Goal: Task Accomplishment & Management: Complete application form

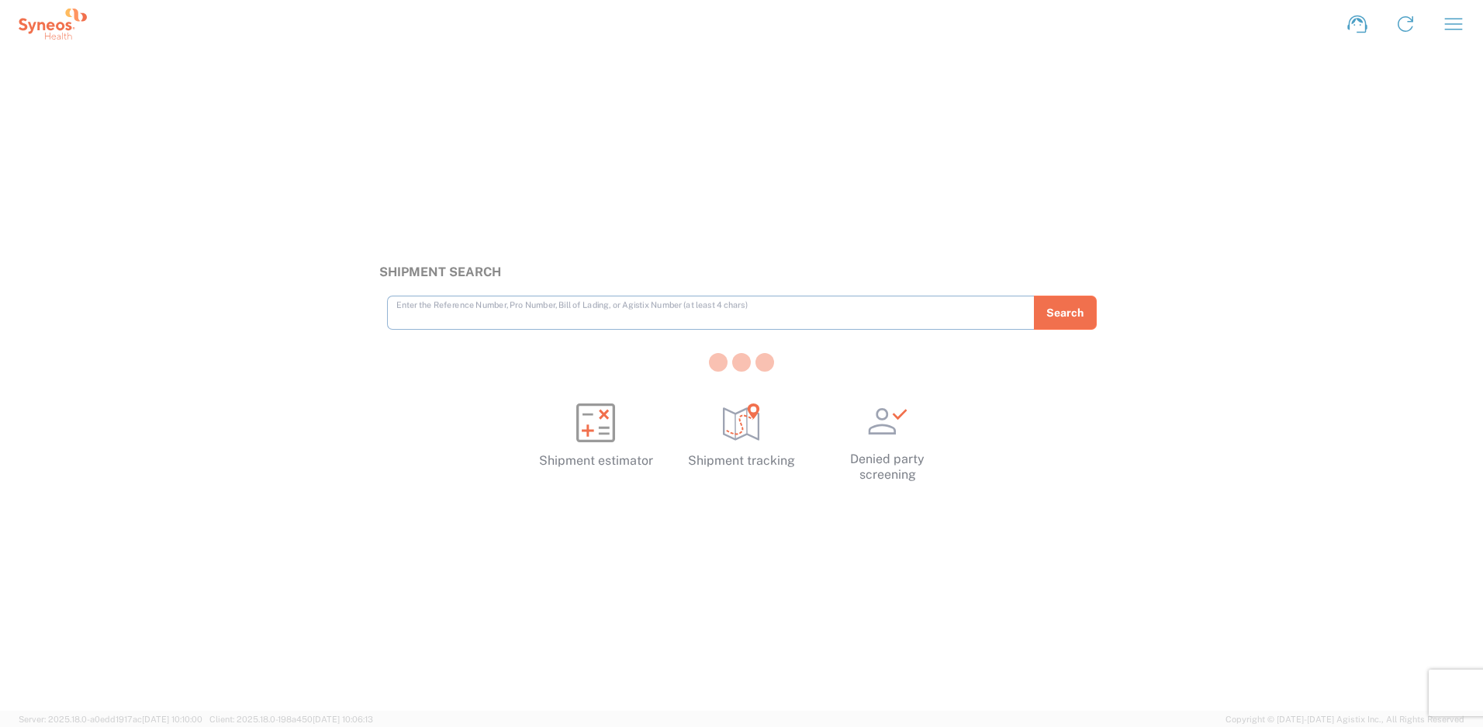
click at [1459, 19] on div at bounding box center [741, 363] width 1483 height 727
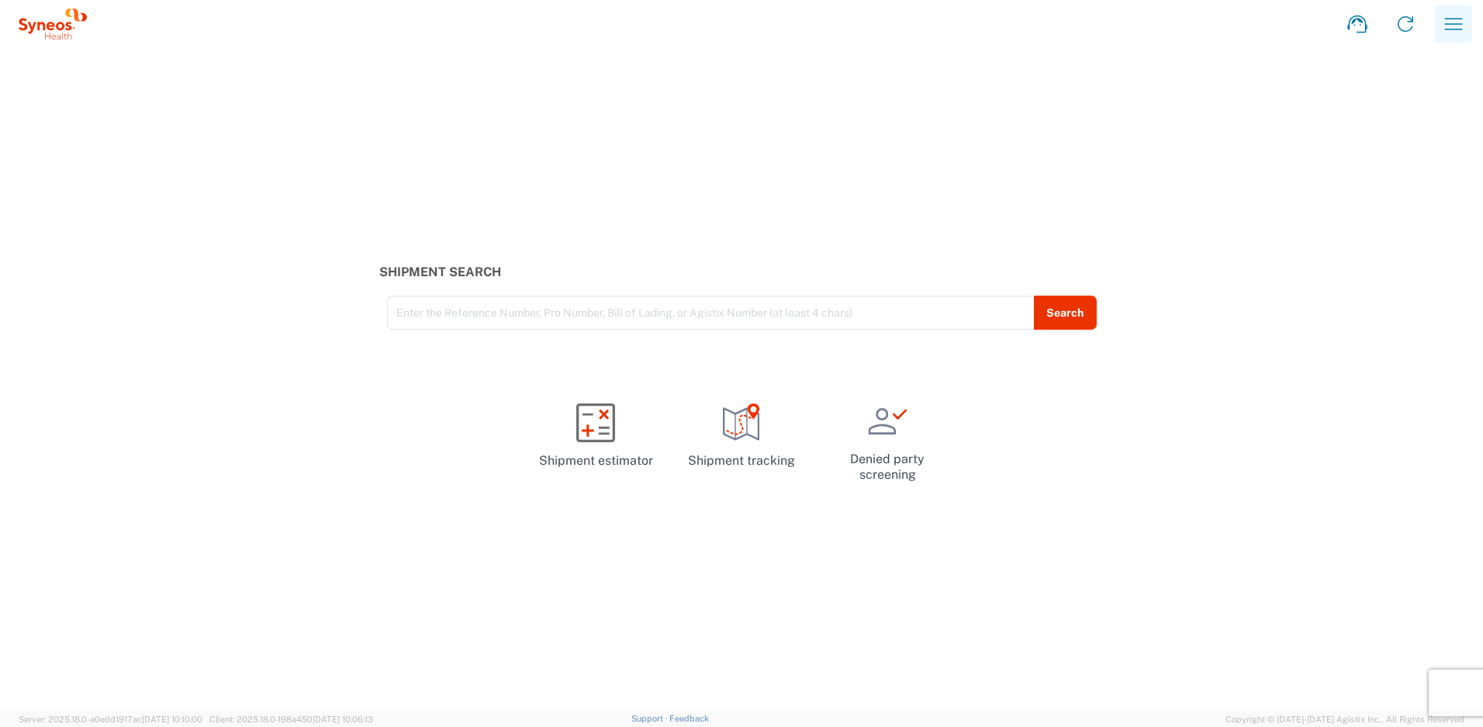
click at [1455, 23] on icon "button" at bounding box center [1454, 24] width 25 height 25
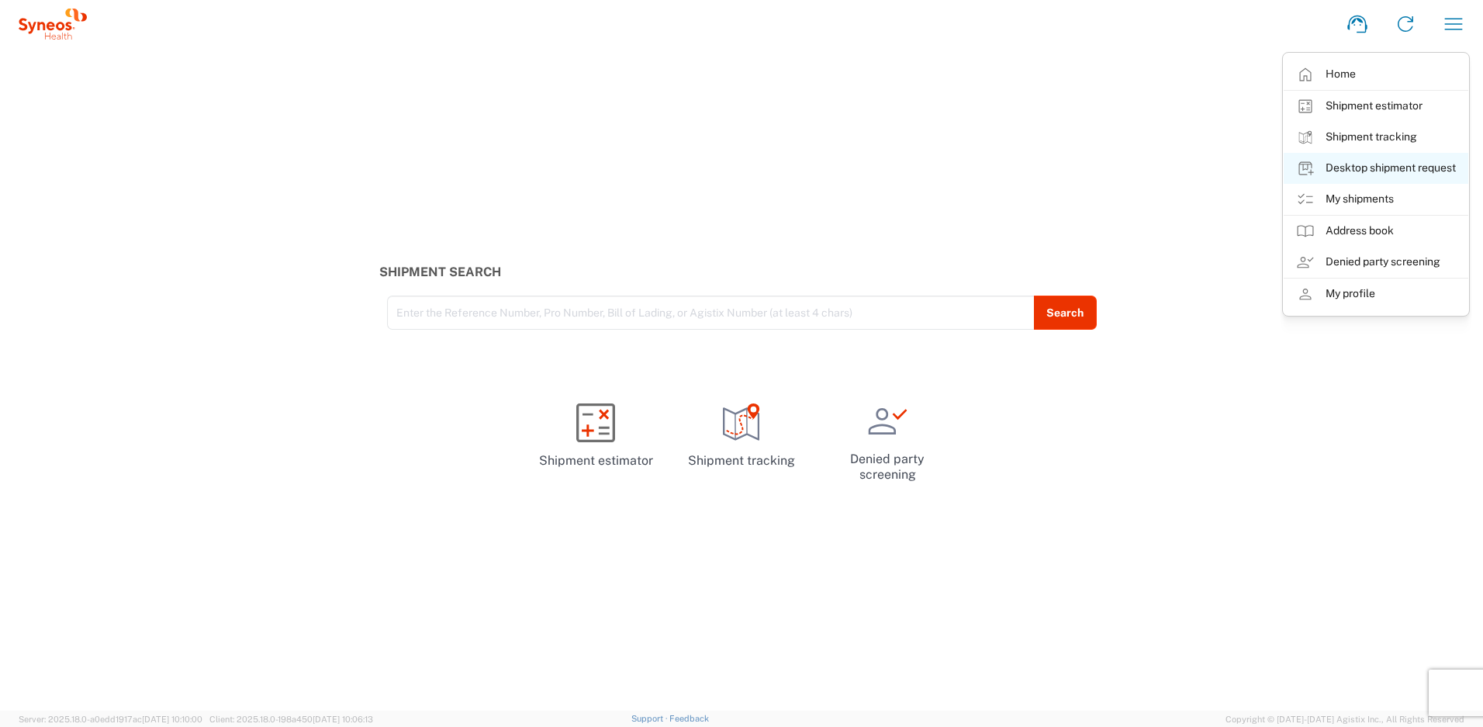
click at [1340, 170] on link "Desktop shipment request" at bounding box center [1376, 168] width 185 height 31
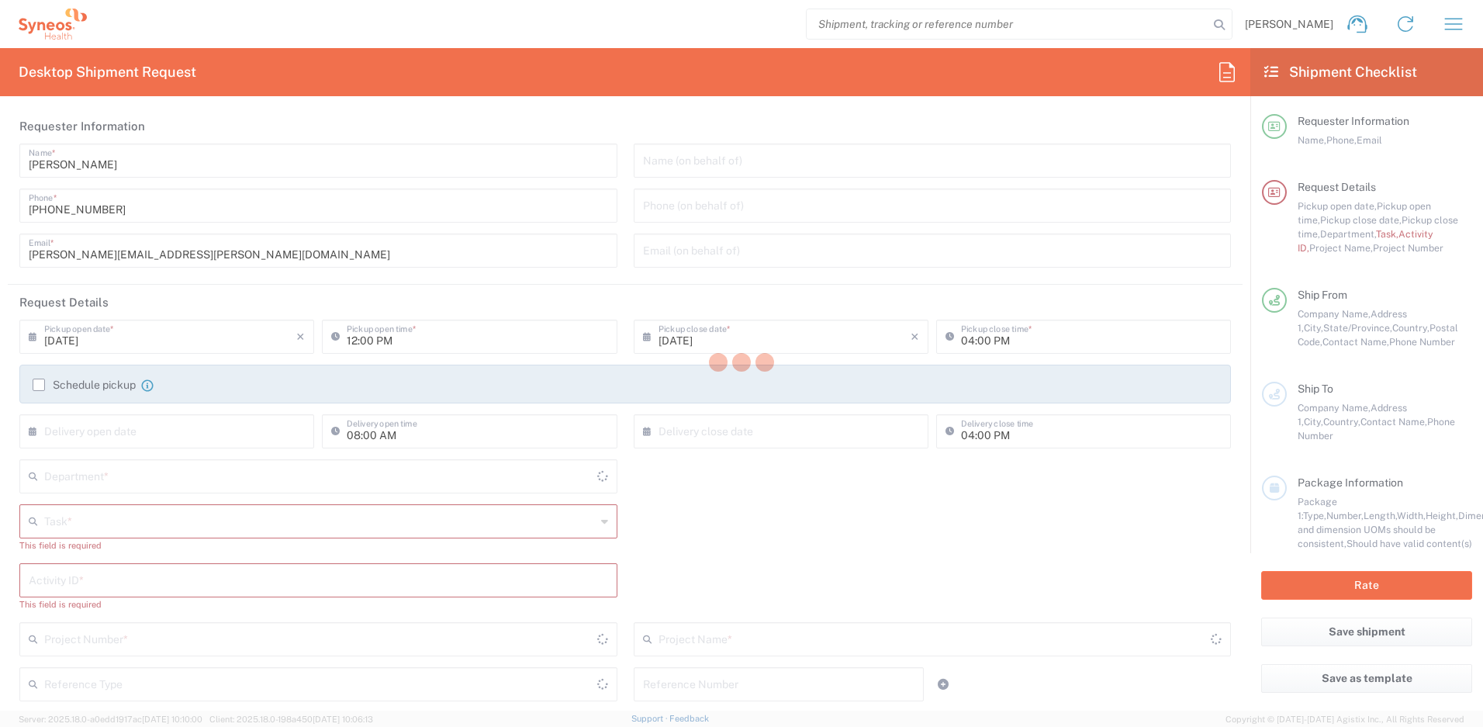
type input "New Jersey"
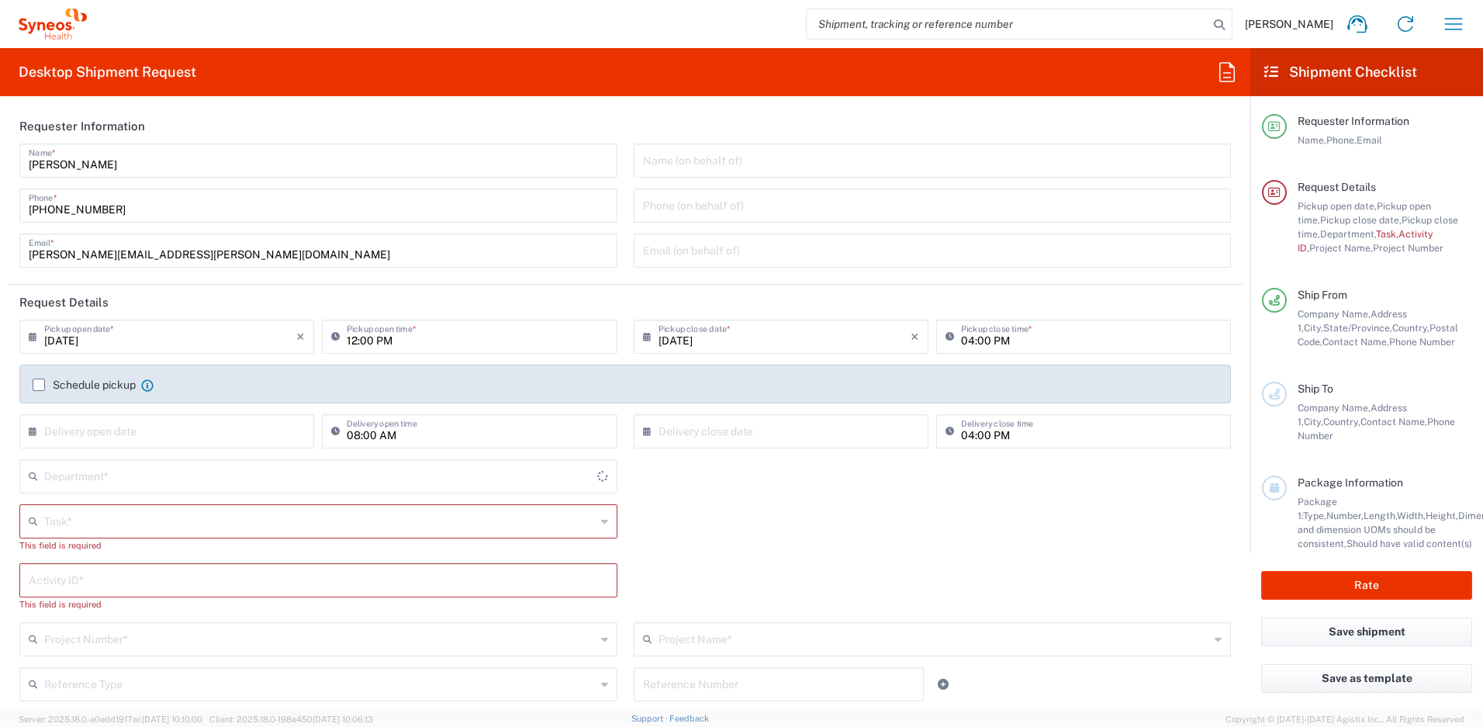
type input "United States"
type input "4510"
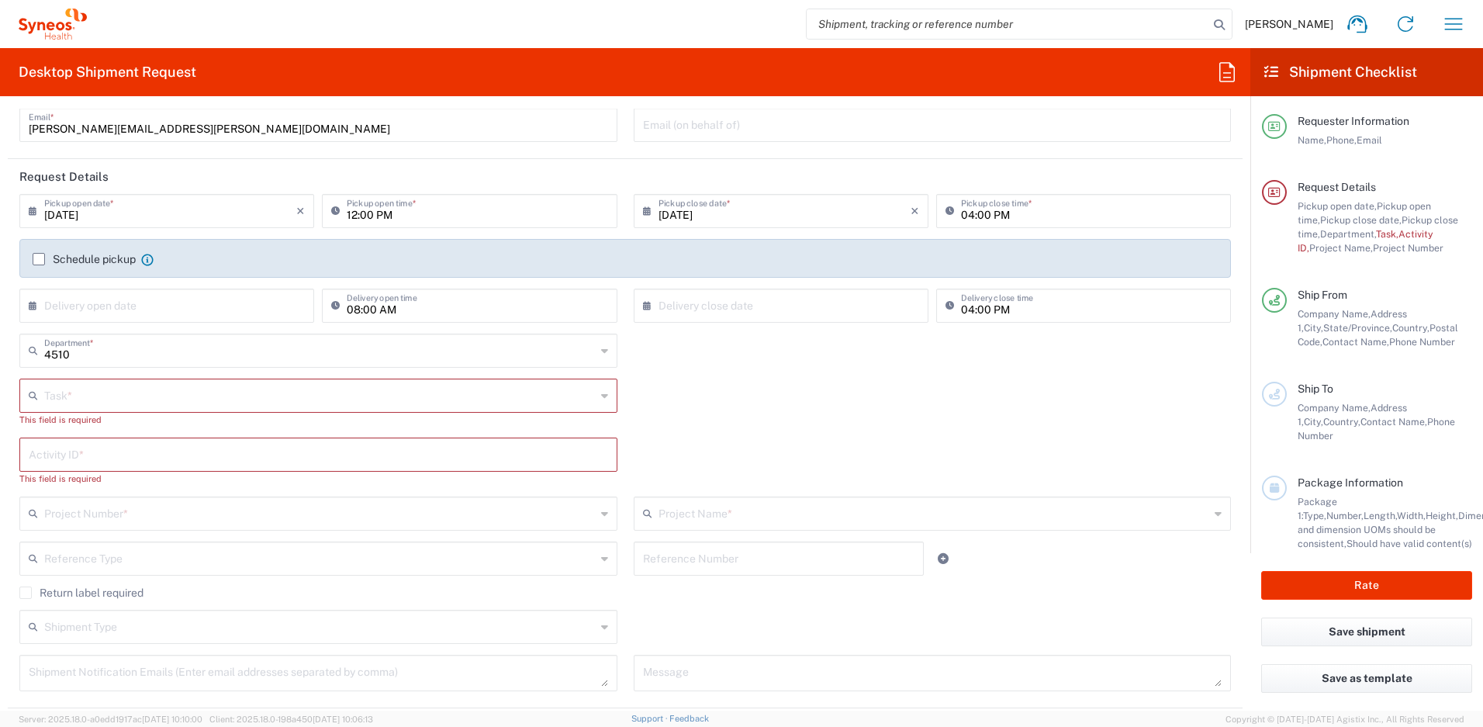
scroll to position [133, 0]
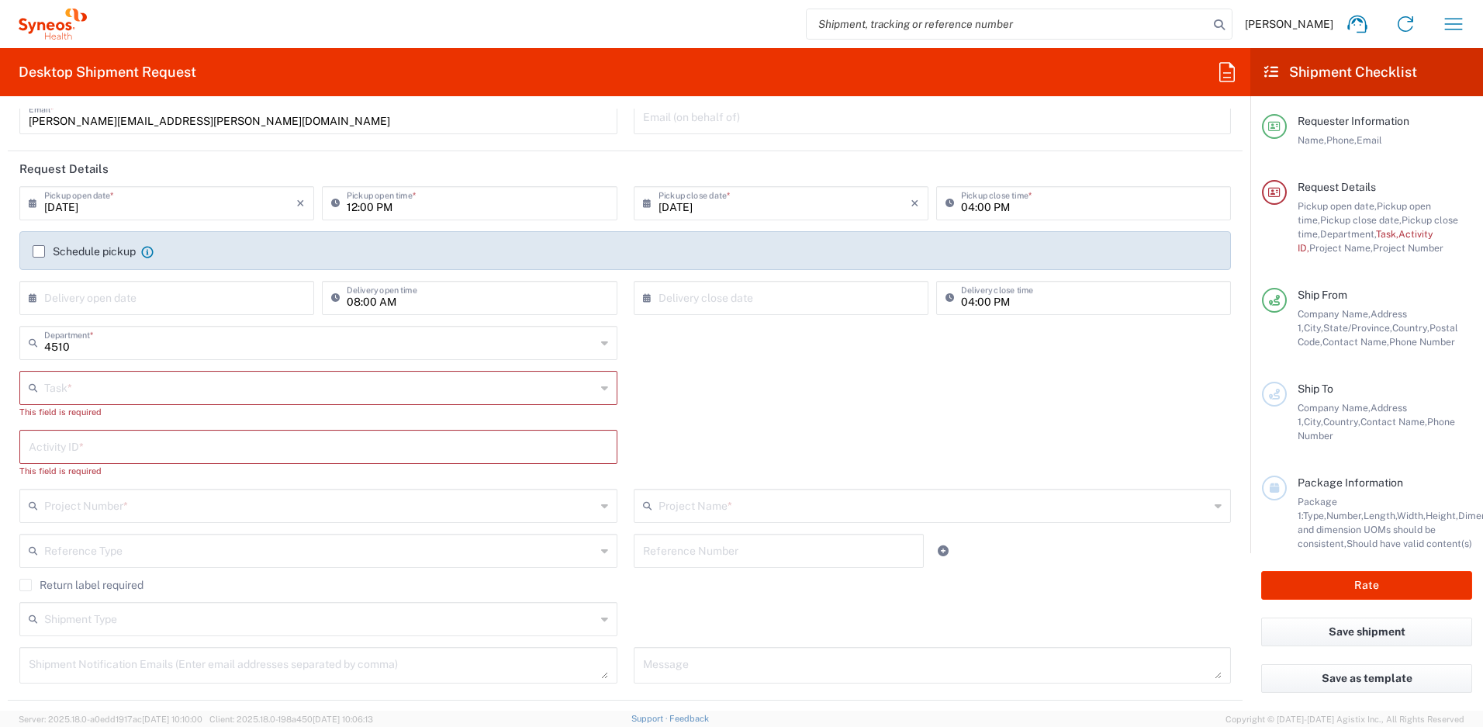
type input "Syneos Health, LLC-Morrisville NC US"
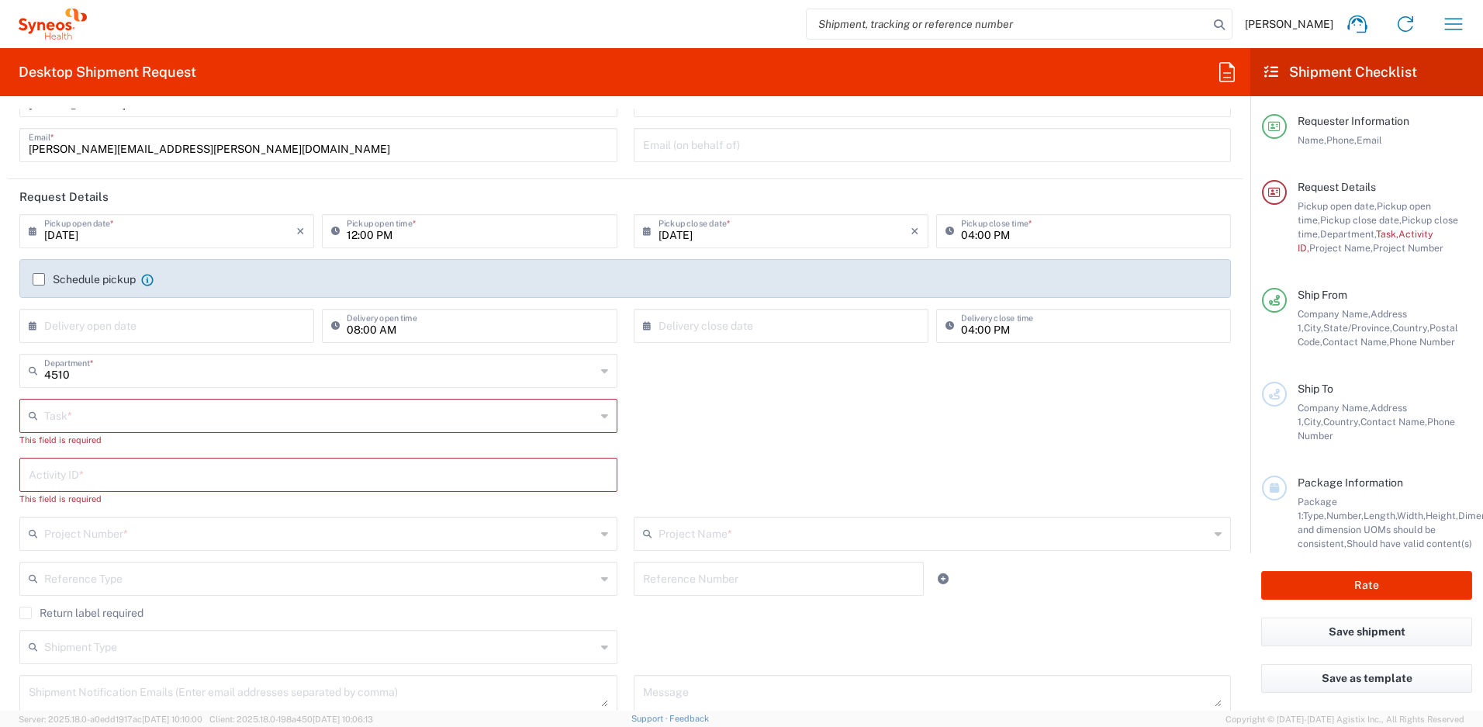
click at [605, 422] on div "Task *" at bounding box center [318, 416] width 598 height 34
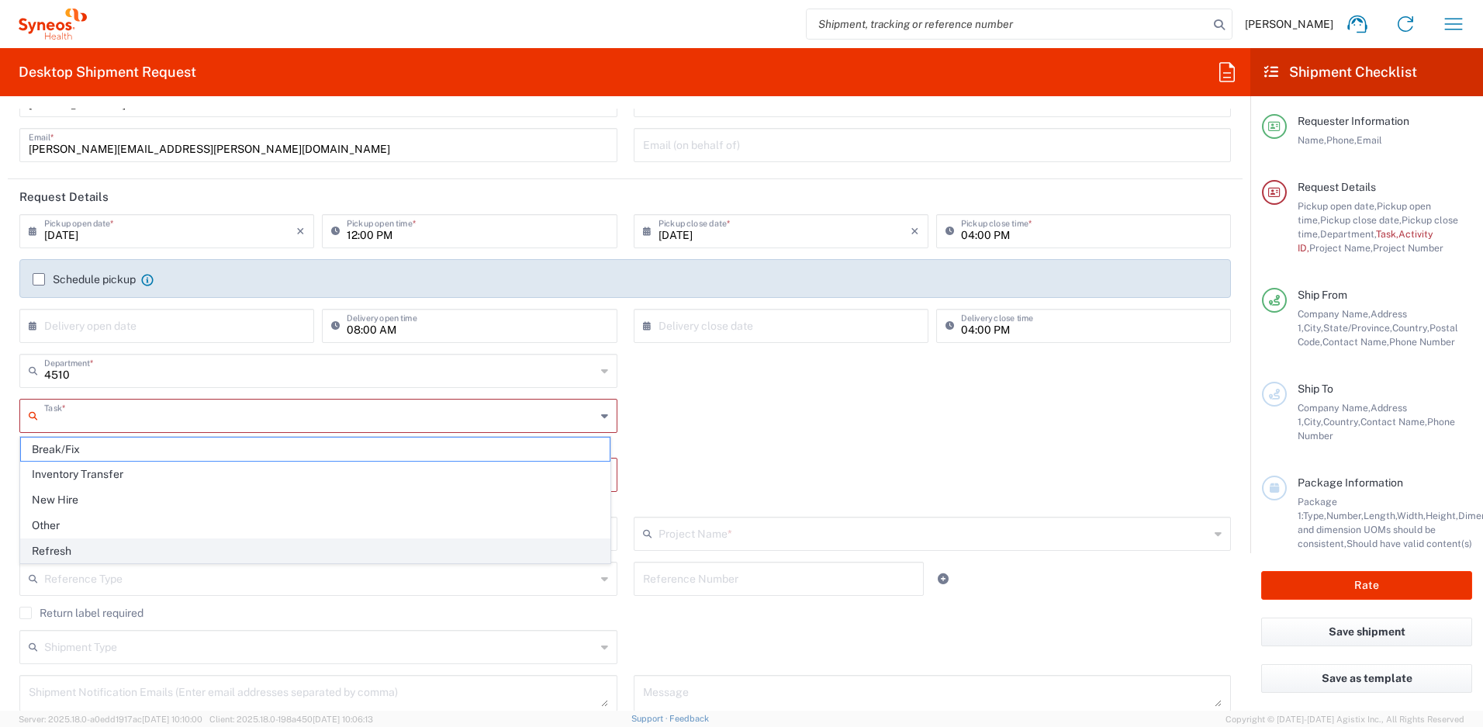
click at [73, 544] on span "Refresh" at bounding box center [315, 551] width 589 height 24
type input "Refresh"
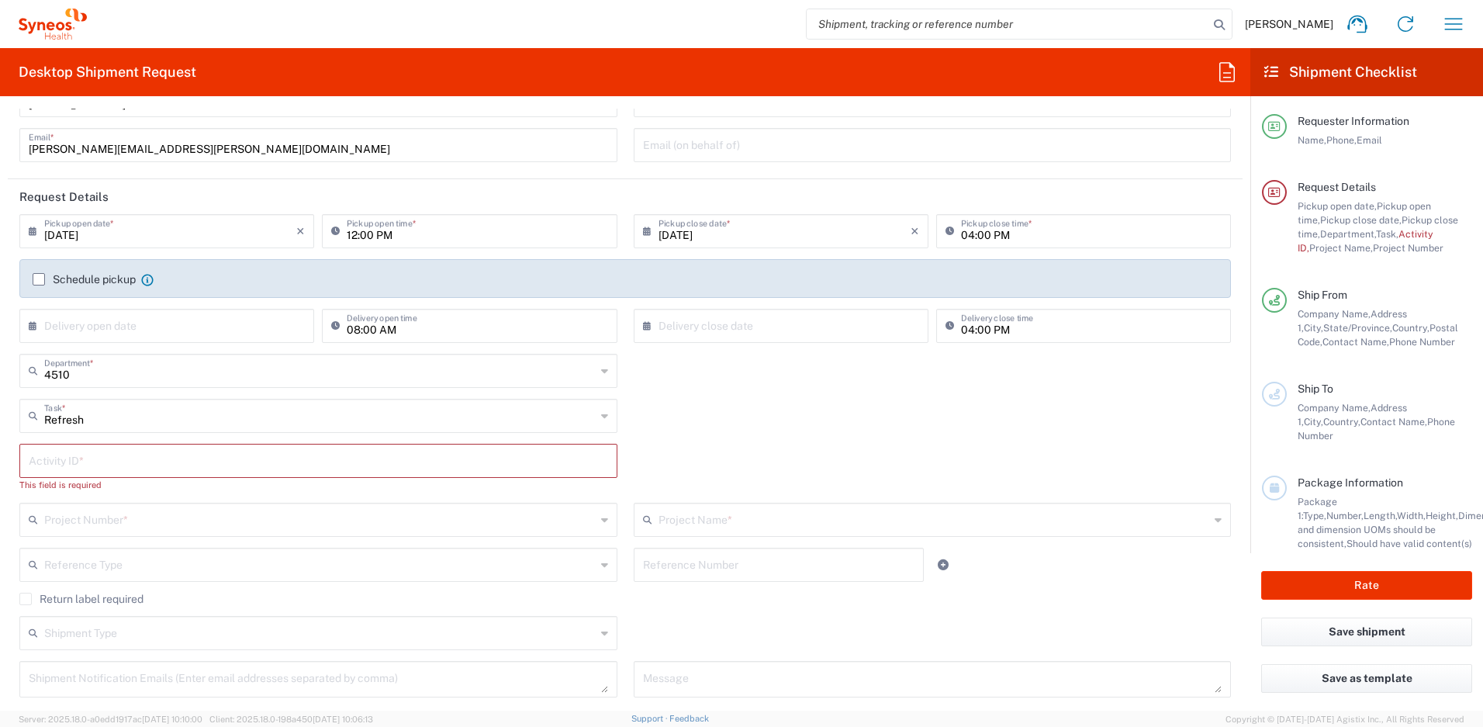
click at [88, 467] on input "text" at bounding box center [319, 459] width 580 height 27
click at [100, 465] on input "text" at bounding box center [319, 459] width 580 height 27
paste input "SCTASK2705937"
type input "SCTASK2705937"
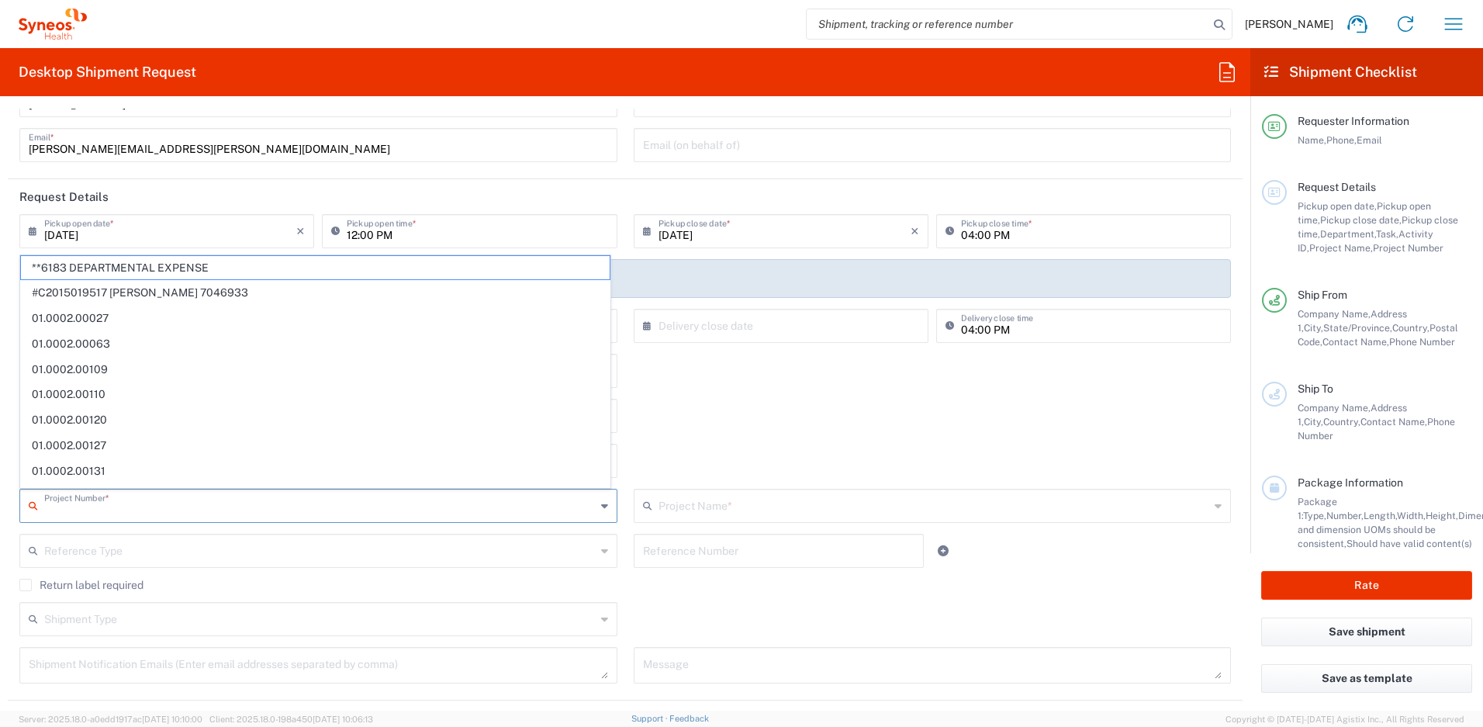
click at [90, 514] on input "text" at bounding box center [320, 504] width 552 height 27
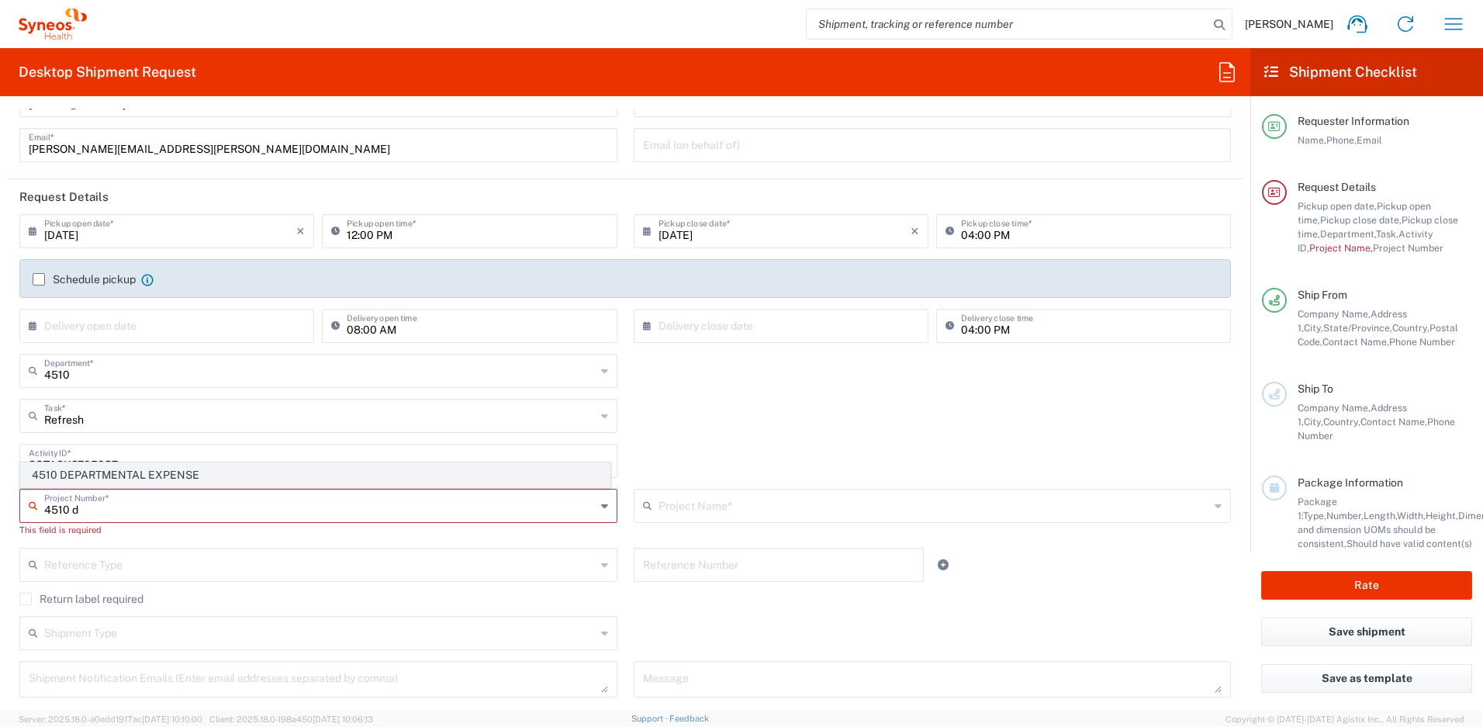
click at [110, 476] on span "4510 DEPARTMENTAL EXPENSE" at bounding box center [315, 475] width 589 height 24
type input "4510 DEPARTMENTAL EXPENSE"
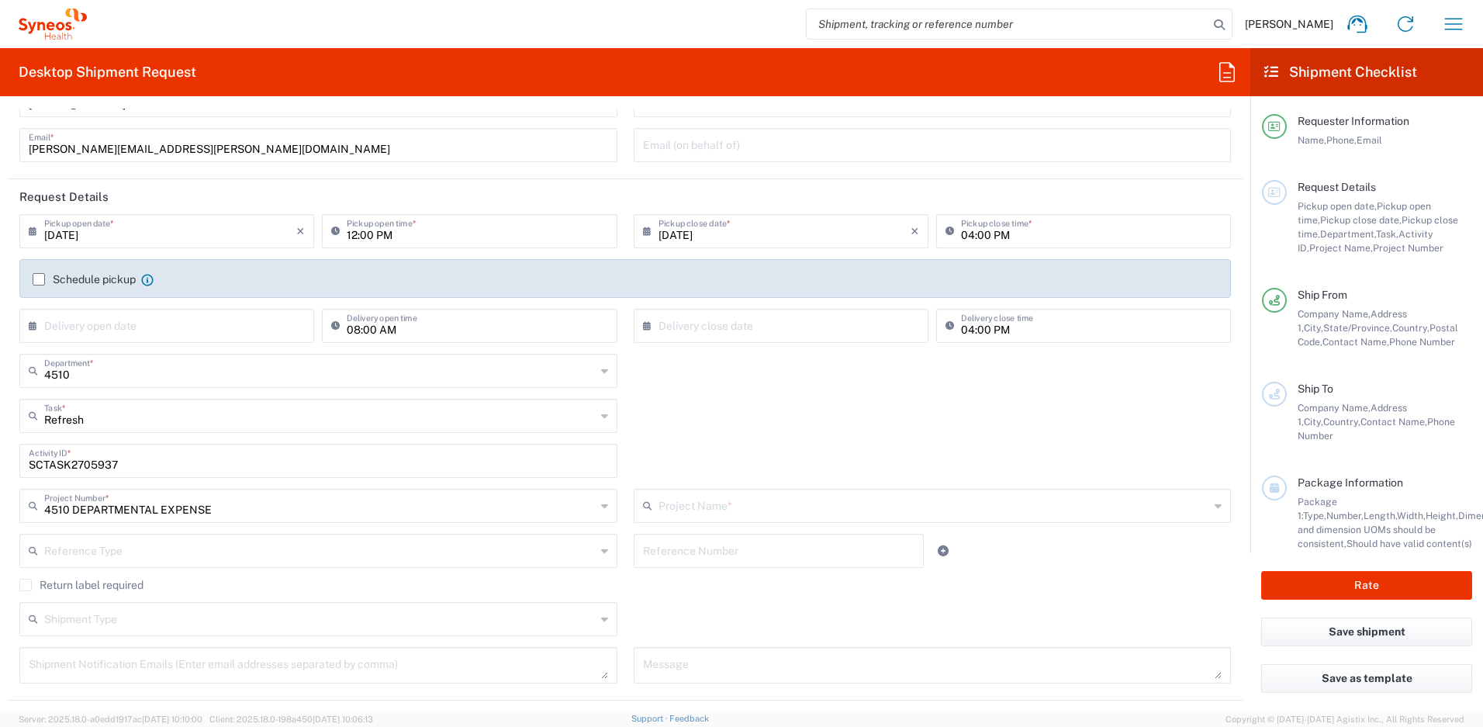
type input "4510 DEPARTMENTAL EXPENSE"
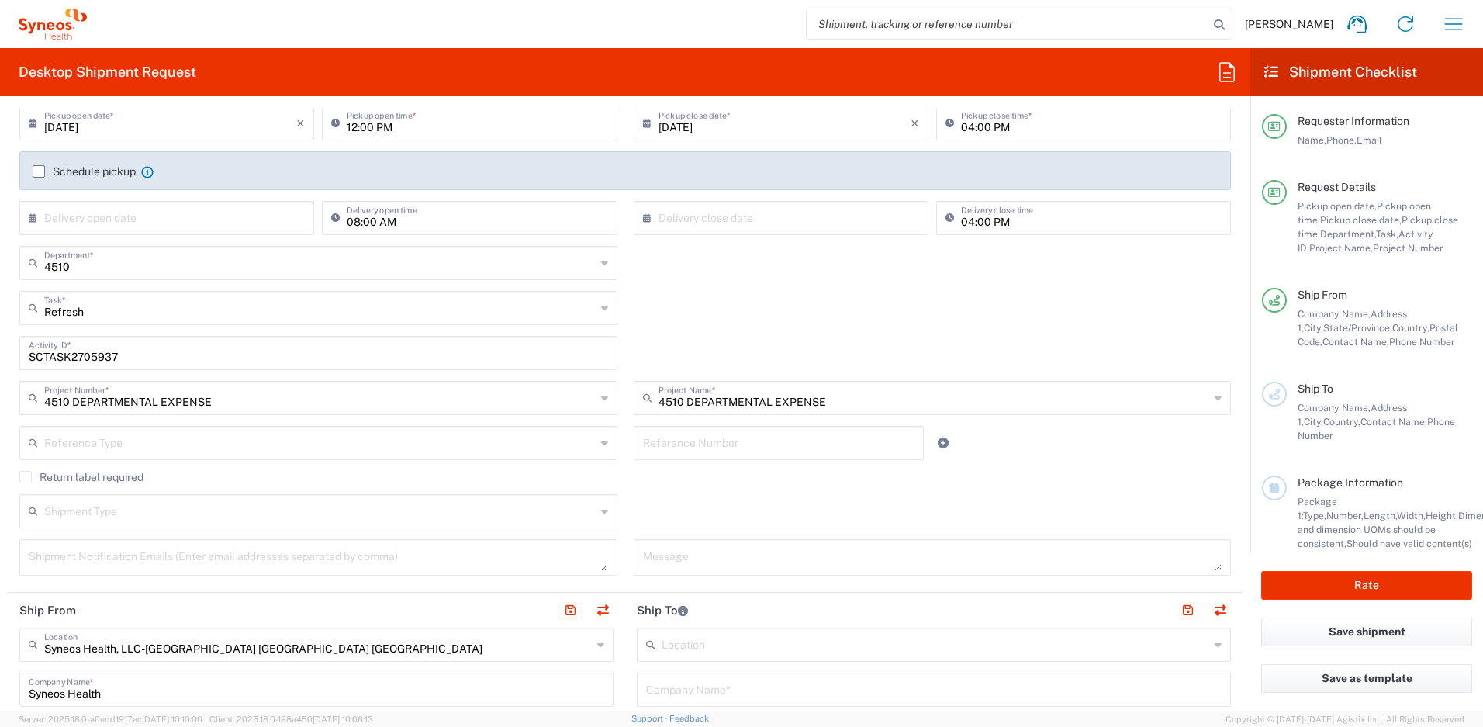
scroll to position [237, 0]
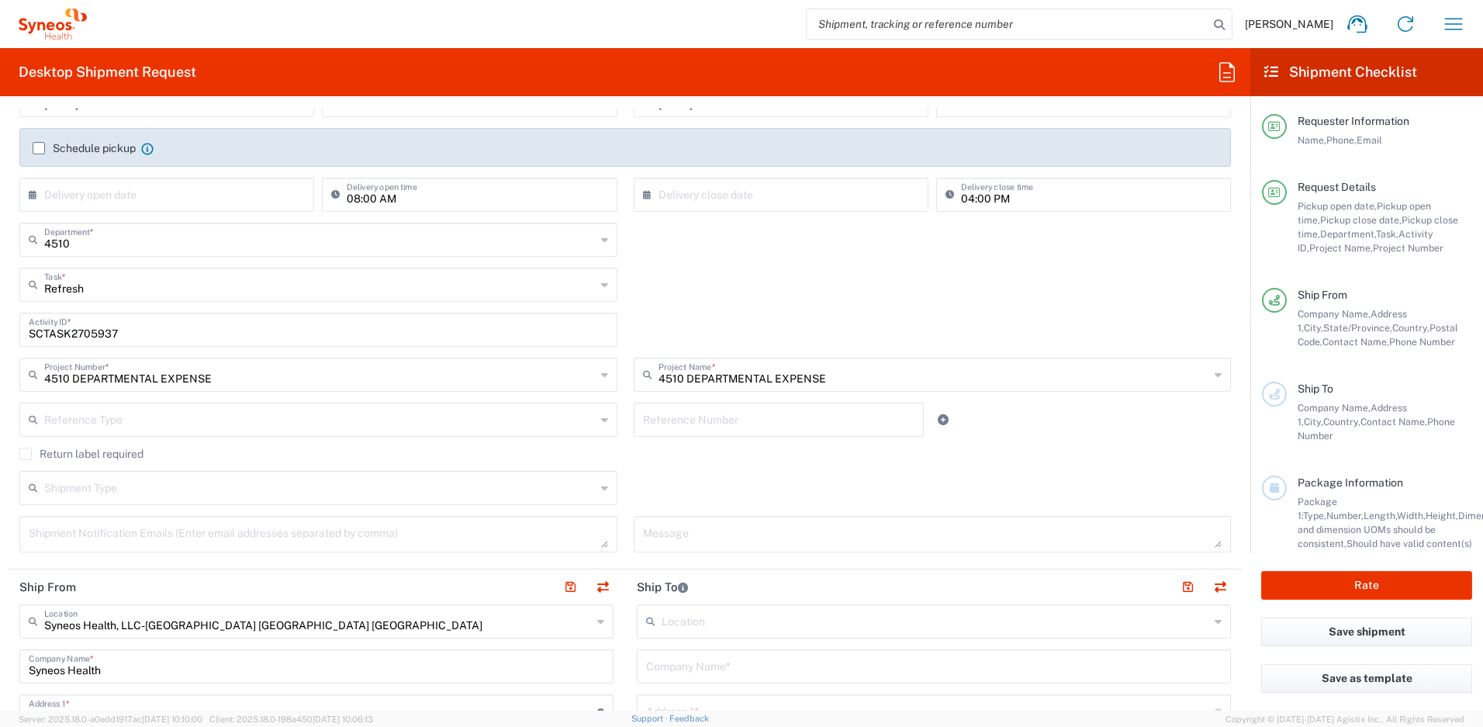
click at [28, 455] on label "Return label required" at bounding box center [81, 454] width 124 height 12
click at [26, 454] on input "Return label required" at bounding box center [26, 454] width 0 height 0
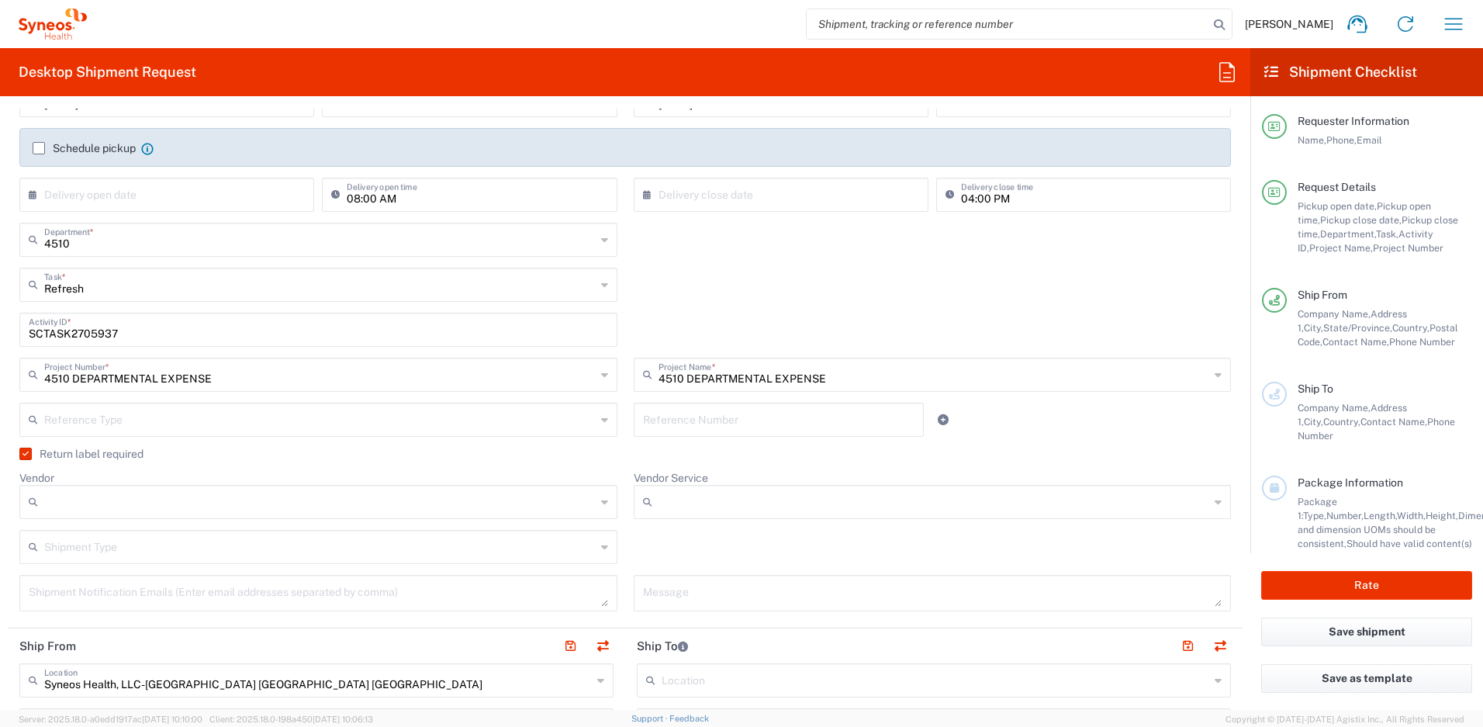
click at [75, 497] on input "Vendor" at bounding box center [320, 502] width 552 height 25
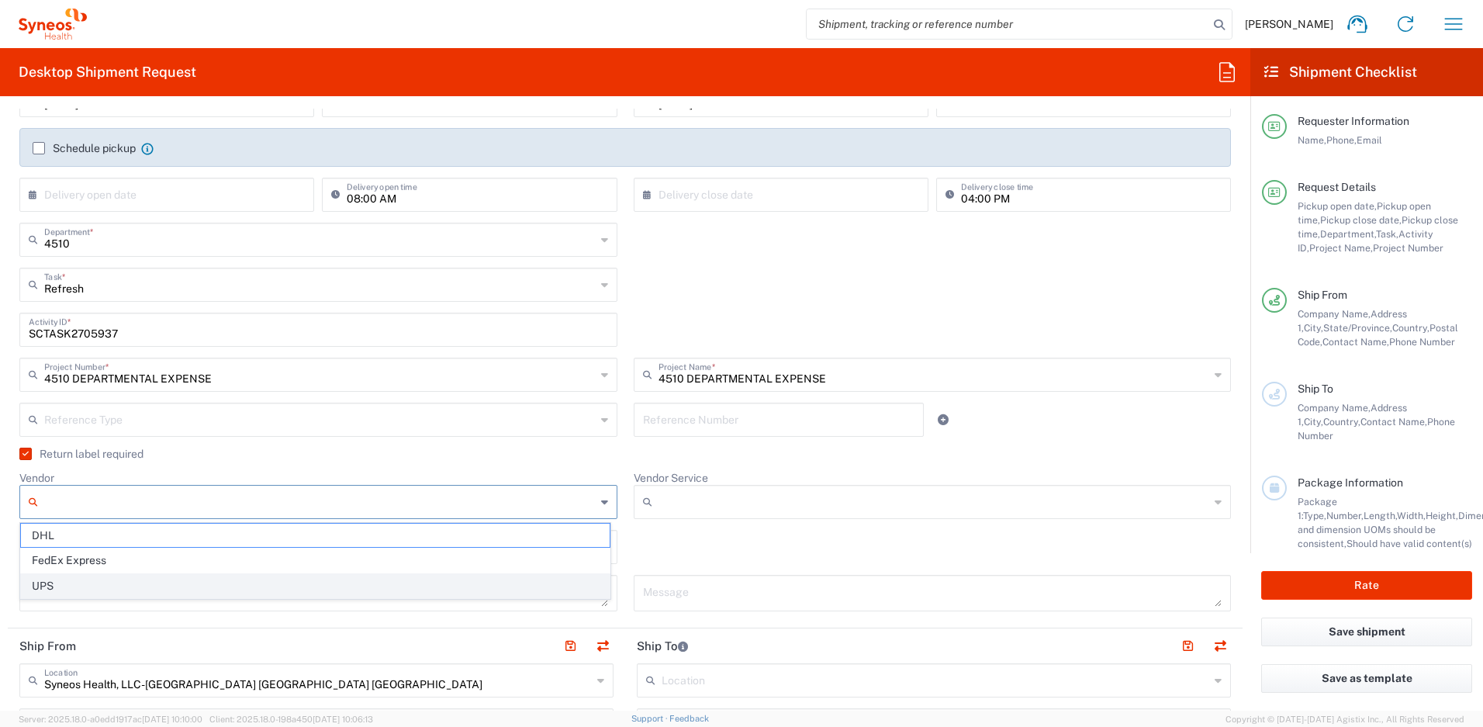
click at [75, 585] on span "UPS" at bounding box center [315, 586] width 589 height 24
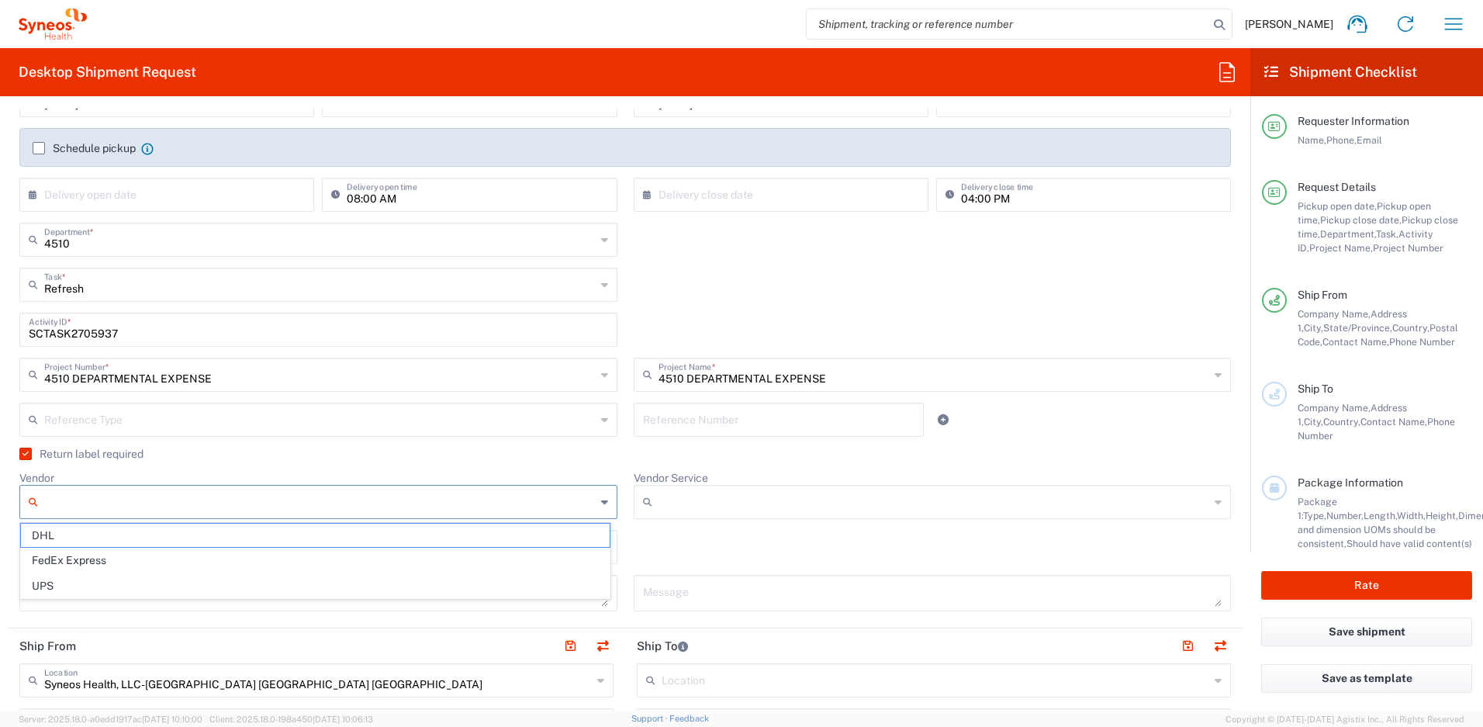
type input "UPS"
click at [647, 499] on icon at bounding box center [651, 502] width 16 height 25
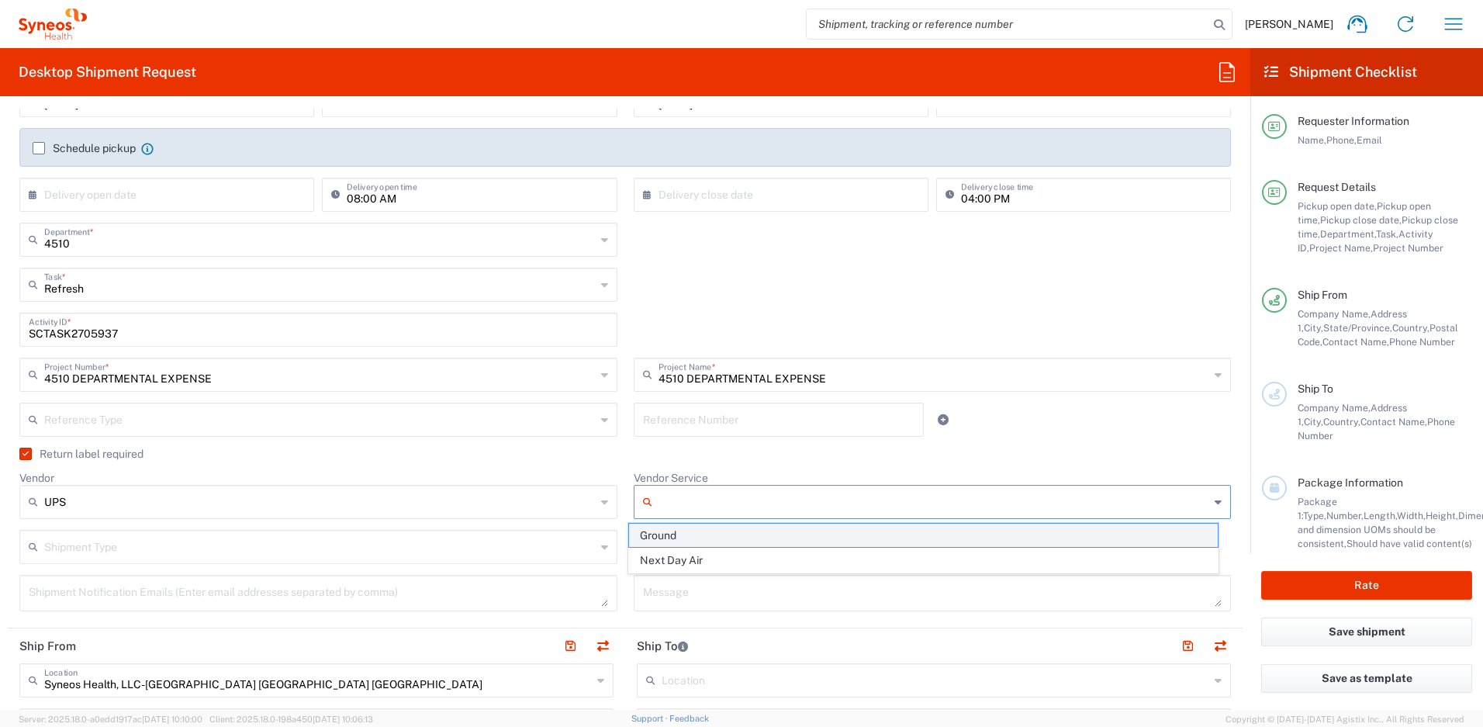
click at [663, 533] on span "Ground" at bounding box center [923, 536] width 589 height 24
type input "Ground"
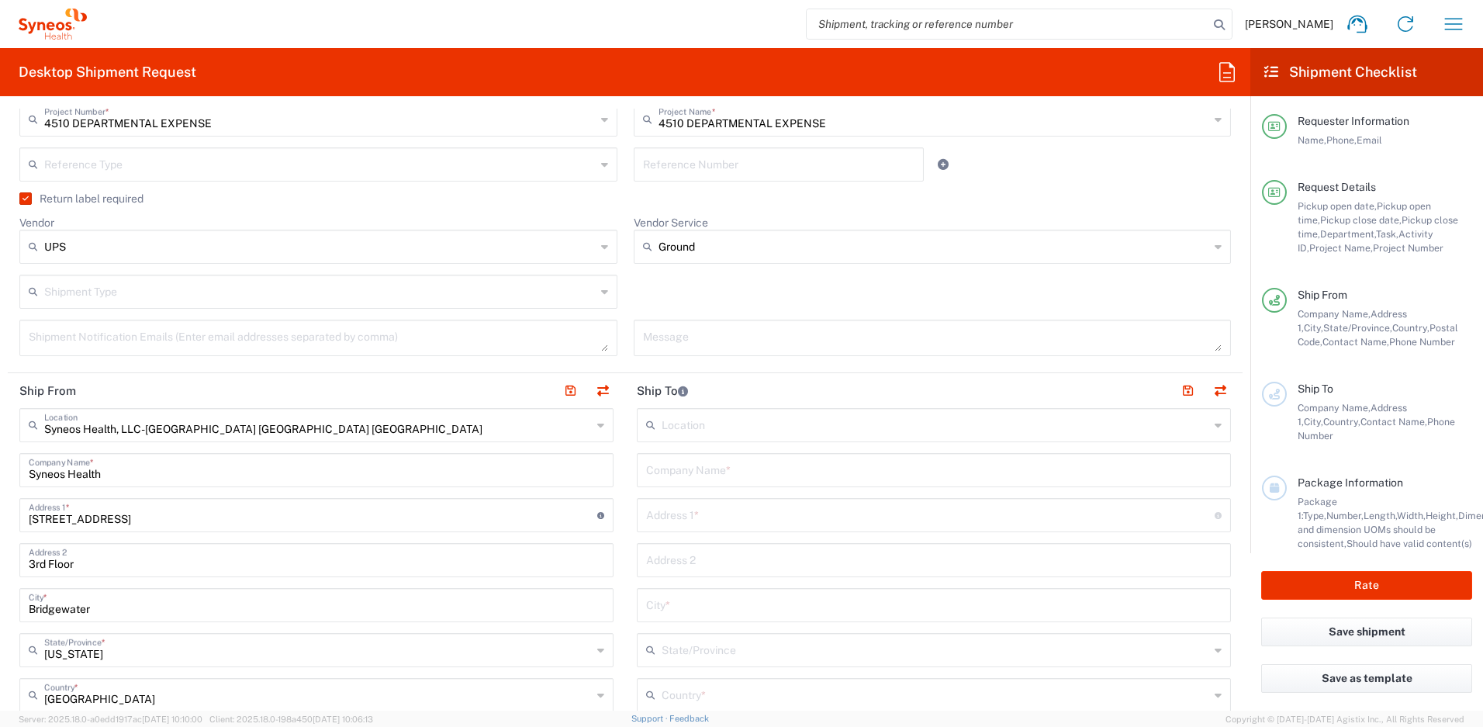
scroll to position [523, 0]
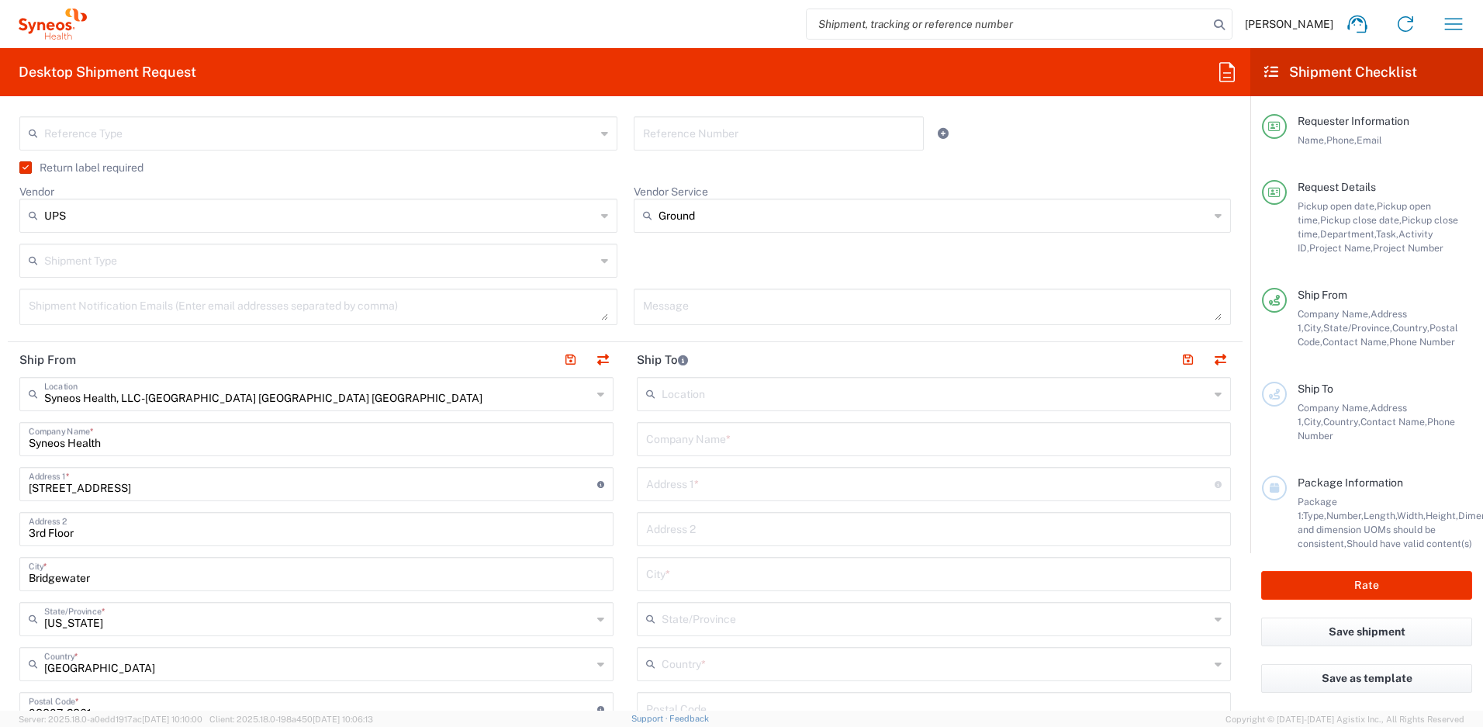
click at [713, 443] on input "text" at bounding box center [934, 437] width 576 height 27
drag, startPoint x: 731, startPoint y: 448, endPoint x: 608, endPoint y: 436, distance: 123.9
click at [608, 436] on div "Ship From Syneos Health, LLC-Morrisville NC US Location Syneos Health, LLC-Morr…" at bounding box center [625, 688] width 1235 height 693
type input "Kira Carrens"
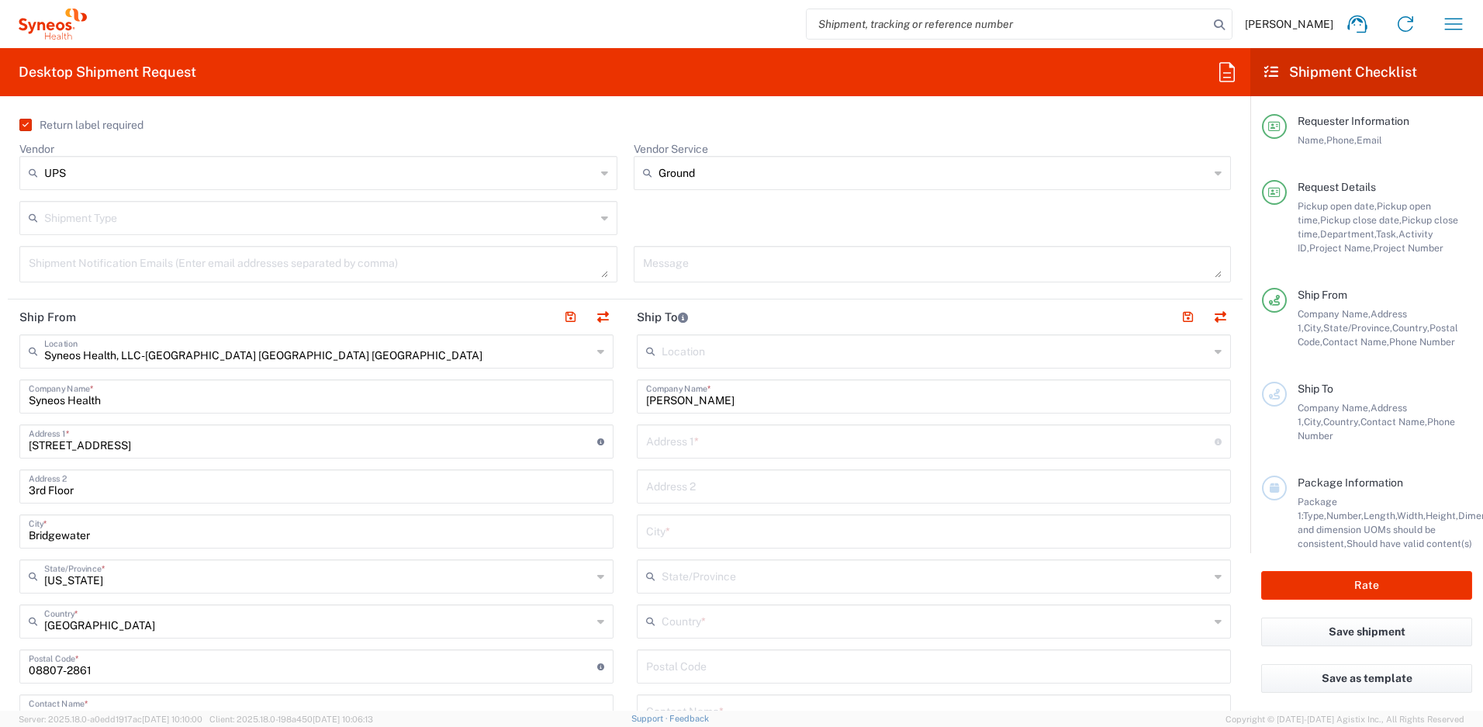
scroll to position [582, 0]
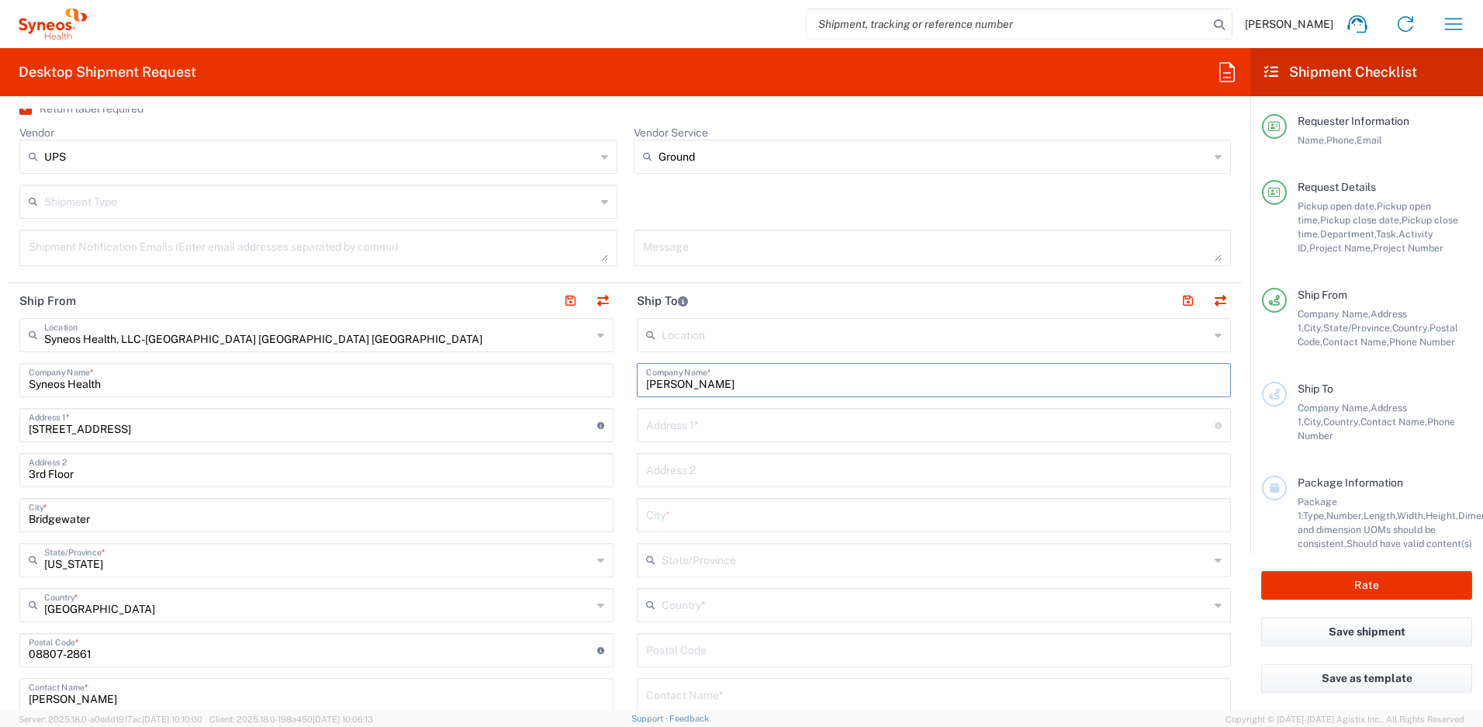
click at [685, 691] on input "text" at bounding box center [934, 693] width 576 height 27
paste input "Kira Carrens"
type input "Kira Carrens"
click at [673, 429] on input "text" at bounding box center [930, 423] width 569 height 27
paste input "100 Sandra Ann Way"
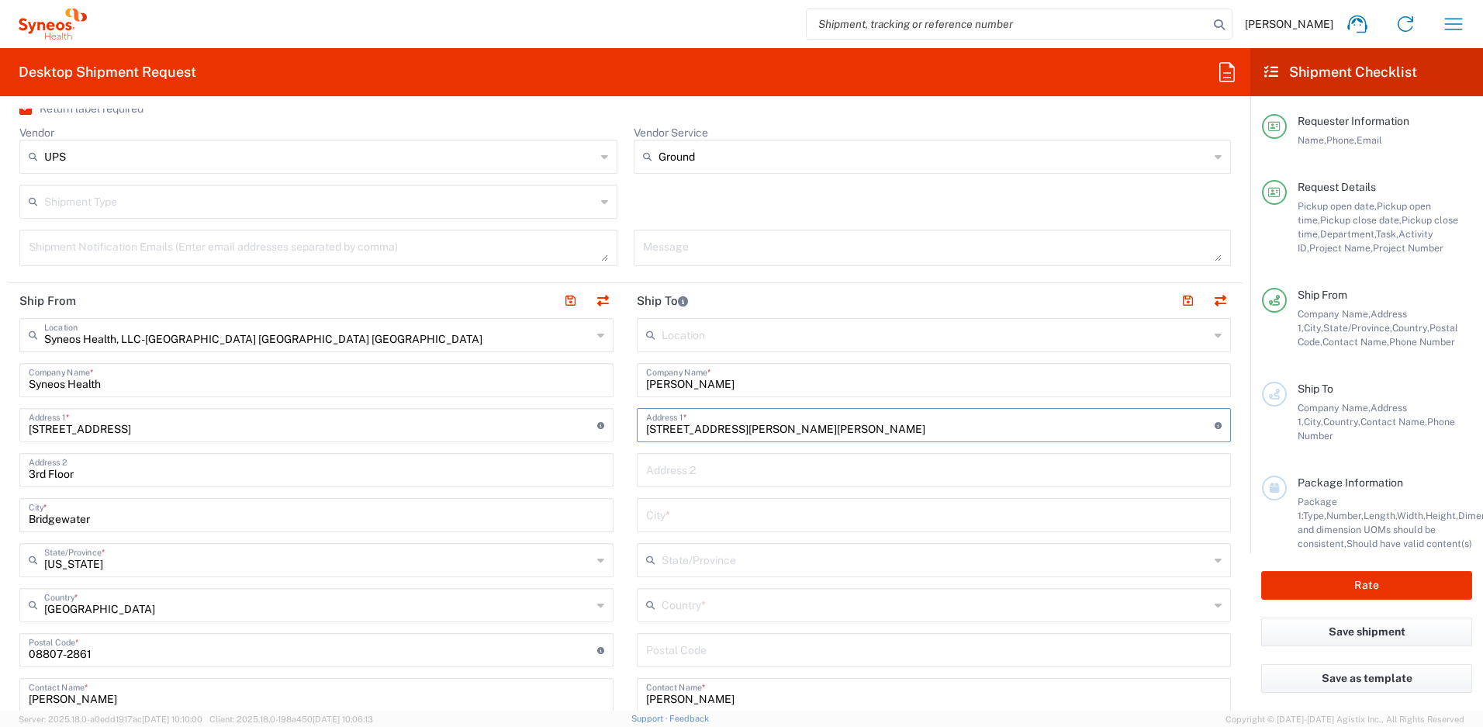
type input "100 Sandra Ann Way"
click at [679, 517] on input "text" at bounding box center [934, 513] width 576 height 27
paste input "Hutto"
type input "Hutto"
click at [701, 562] on input "text" at bounding box center [936, 558] width 548 height 27
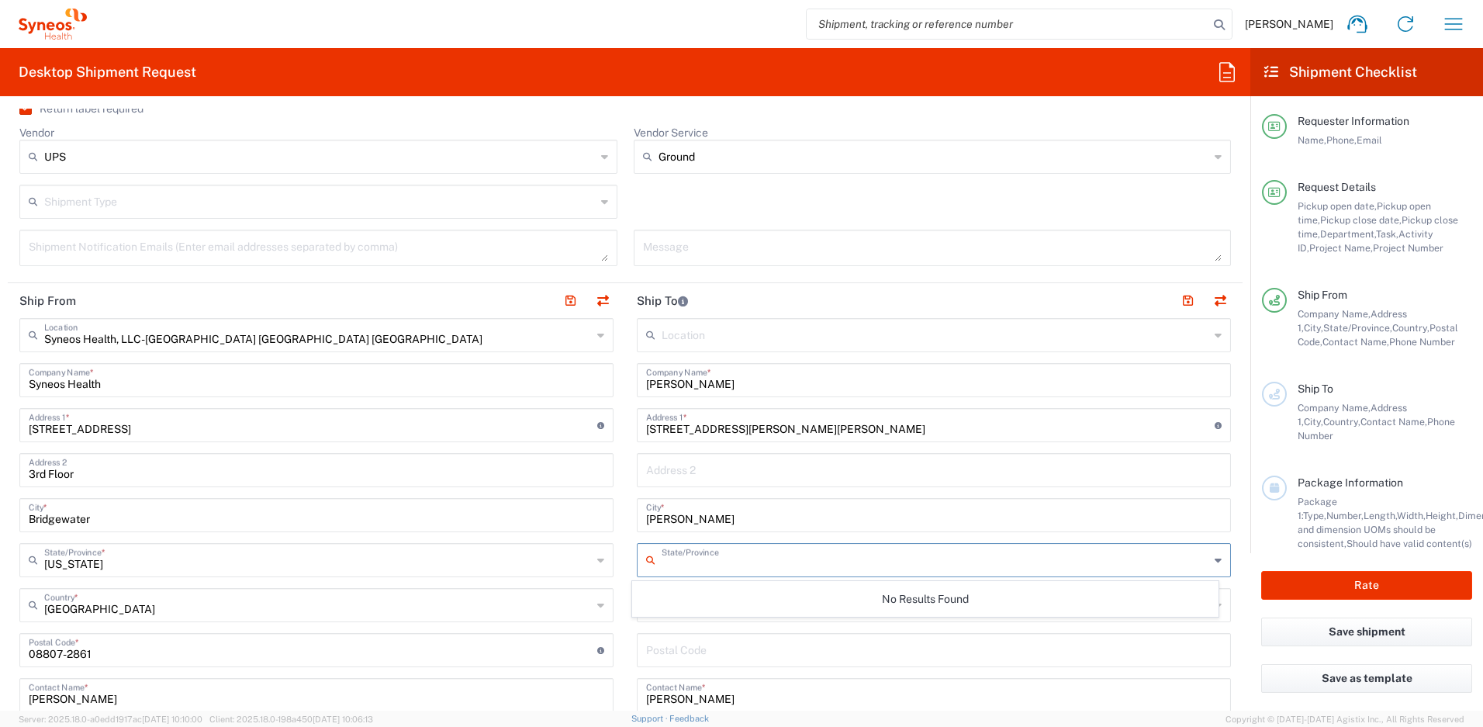
click at [617, 563] on main "Syneos Health, LLC-Morrisville NC US Location Syneos Health, LLC-Morrisville NC…" at bounding box center [317, 644] width 618 height 652
click at [662, 601] on input "text" at bounding box center [936, 603] width 548 height 27
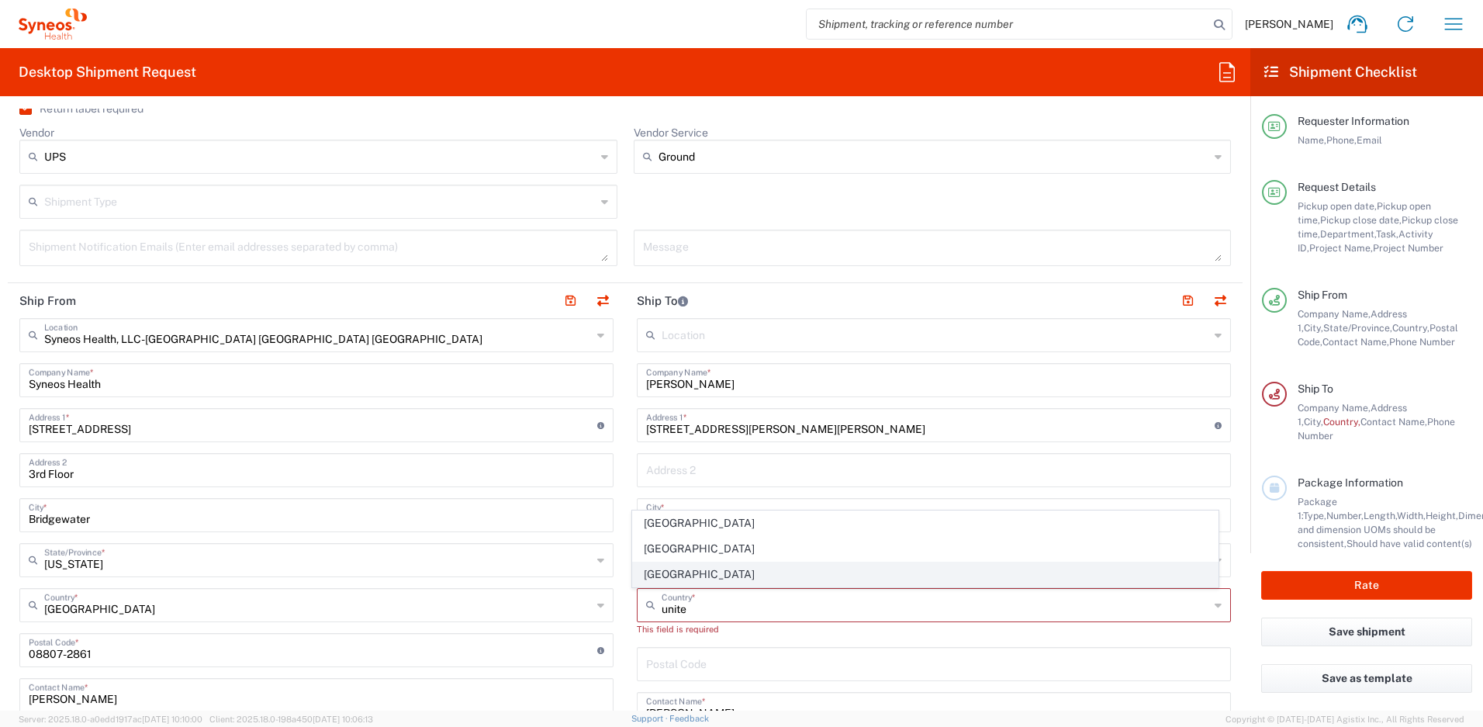
click at [654, 576] on span "United States" at bounding box center [926, 575] width 586 height 24
type input "United States"
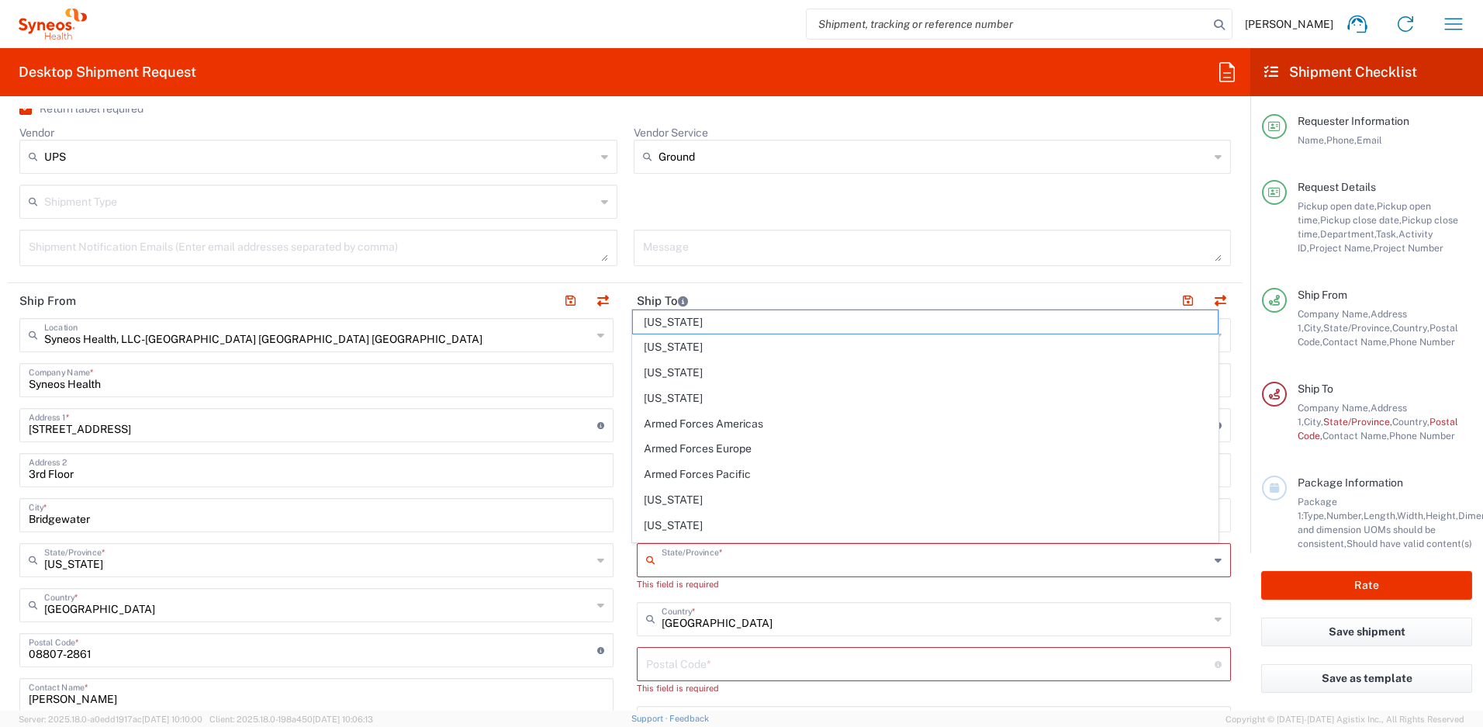
click at [687, 552] on input "text" at bounding box center [936, 558] width 548 height 27
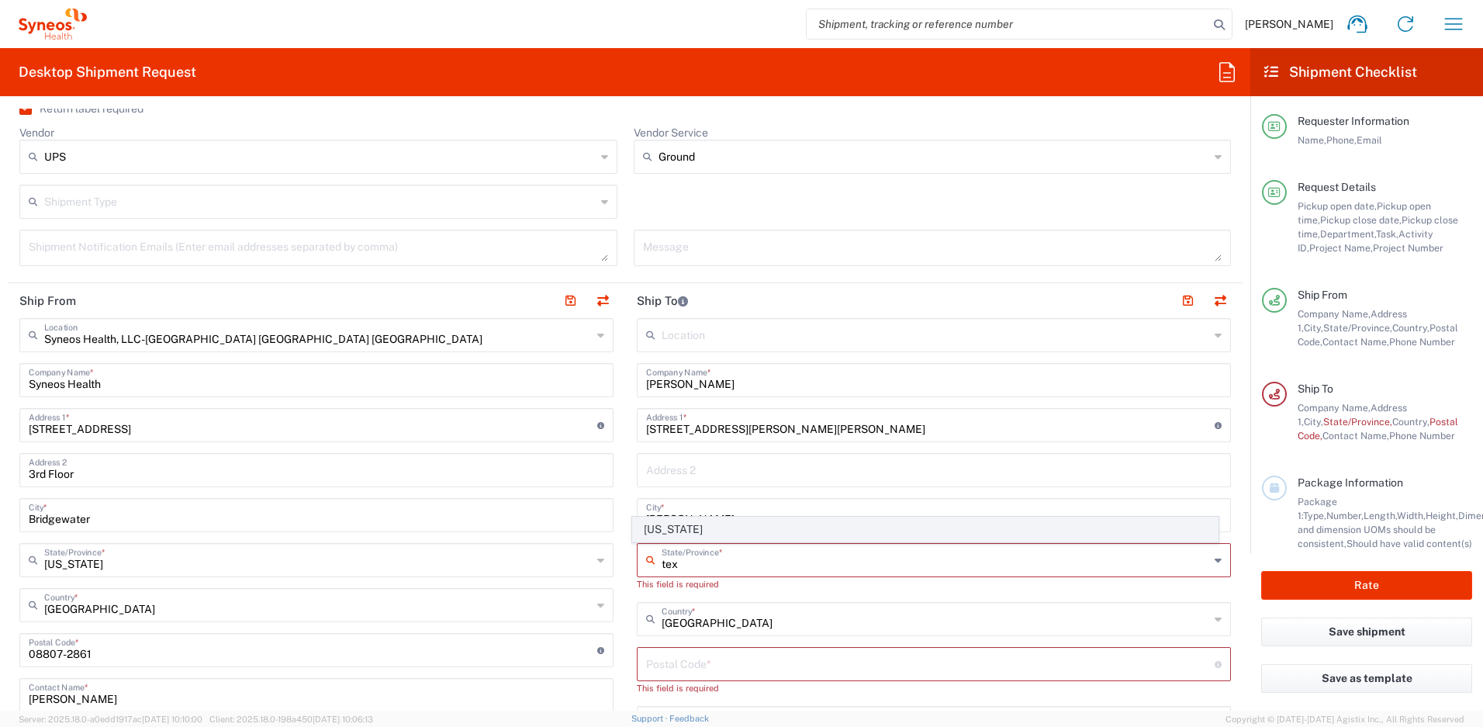
click at [673, 535] on span "Texas" at bounding box center [926, 530] width 586 height 24
type input "Texas"
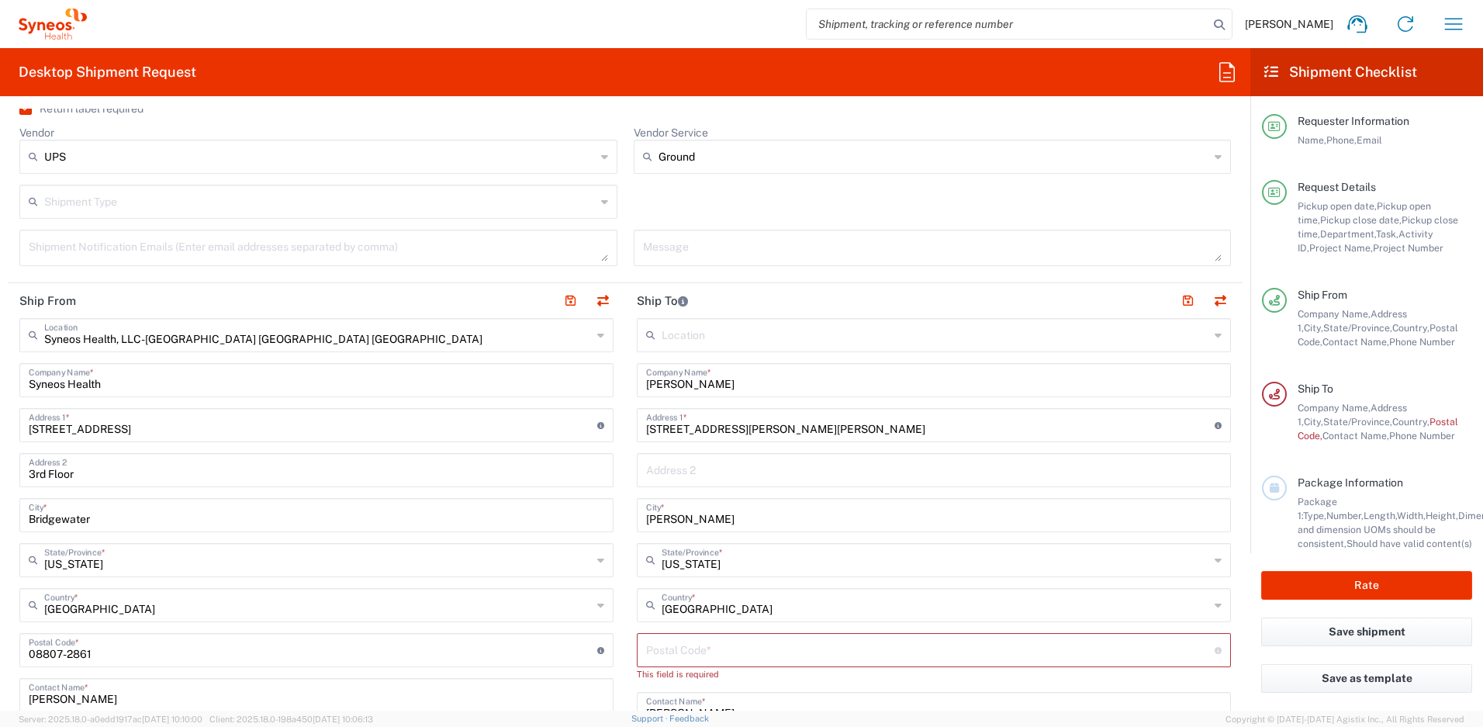
click at [673, 650] on input "undefined" at bounding box center [930, 648] width 569 height 27
paste input "78634"
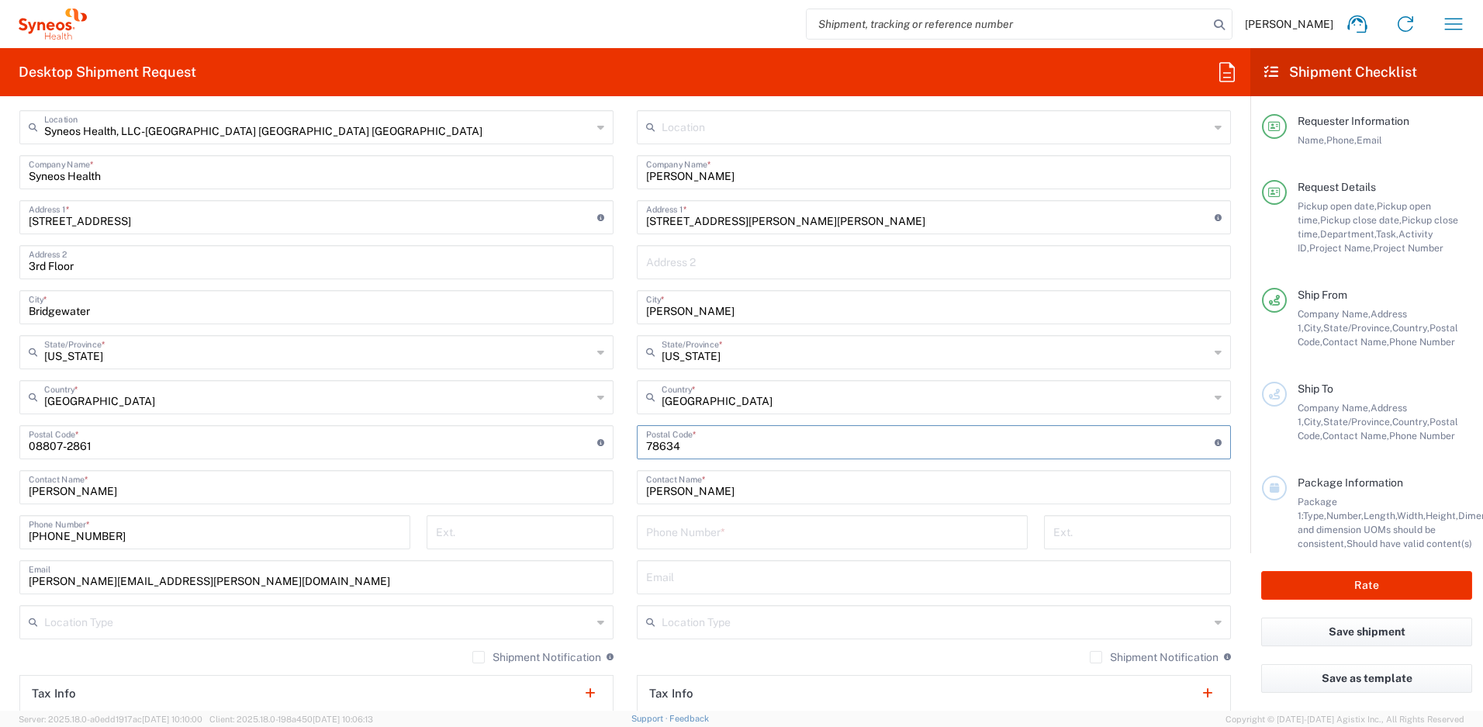
scroll to position [791, 0]
type input "78634"
click at [673, 576] on input "text" at bounding box center [934, 574] width 576 height 27
paste input "kira.carrens@syneoshealth.com"
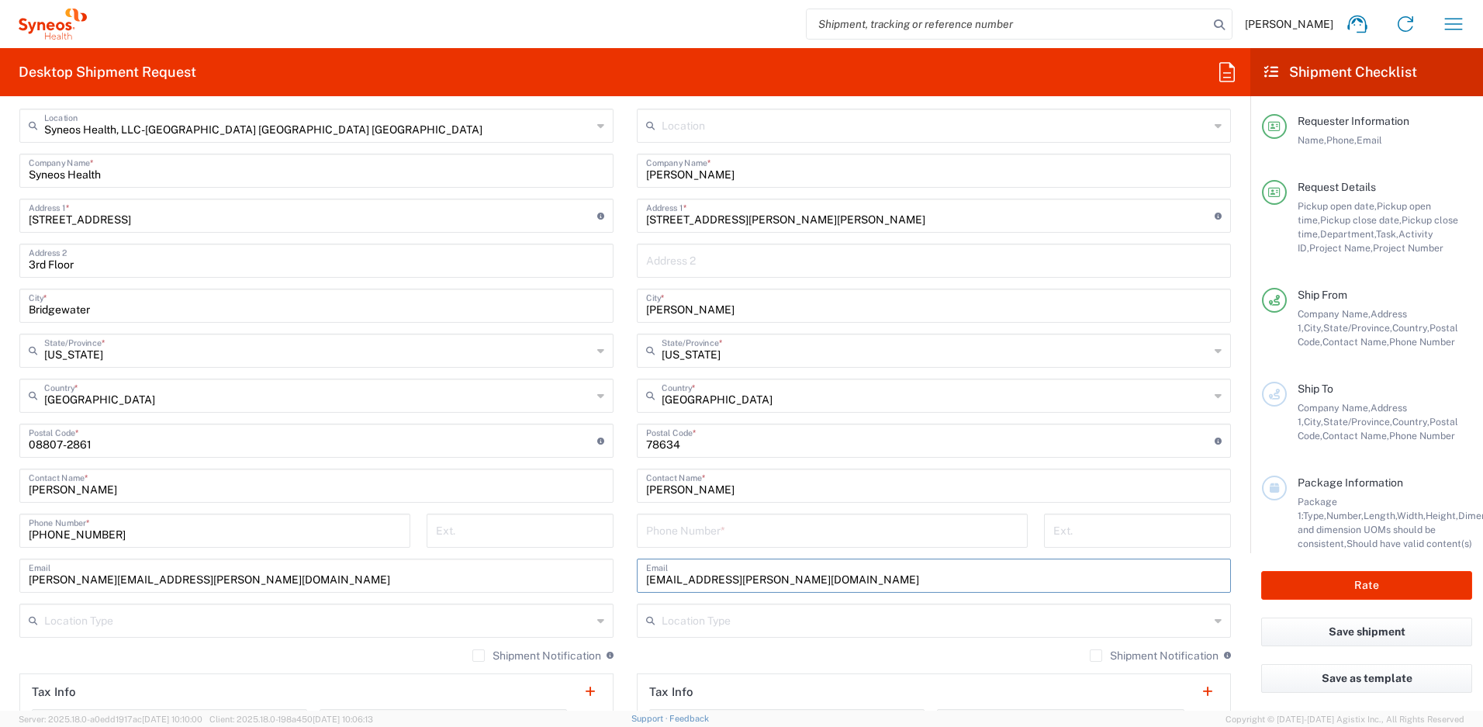
type input "kira.carrens@syneoshealth.com"
click at [1090, 654] on label "Shipment Notification" at bounding box center [1154, 655] width 129 height 12
click at [1096, 656] on input "Shipment Notification" at bounding box center [1096, 656] width 0 height 0
click at [678, 531] on input "tel" at bounding box center [832, 529] width 372 height 27
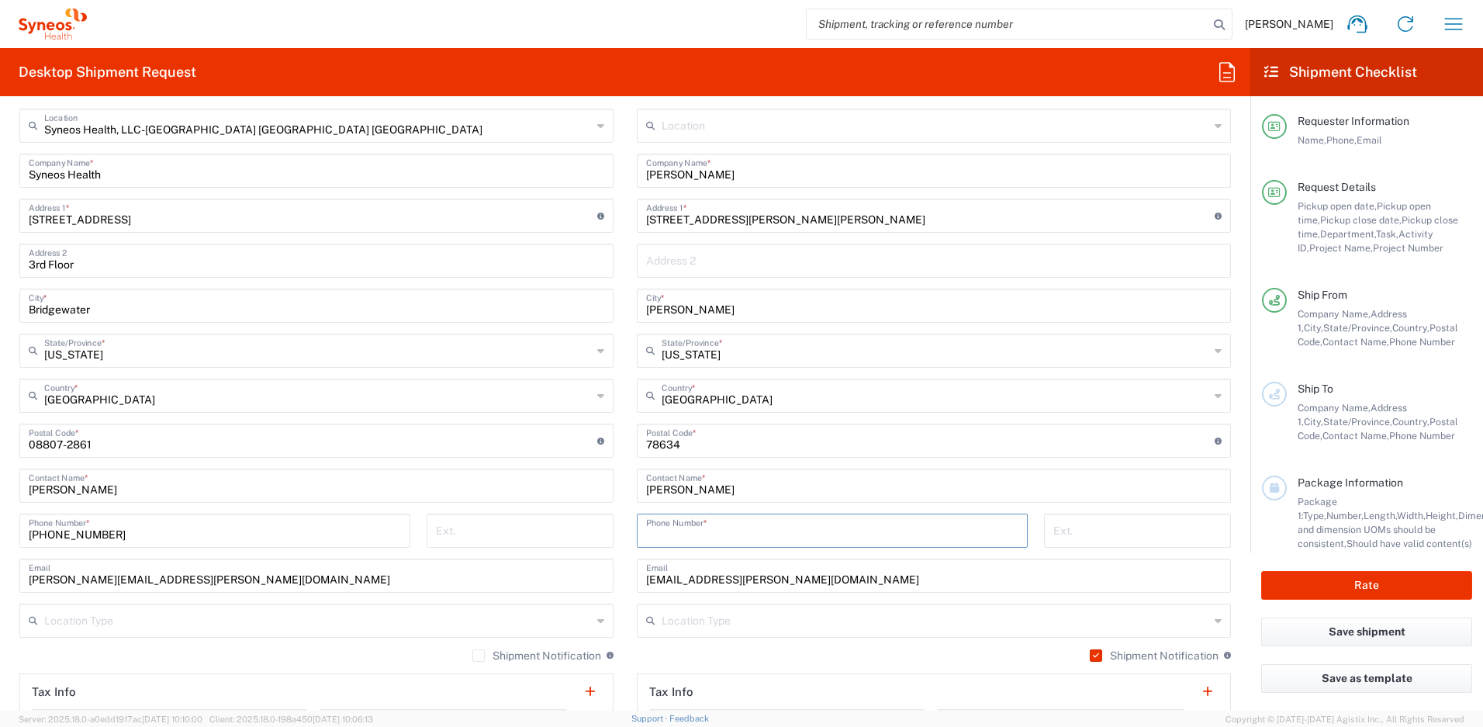
paste input "+1 (737) 4843058"
click at [655, 536] on input "+1 (737) 4843058" at bounding box center [832, 529] width 372 height 27
type input "(737) 4843058"
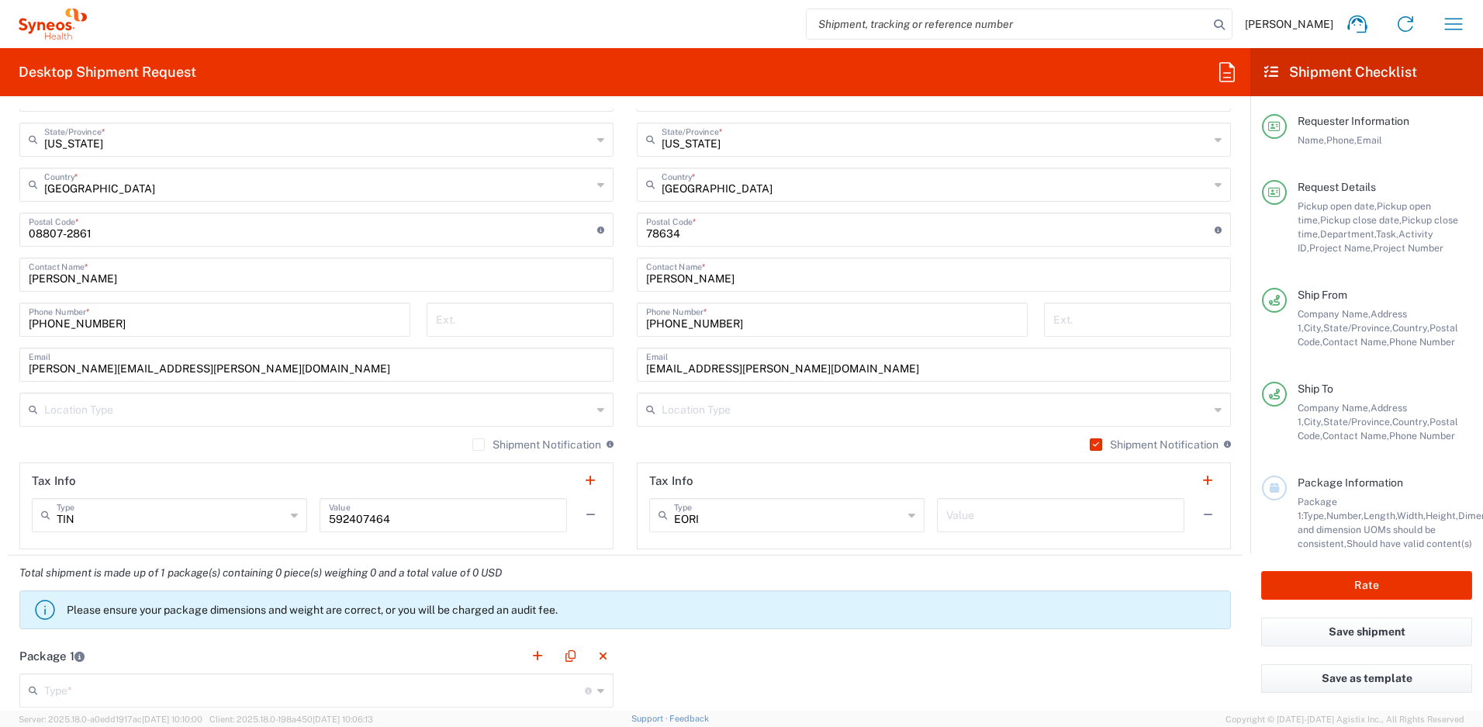
scroll to position [1201, 0]
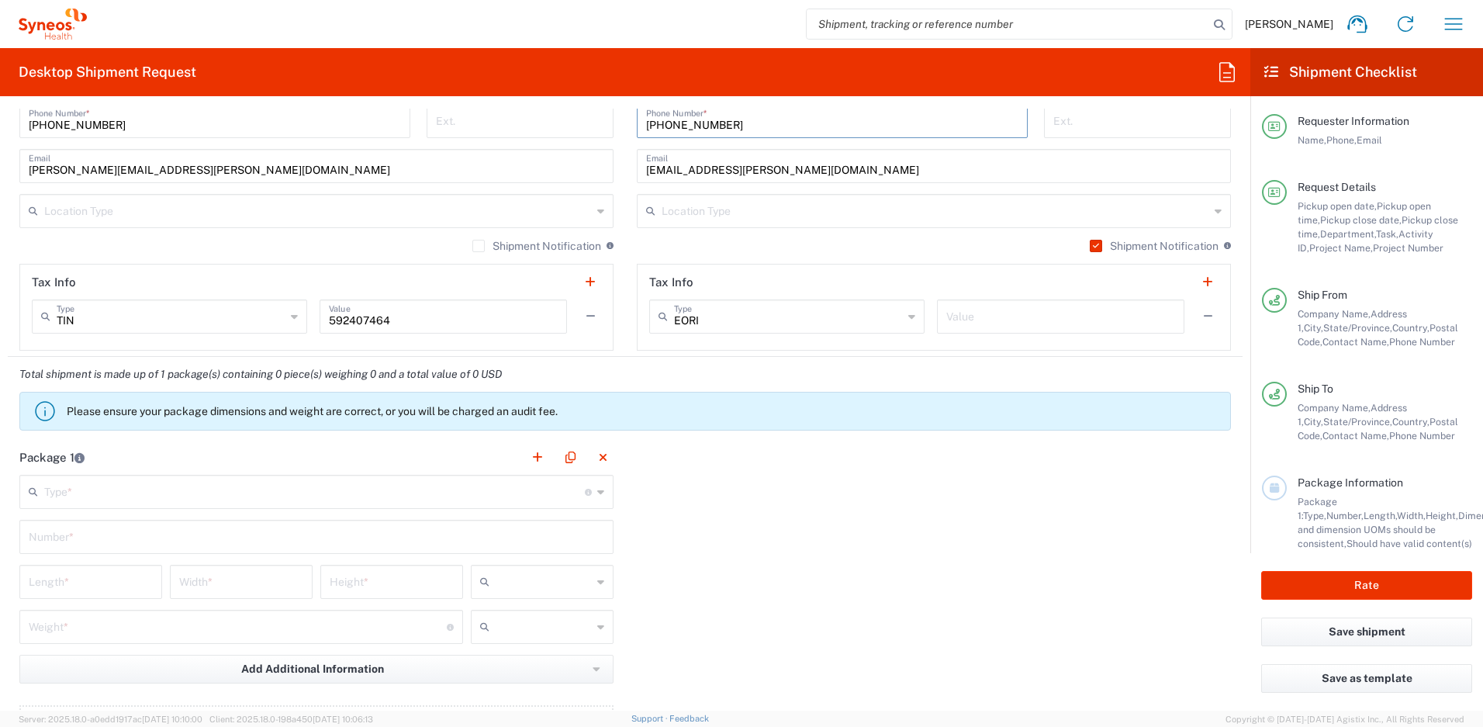
click at [120, 493] on input "text" at bounding box center [314, 490] width 541 height 27
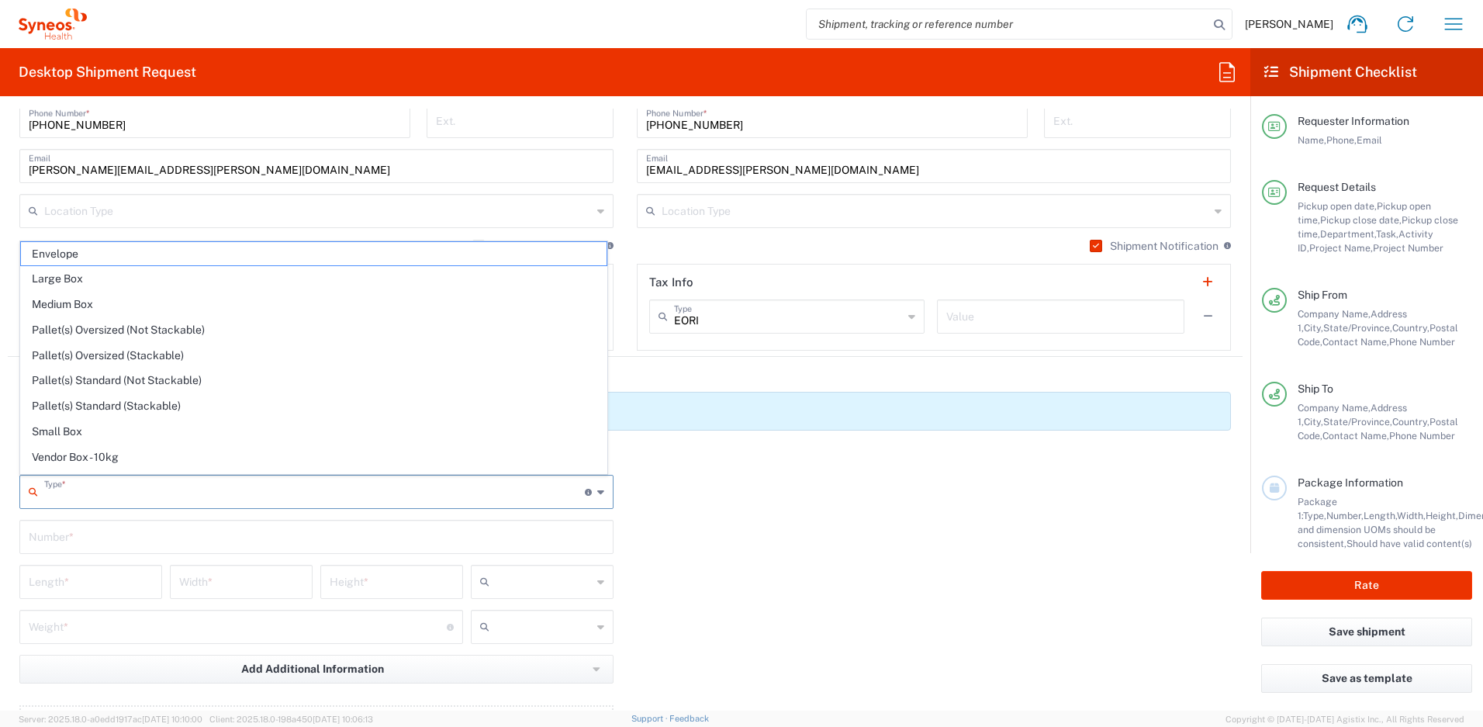
scroll to position [47, 0]
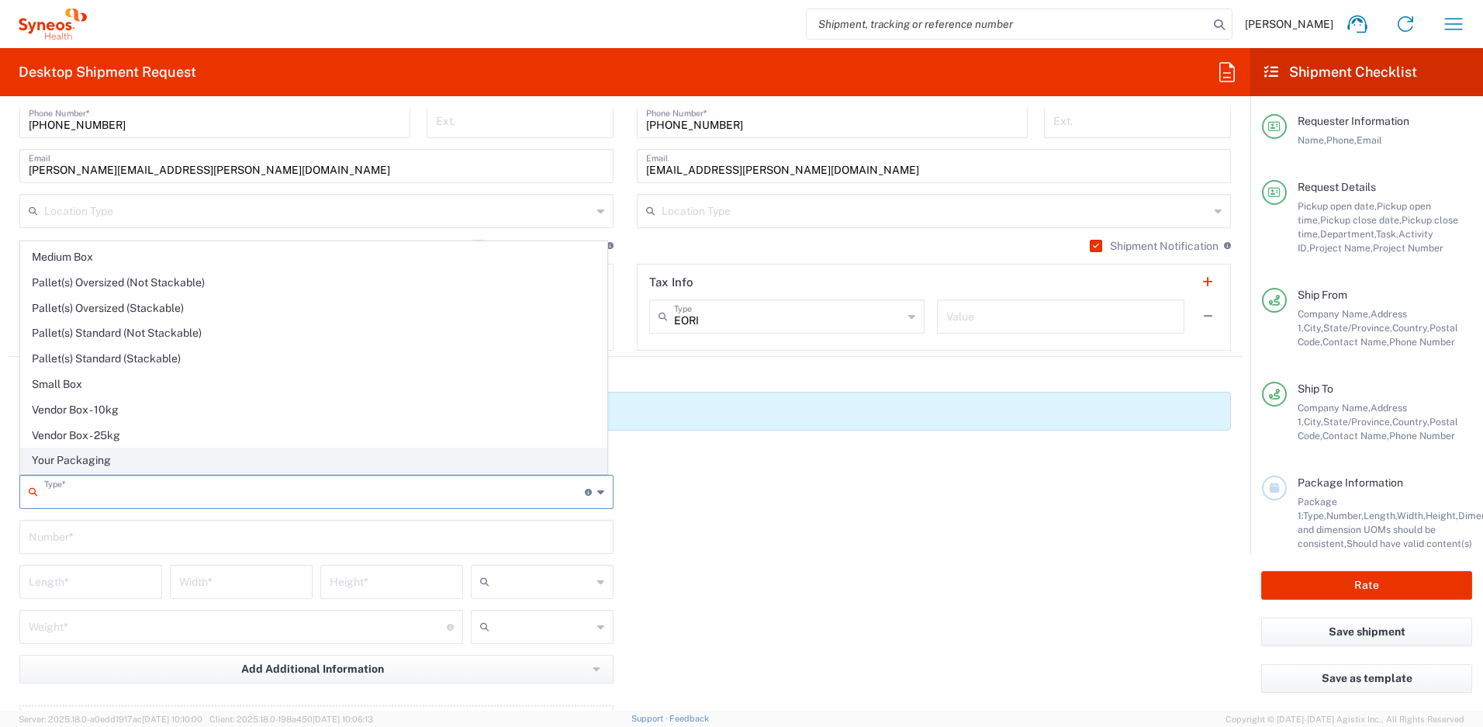
click at [216, 459] on span "Your Packaging" at bounding box center [314, 460] width 586 height 24
type input "Your Packaging"
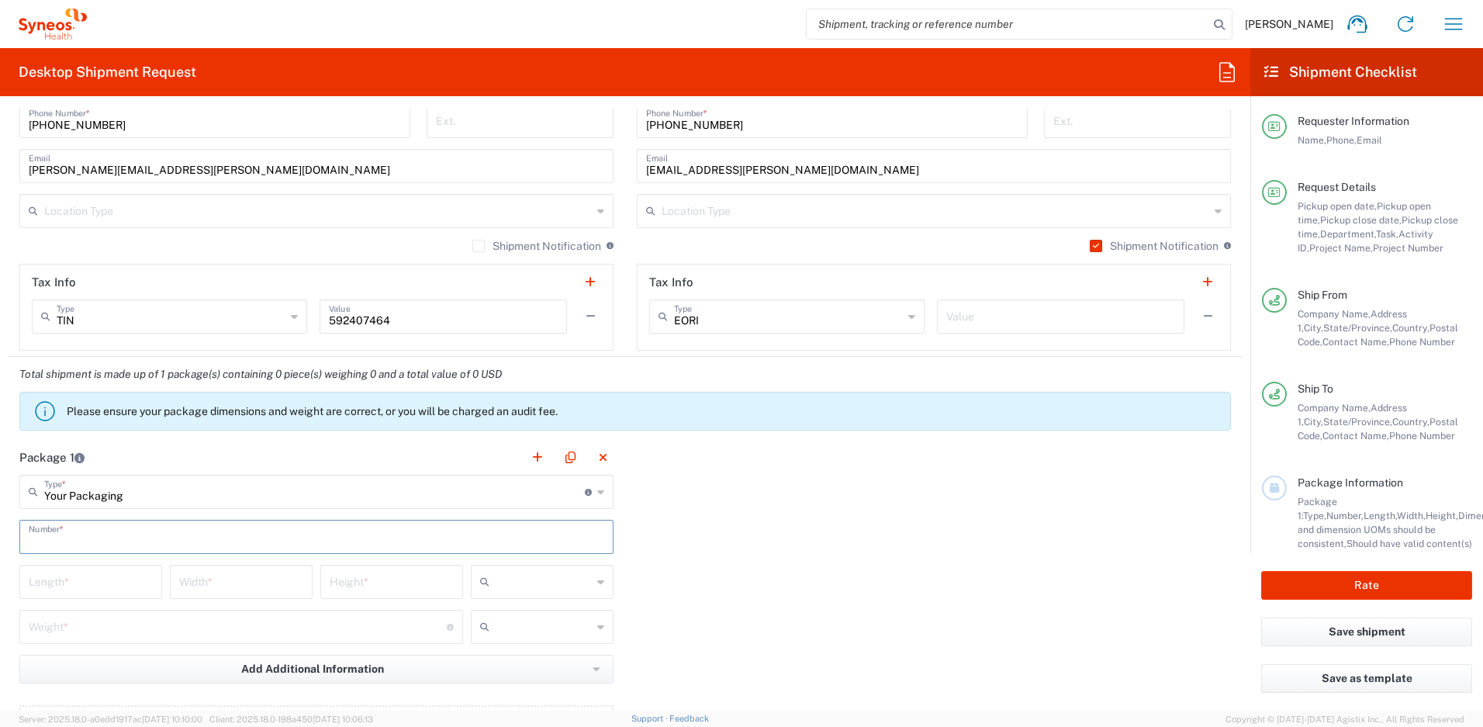
click at [123, 533] on input "text" at bounding box center [317, 535] width 576 height 27
drag, startPoint x: 81, startPoint y: 539, endPoint x: -26, endPoint y: 543, distance: 107.9
click at [0, 543] on html "Ayman Abboud Home Shipment estimator Shipment tracking Desktop shipment request…" at bounding box center [741, 363] width 1483 height 727
type input "1"
click at [108, 587] on input "number" at bounding box center [91, 580] width 124 height 27
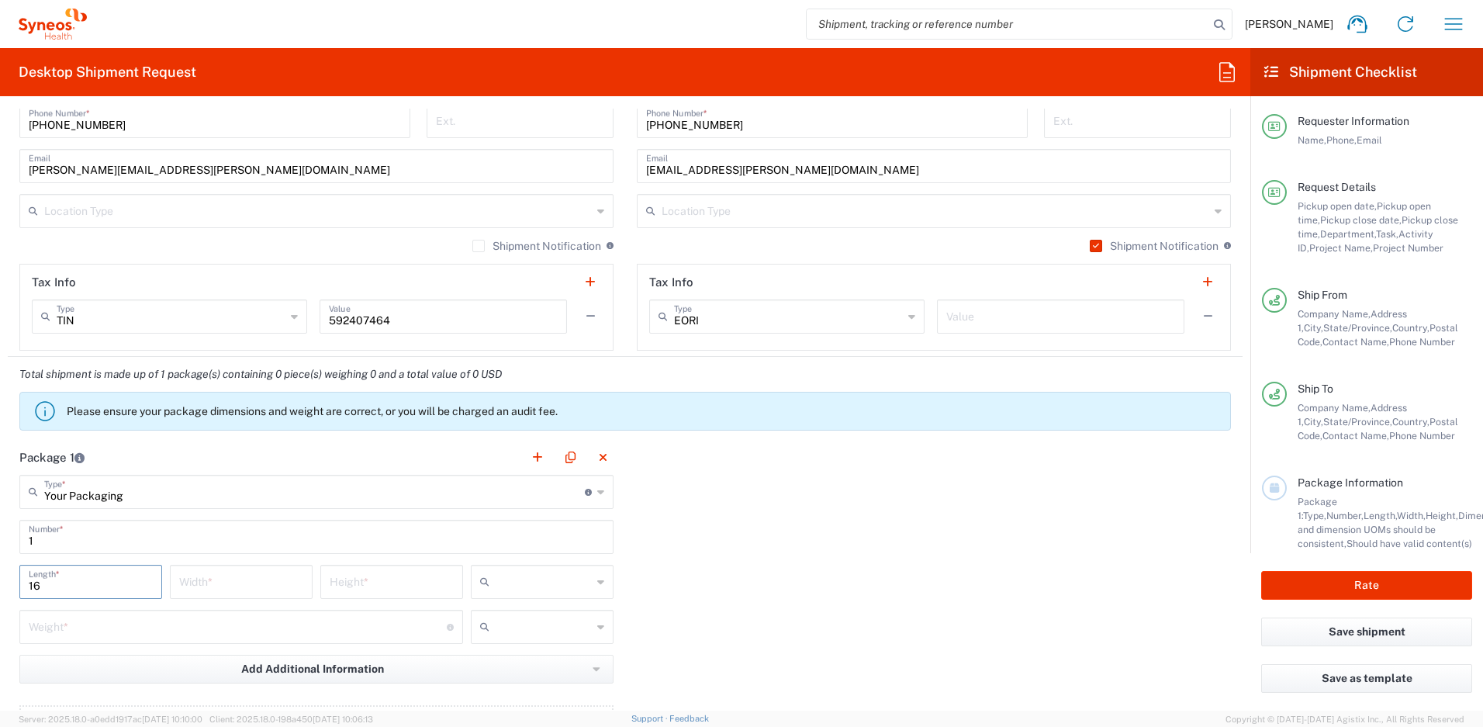
type input "16"
type input "12"
type input "3"
click at [301, 624] on input "number" at bounding box center [238, 625] width 418 height 27
type input "5"
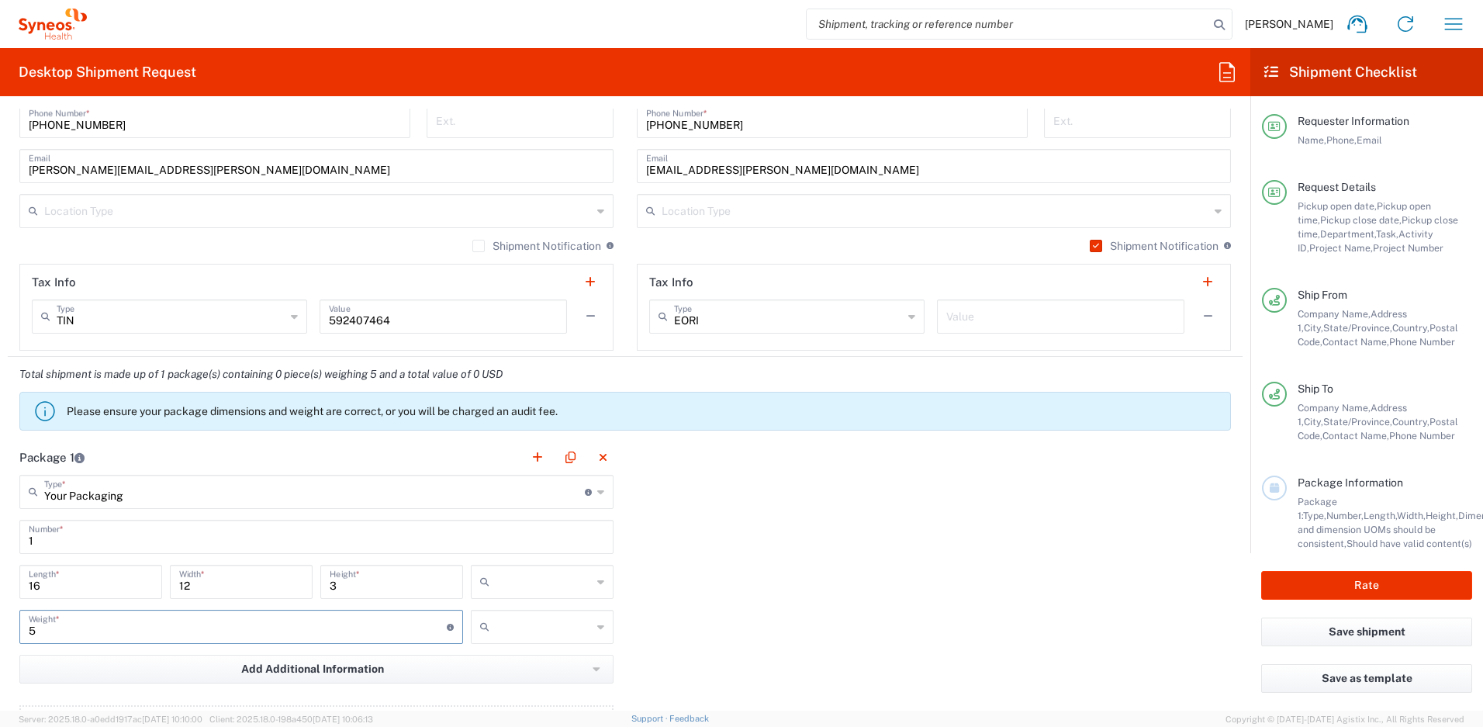
click at [484, 589] on icon at bounding box center [488, 581] width 16 height 25
click at [496, 662] on span "in" at bounding box center [537, 666] width 138 height 24
type input "in"
click at [514, 633] on input "text" at bounding box center [544, 626] width 96 height 25
click at [504, 680] on span "lbs" at bounding box center [537, 685] width 138 height 24
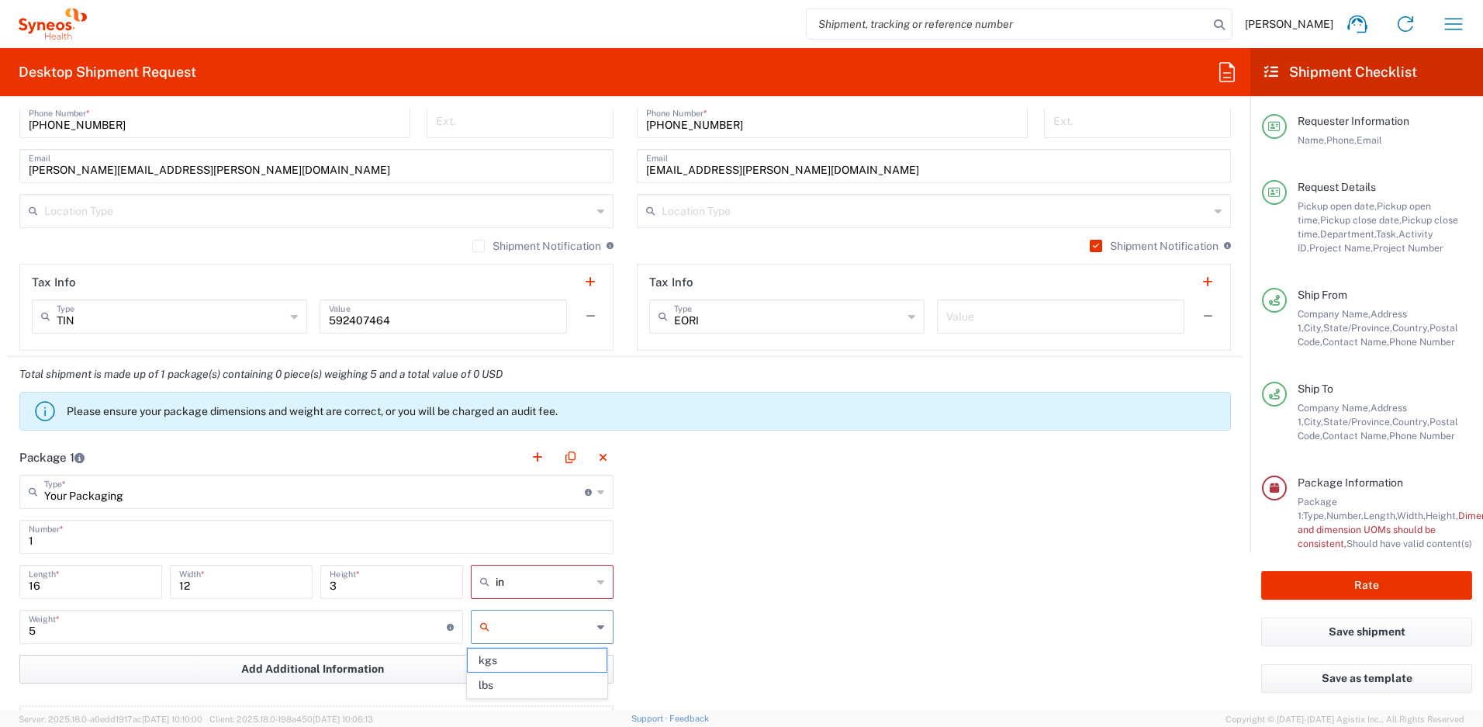
type input "lbs"
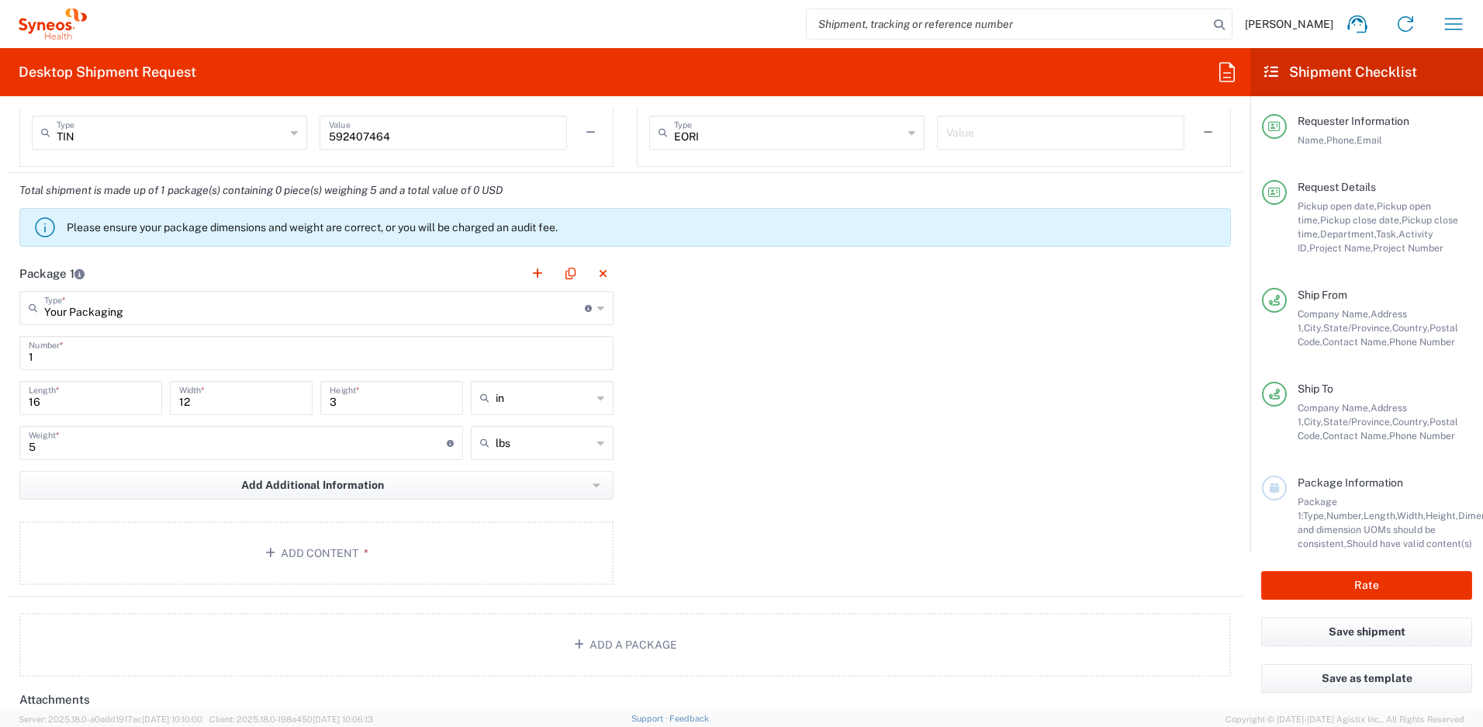
scroll to position [1494, 0]
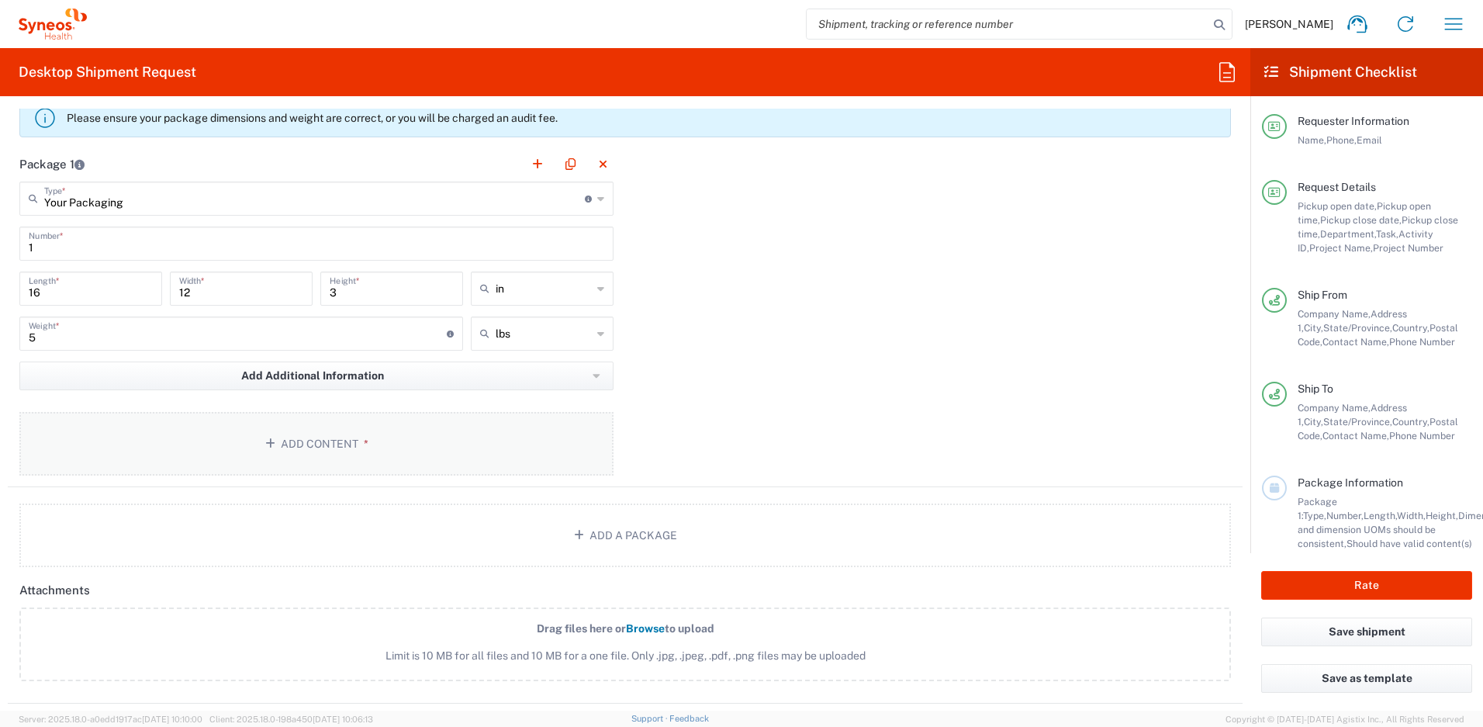
click at [311, 446] on button "Add Content *" at bounding box center [316, 444] width 594 height 64
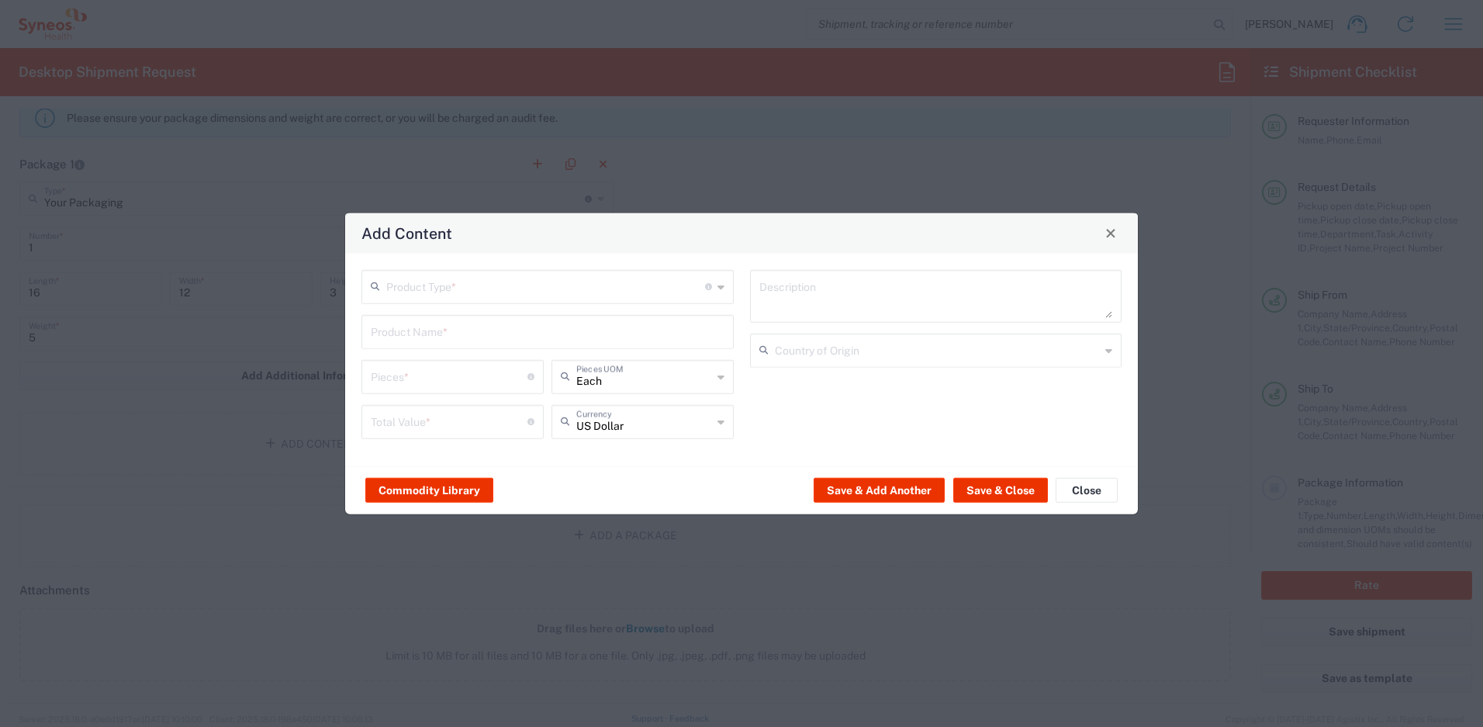
click at [490, 293] on input "text" at bounding box center [545, 285] width 319 height 27
click at [447, 351] on span "General Commodity" at bounding box center [547, 346] width 369 height 24
type input "General Commodity"
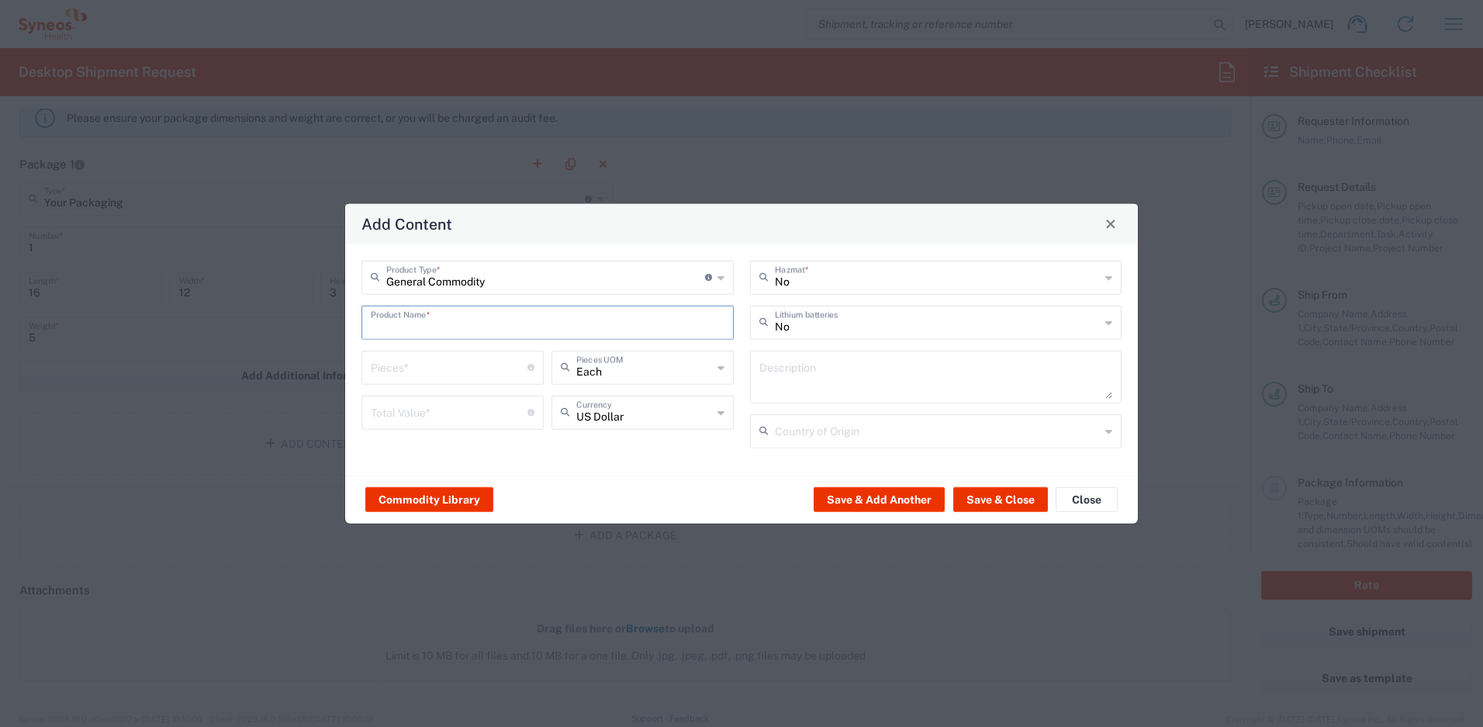
click at [448, 331] on input "text" at bounding box center [548, 320] width 354 height 27
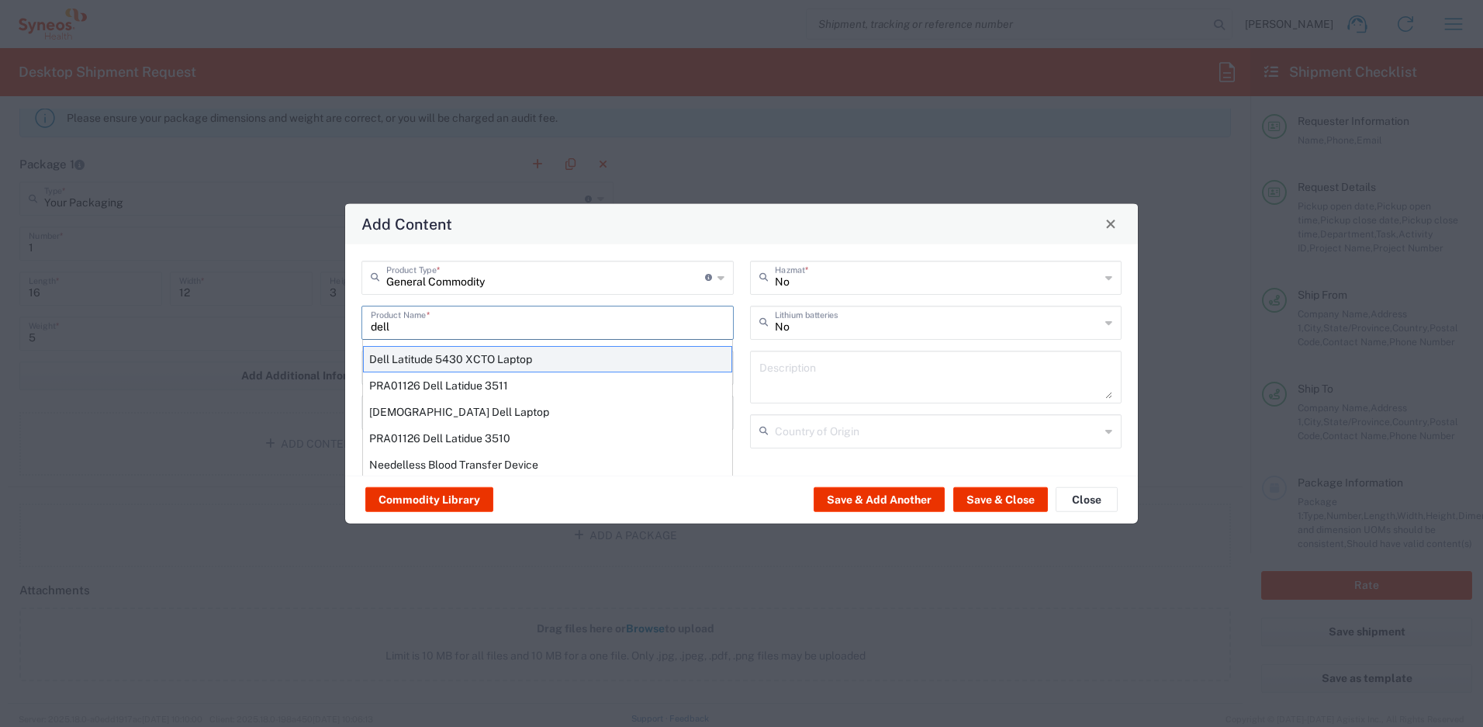
click at [456, 355] on div "Dell Latitude 5430 XCTO Laptop" at bounding box center [547, 358] width 369 height 26
type input "Dell Latitude 5430 XCTO Laptop"
type input "1"
type textarea "BaseIntel Core i7-1265U vProÂ® Processor - 14" 16 GB RAM - 512 GB SSD"
type input "China"
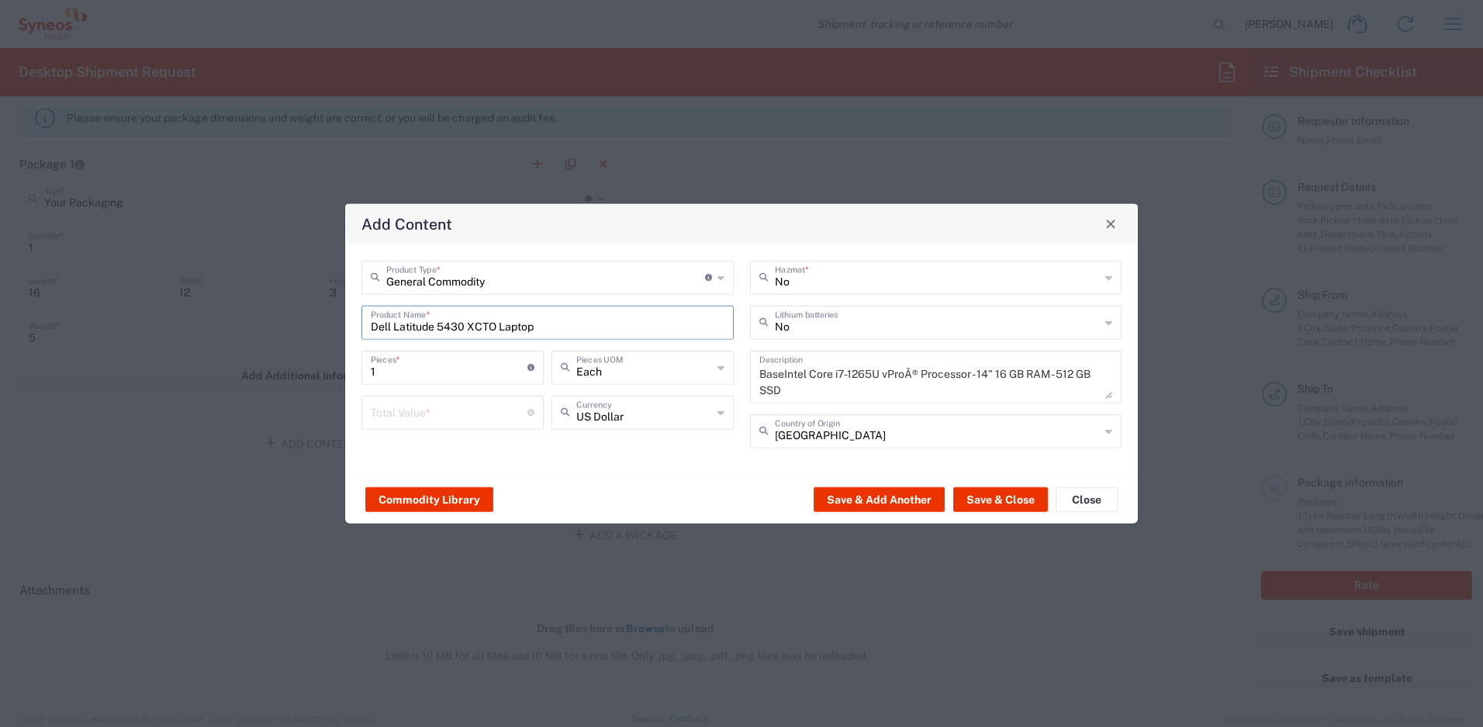
click at [441, 407] on input "number" at bounding box center [449, 410] width 157 height 27
type input "1000"
click at [770, 323] on icon at bounding box center [768, 322] width 16 height 25
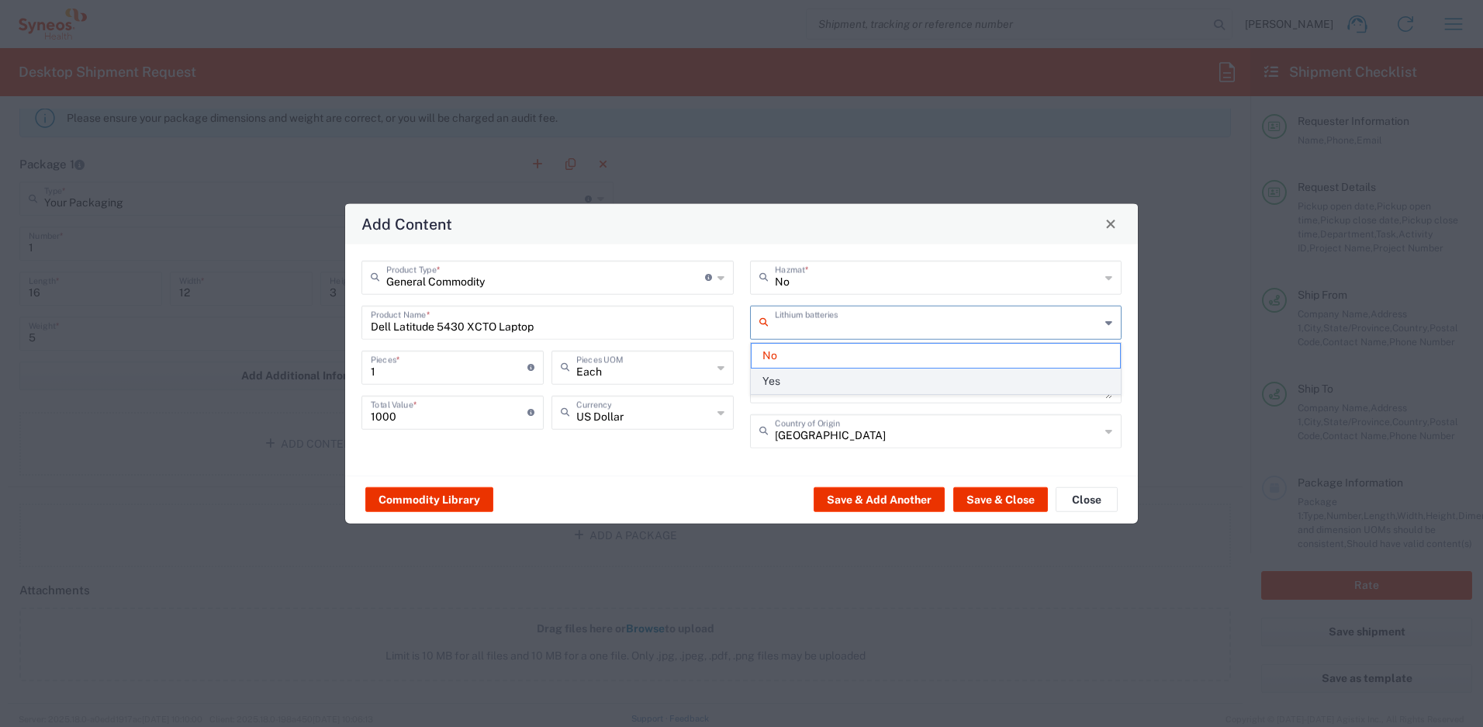
click at [785, 378] on span "Yes" at bounding box center [936, 381] width 369 height 24
type input "Yes"
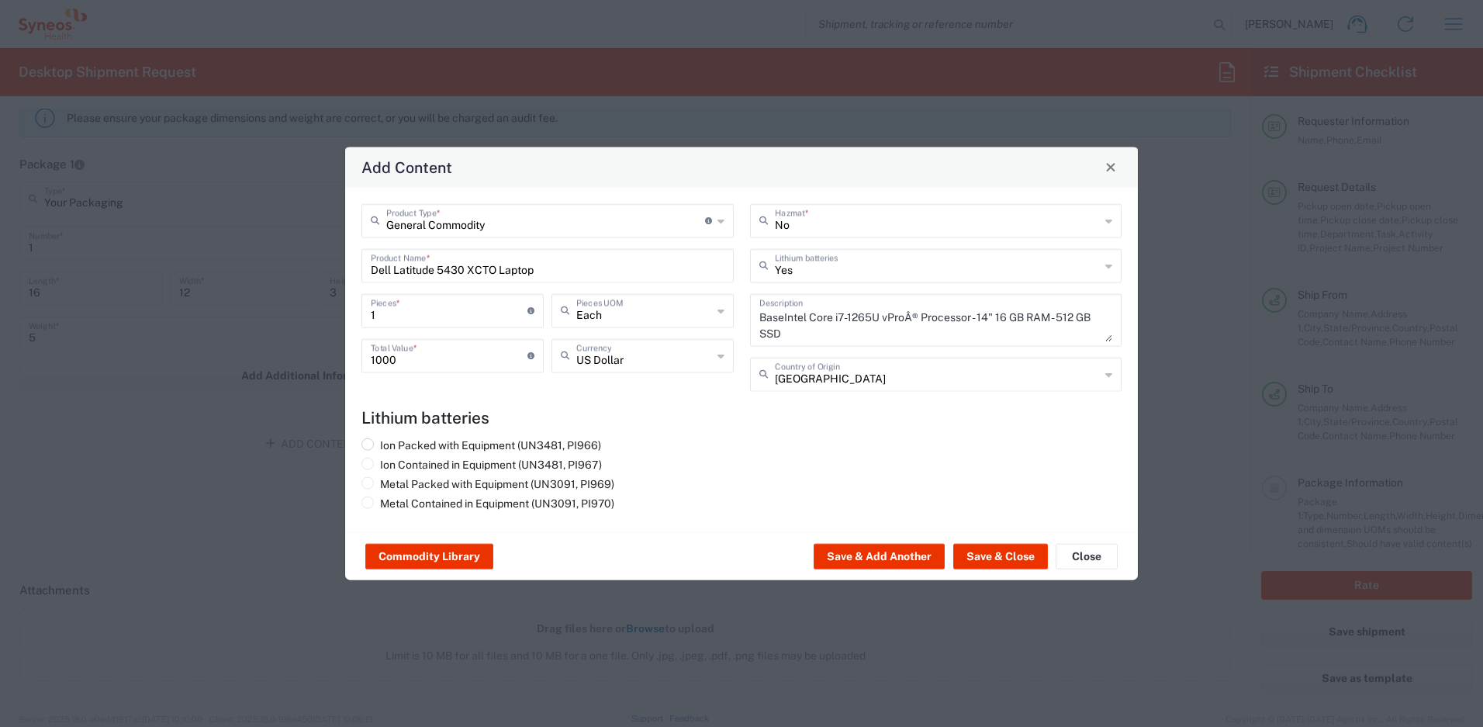
click at [589, 445] on label "Ion Packed with Equipment (UN3481, PI966)" at bounding box center [482, 445] width 240 height 14
click at [390, 445] on input "Ion Packed with Equipment (UN3481, PI966)" at bounding box center [385, 443] width 10 height 10
radio input "true"
click at [981, 559] on button "Save & Close" at bounding box center [1001, 556] width 95 height 25
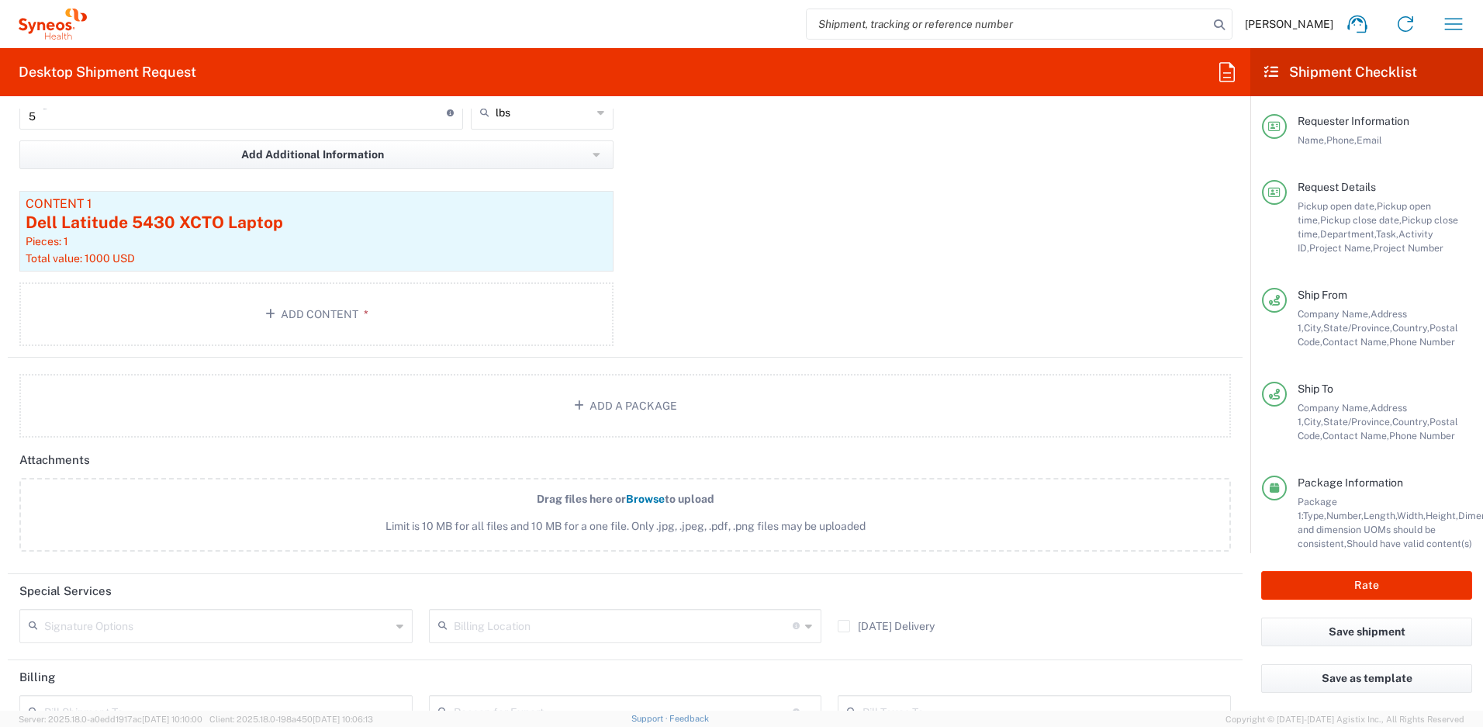
scroll to position [1776, 0]
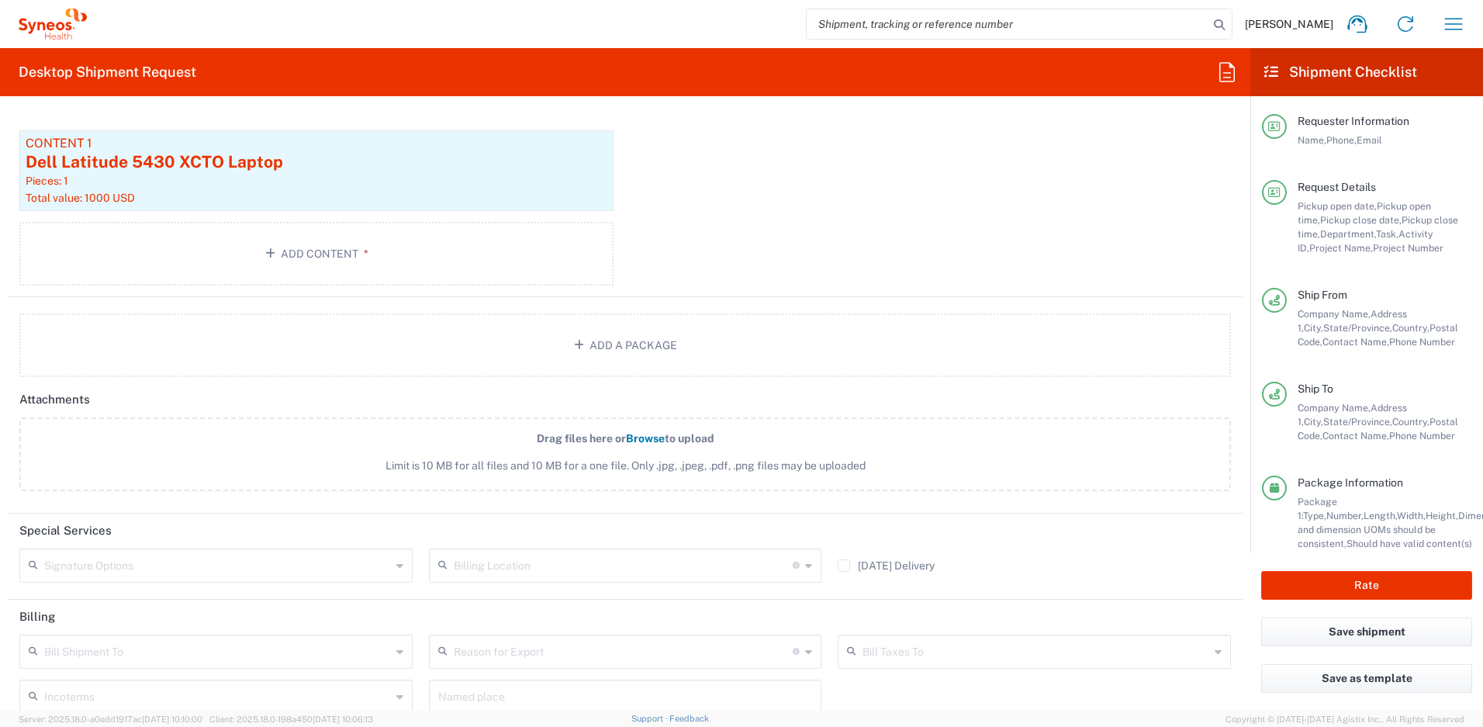
click at [214, 573] on input "text" at bounding box center [217, 564] width 347 height 27
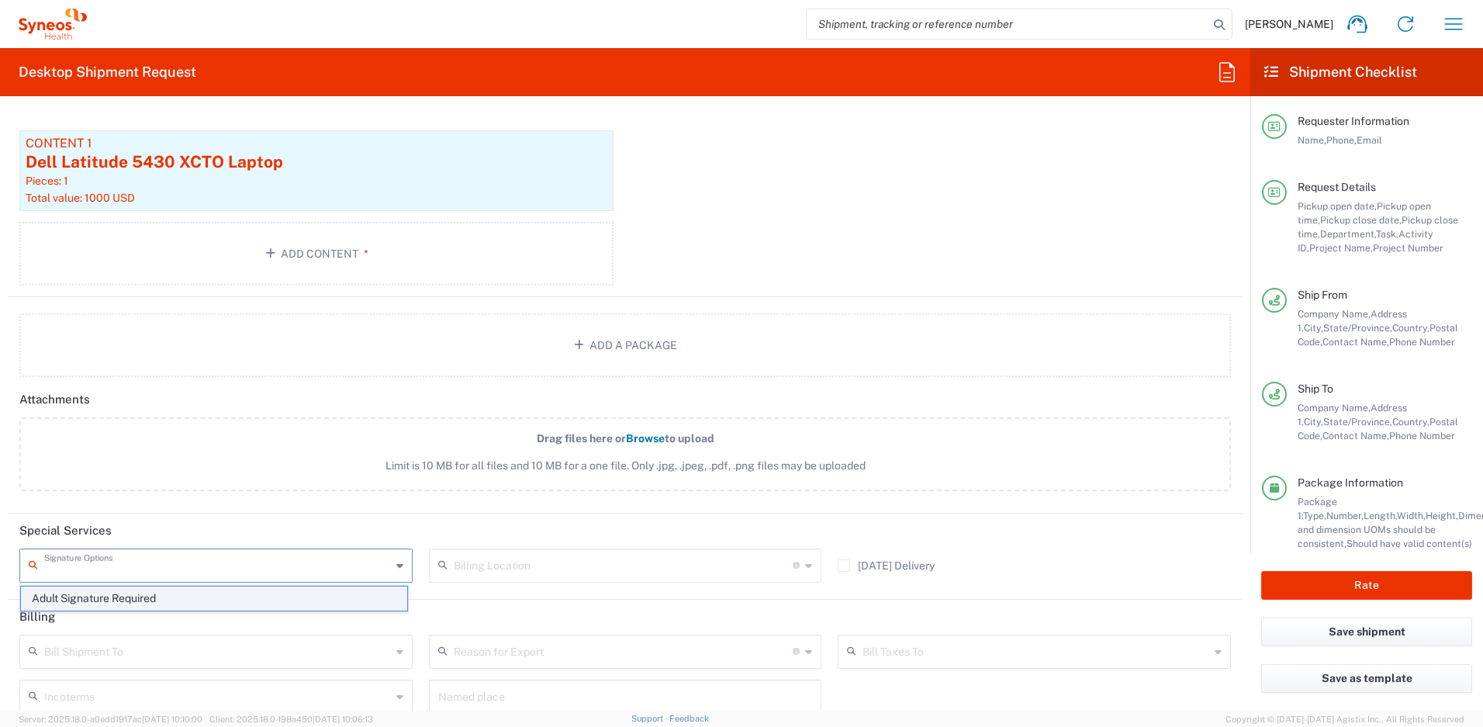
click at [199, 593] on span "Adult Signature Required" at bounding box center [214, 599] width 386 height 24
type input "Adult Signature Required"
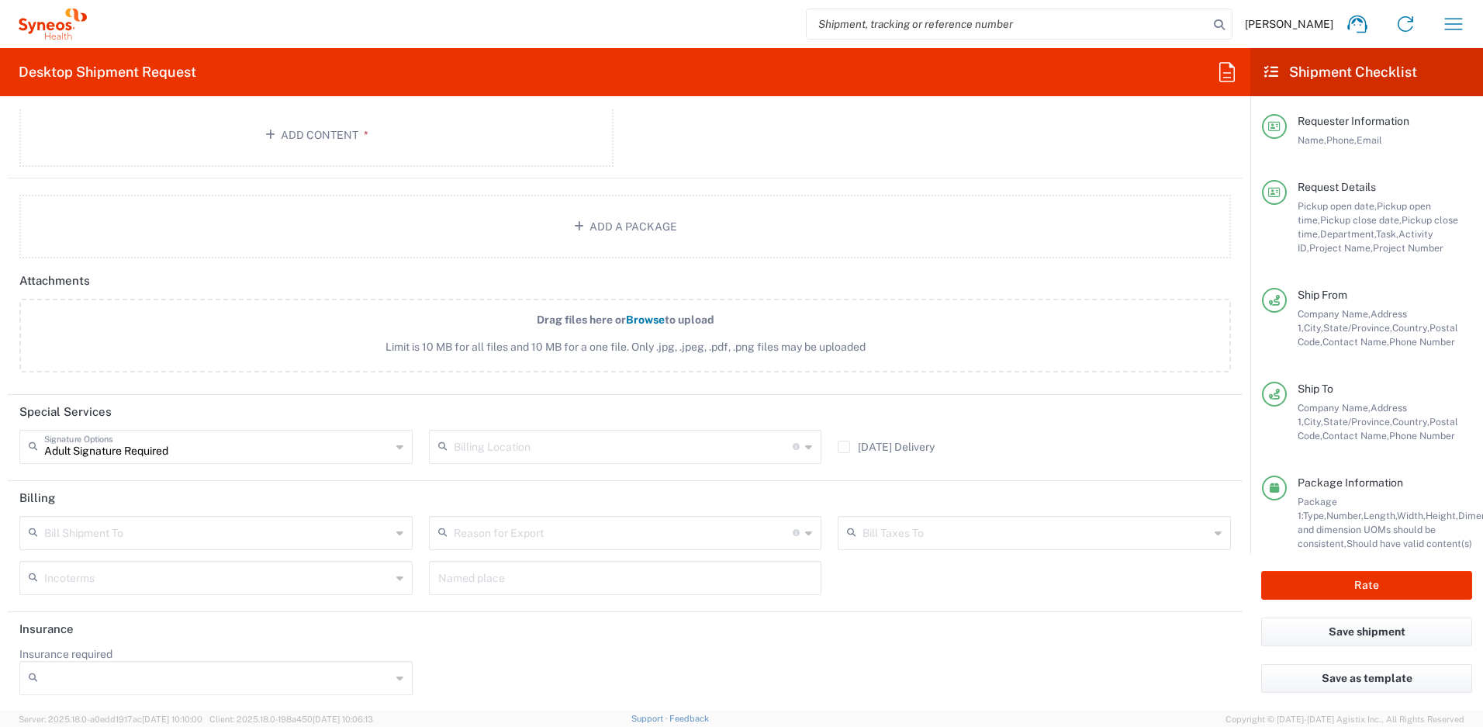
scroll to position [1896, 0]
click at [1305, 591] on button "Rate" at bounding box center [1367, 585] width 211 height 29
type input "4510 DEPARTMENTAL EXPENSE"
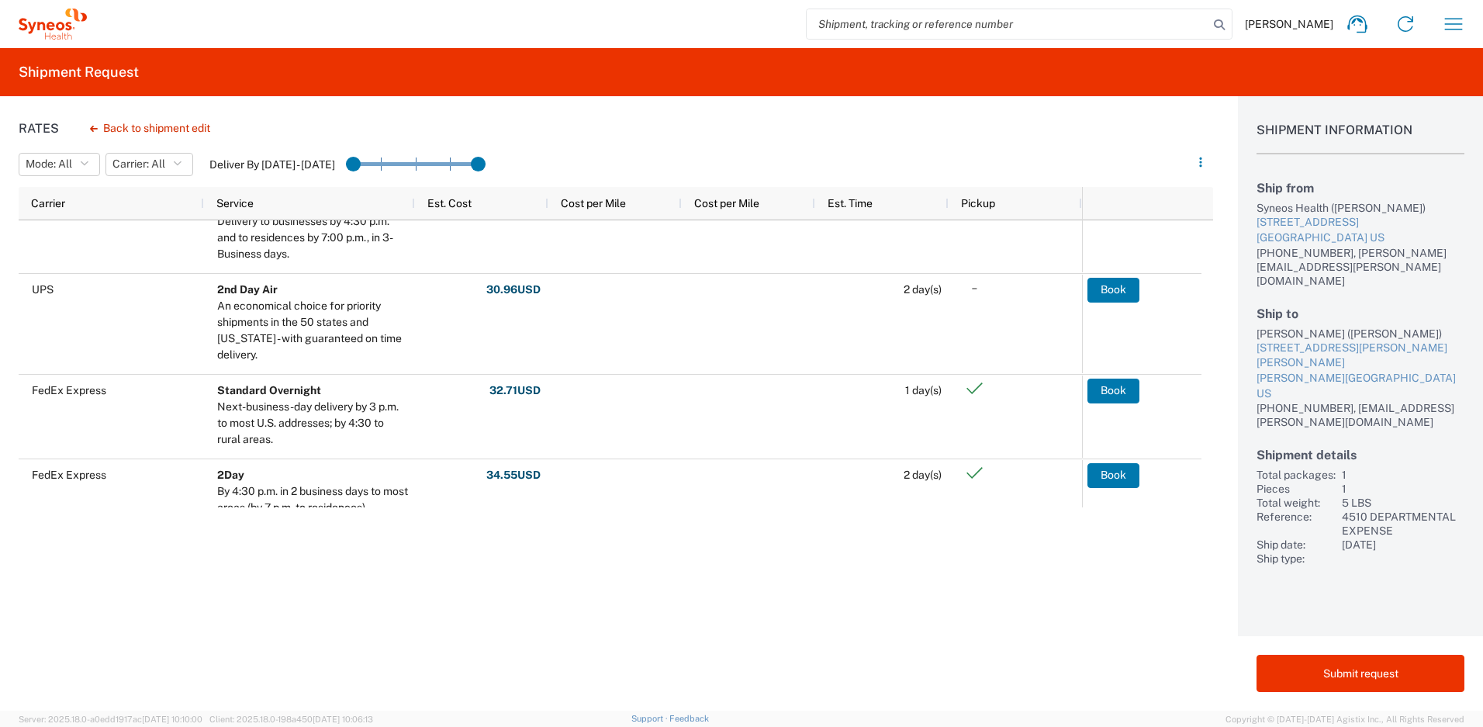
scroll to position [231, 0]
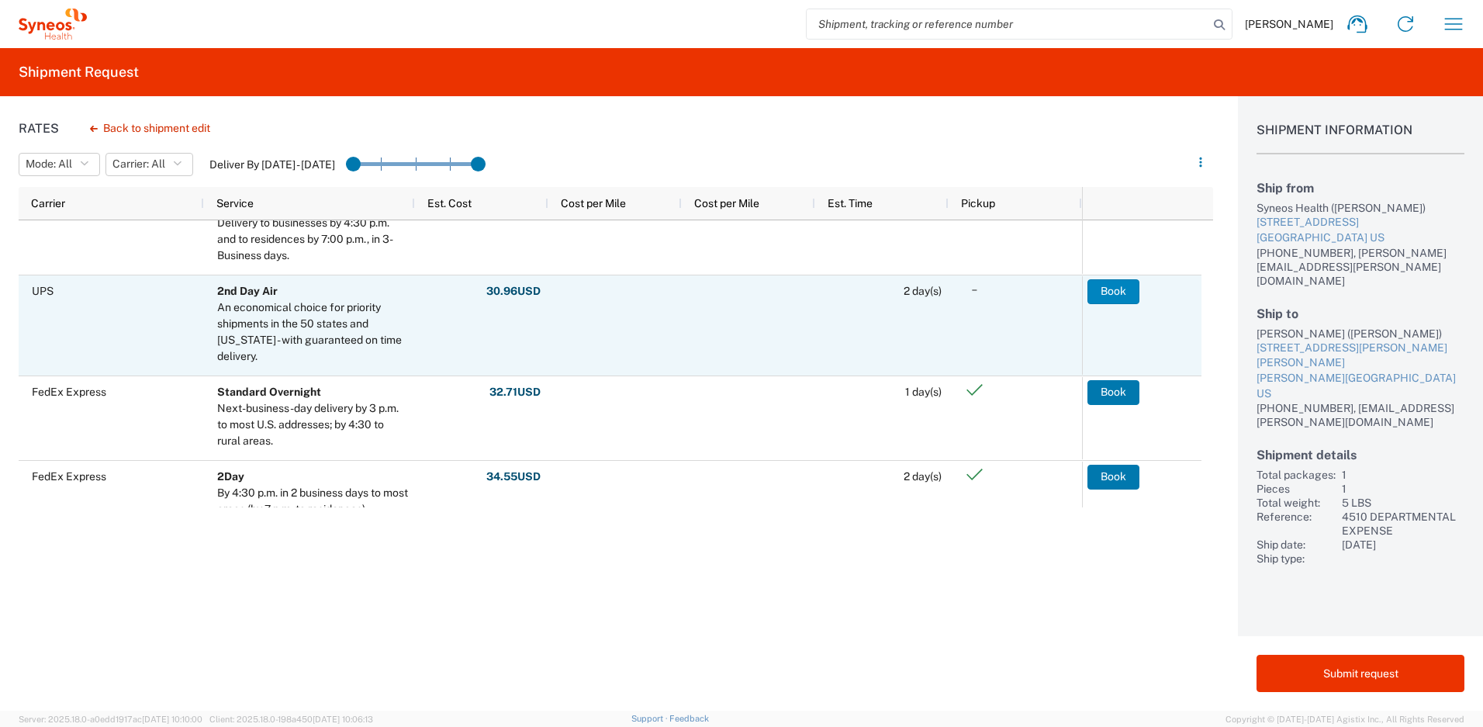
click at [1107, 290] on button "Book" at bounding box center [1114, 291] width 52 height 25
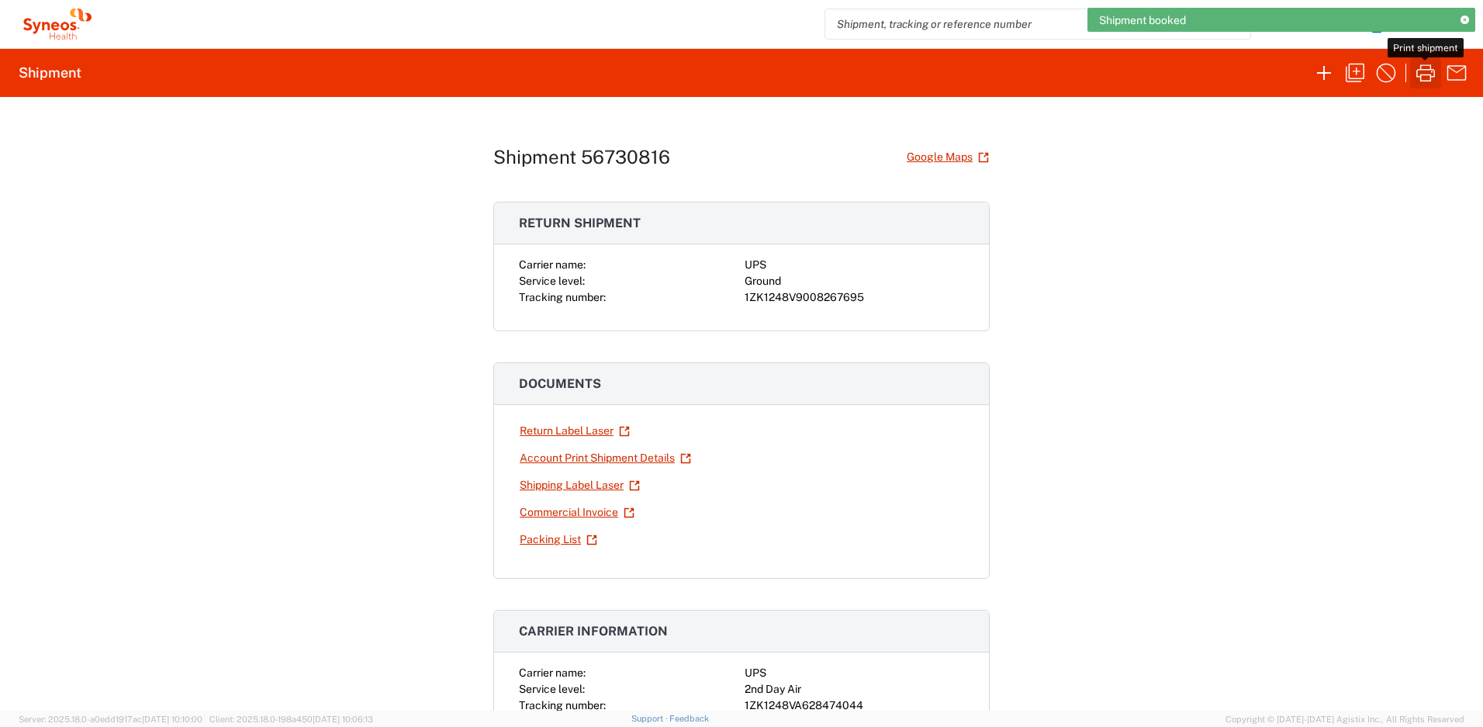
click at [1430, 74] on icon "button" at bounding box center [1426, 73] width 25 height 25
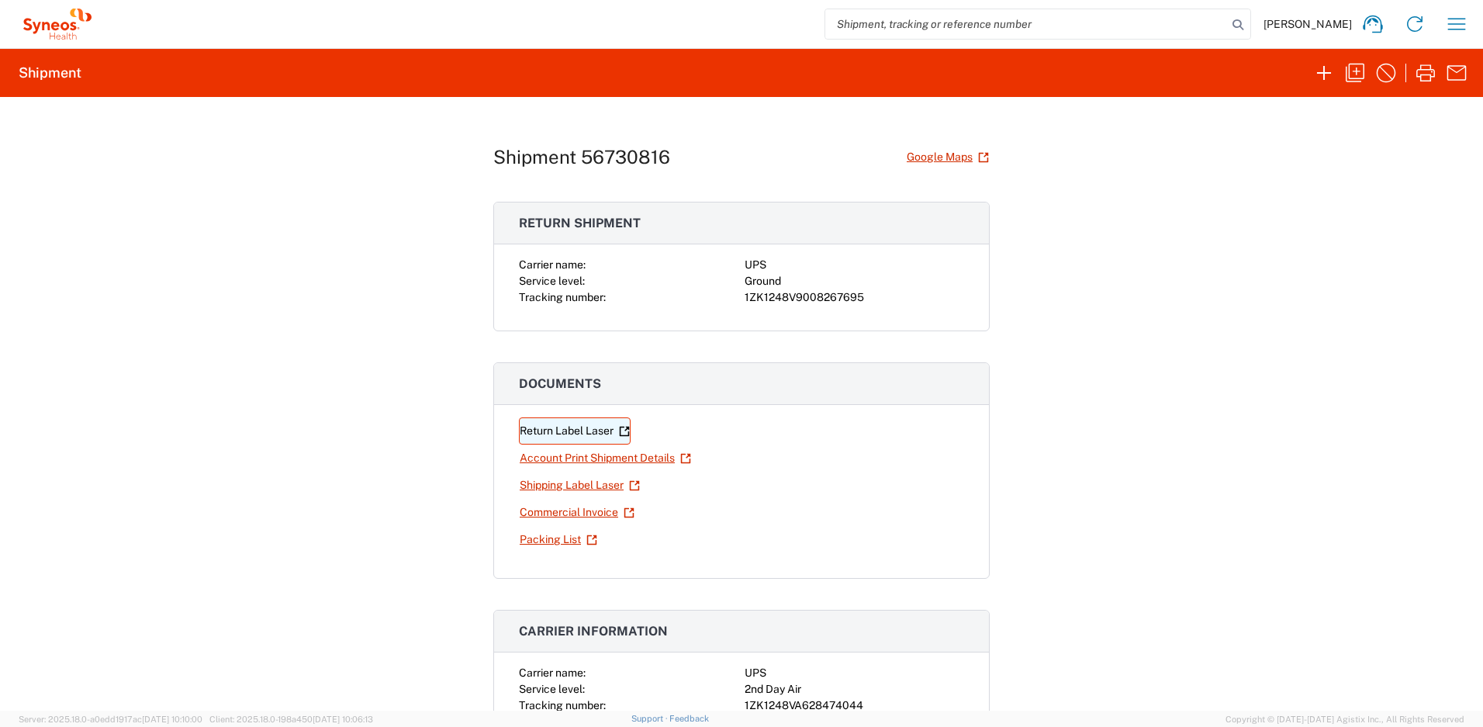
click at [591, 436] on link "Return Label Laser" at bounding box center [575, 430] width 112 height 27
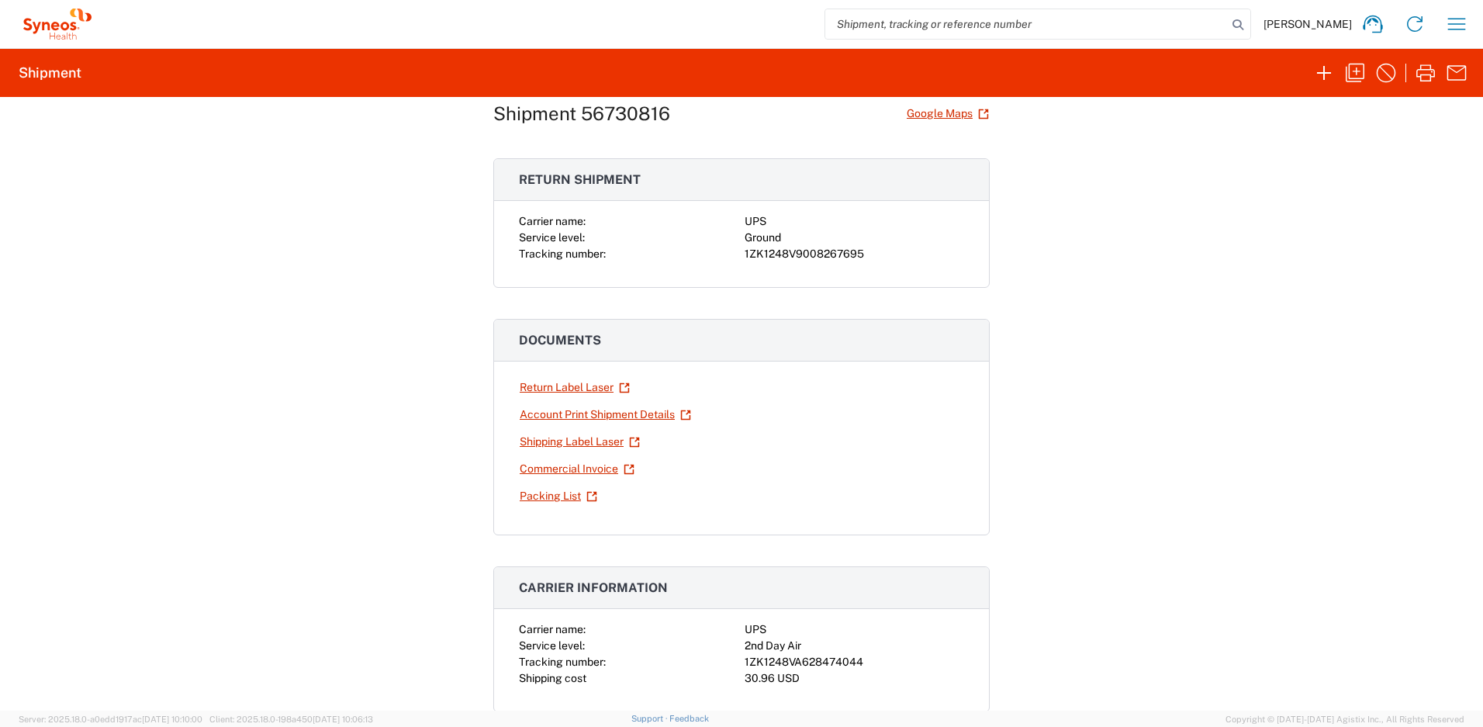
scroll to position [221, 0]
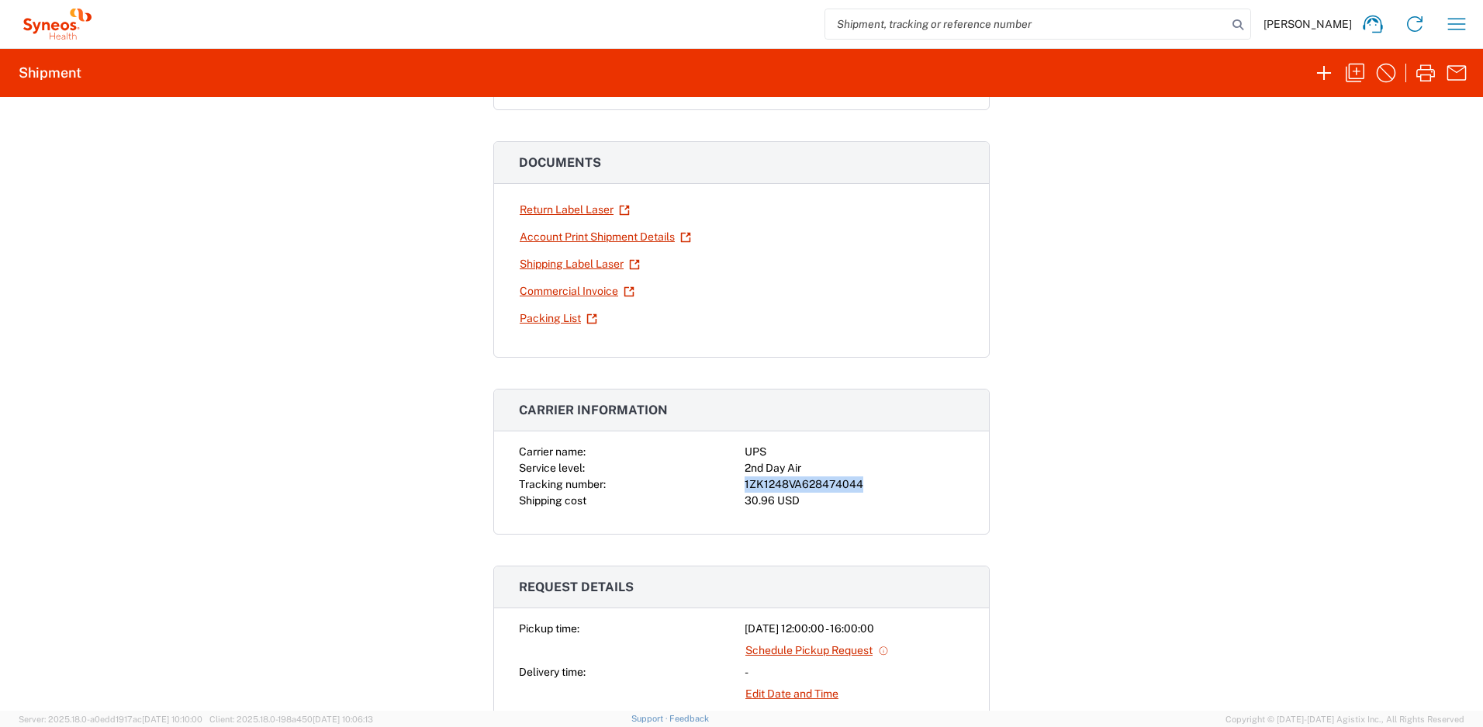
drag, startPoint x: 859, startPoint y: 487, endPoint x: 740, endPoint y: 486, distance: 118.7
click at [745, 486] on div "1ZK1248VA628474044" at bounding box center [855, 484] width 220 height 16
copy div "1ZK1248VA628474044"
click at [1463, 31] on icon "button" at bounding box center [1457, 24] width 25 height 25
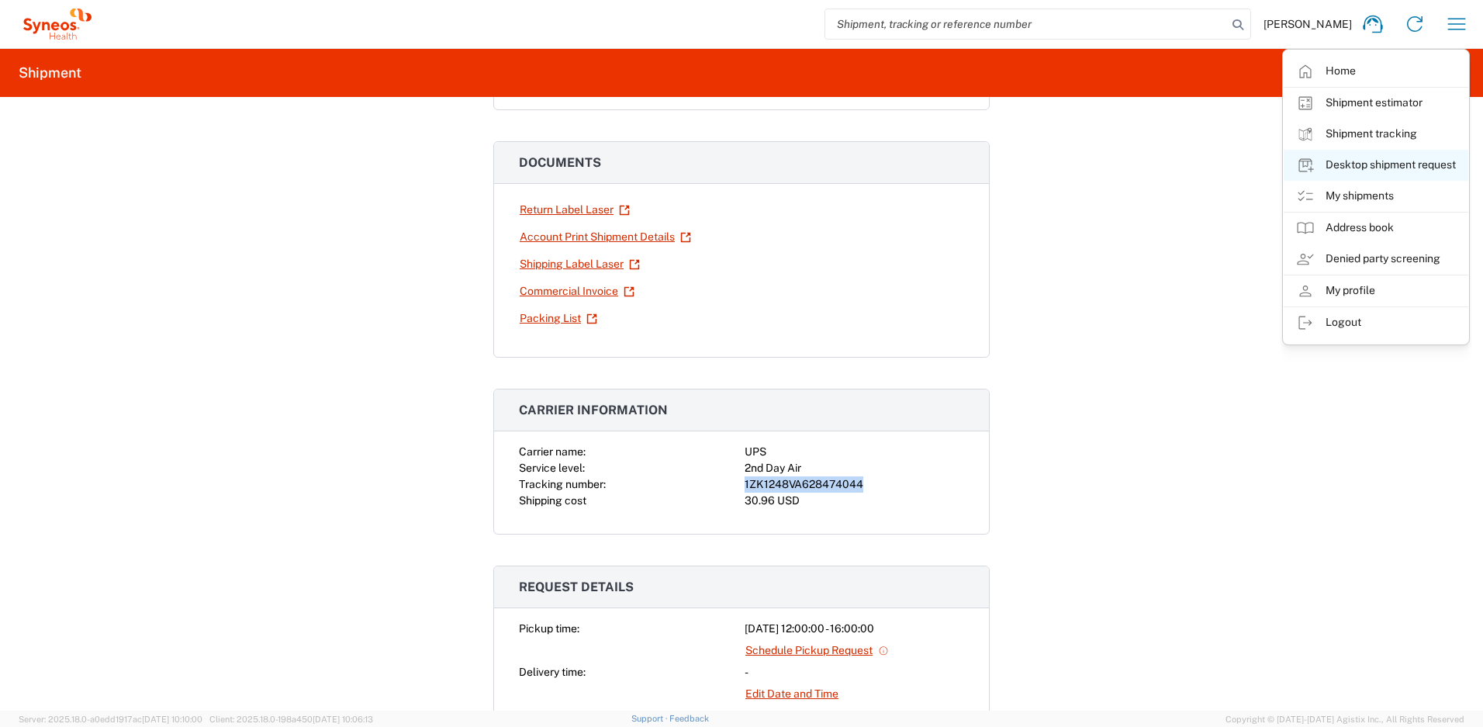
click at [1342, 157] on link "Desktop shipment request" at bounding box center [1376, 165] width 185 height 31
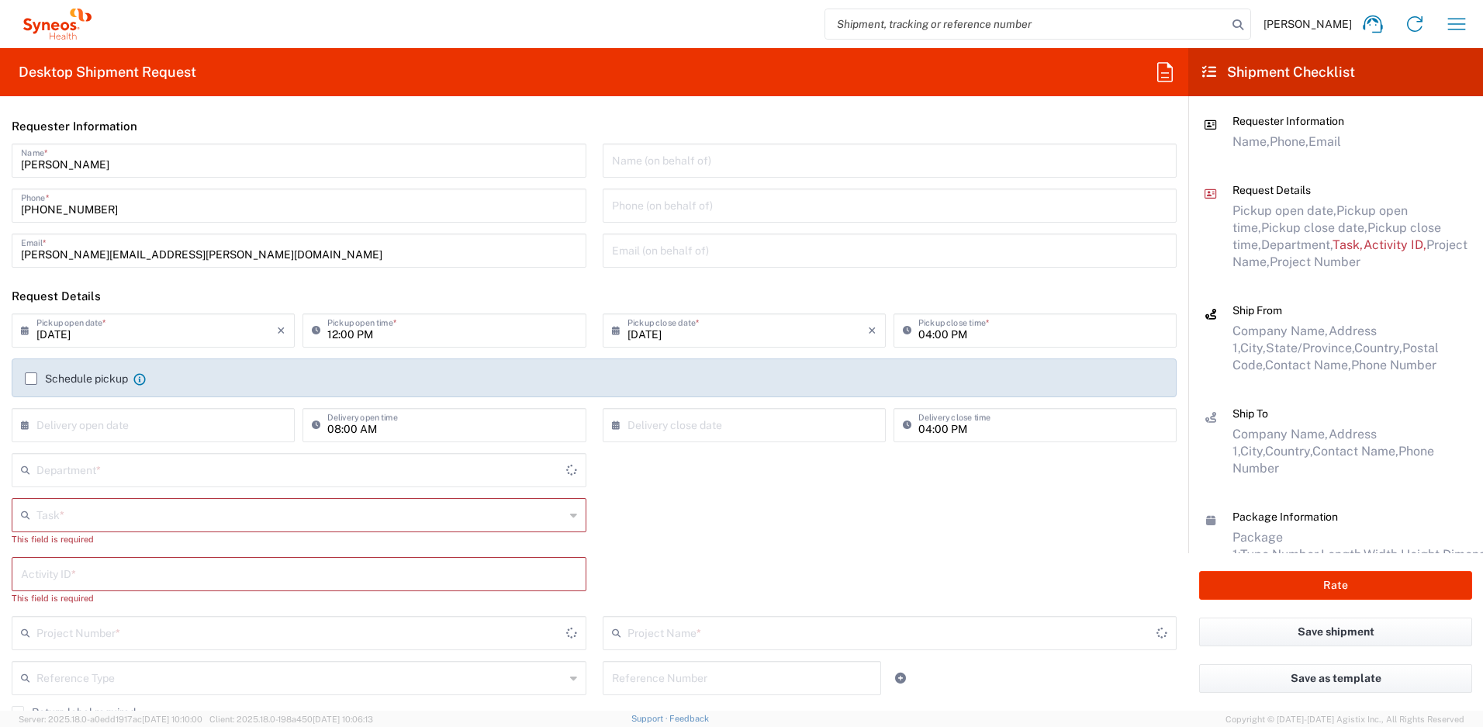
type input "New Jersey"
type input "4510"
click at [120, 512] on input "text" at bounding box center [300, 513] width 528 height 27
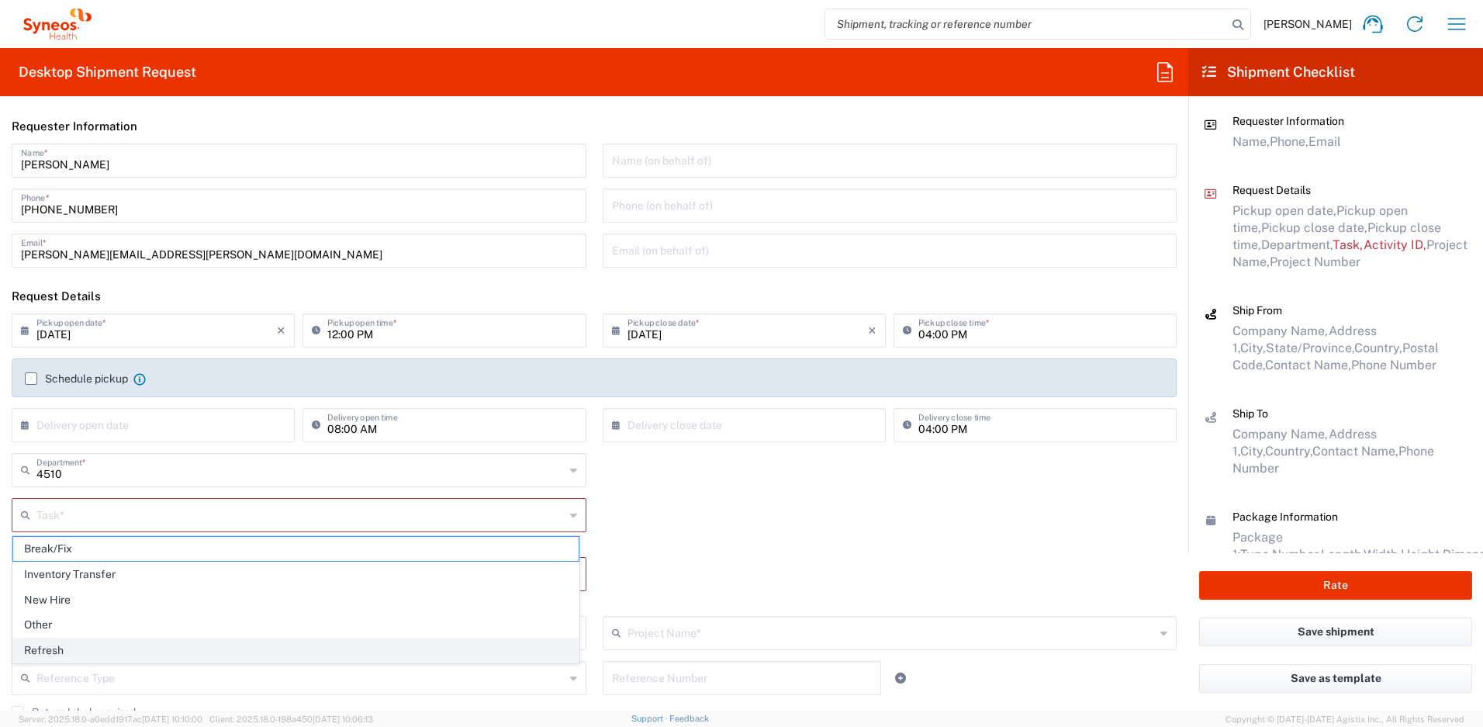
click at [64, 649] on span "Refresh" at bounding box center [296, 651] width 566 height 24
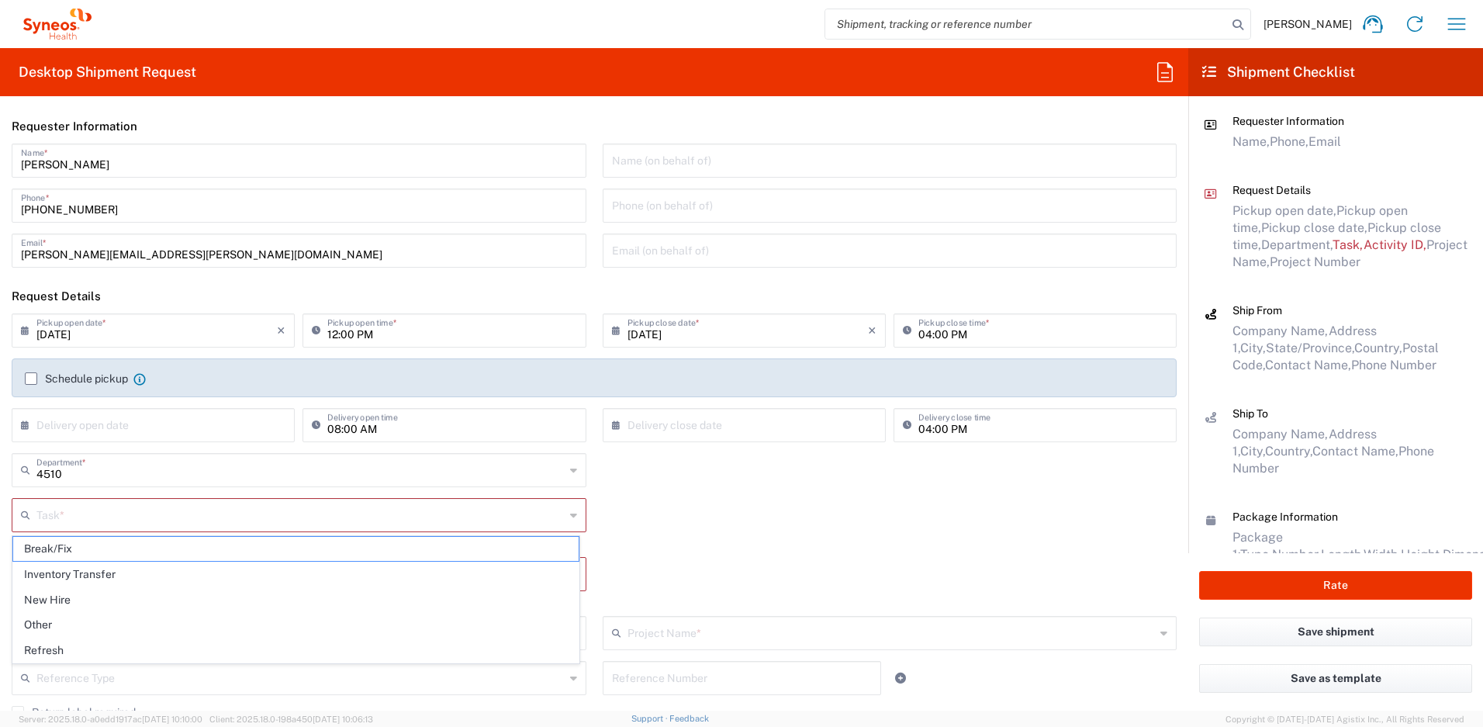
type input "Refresh"
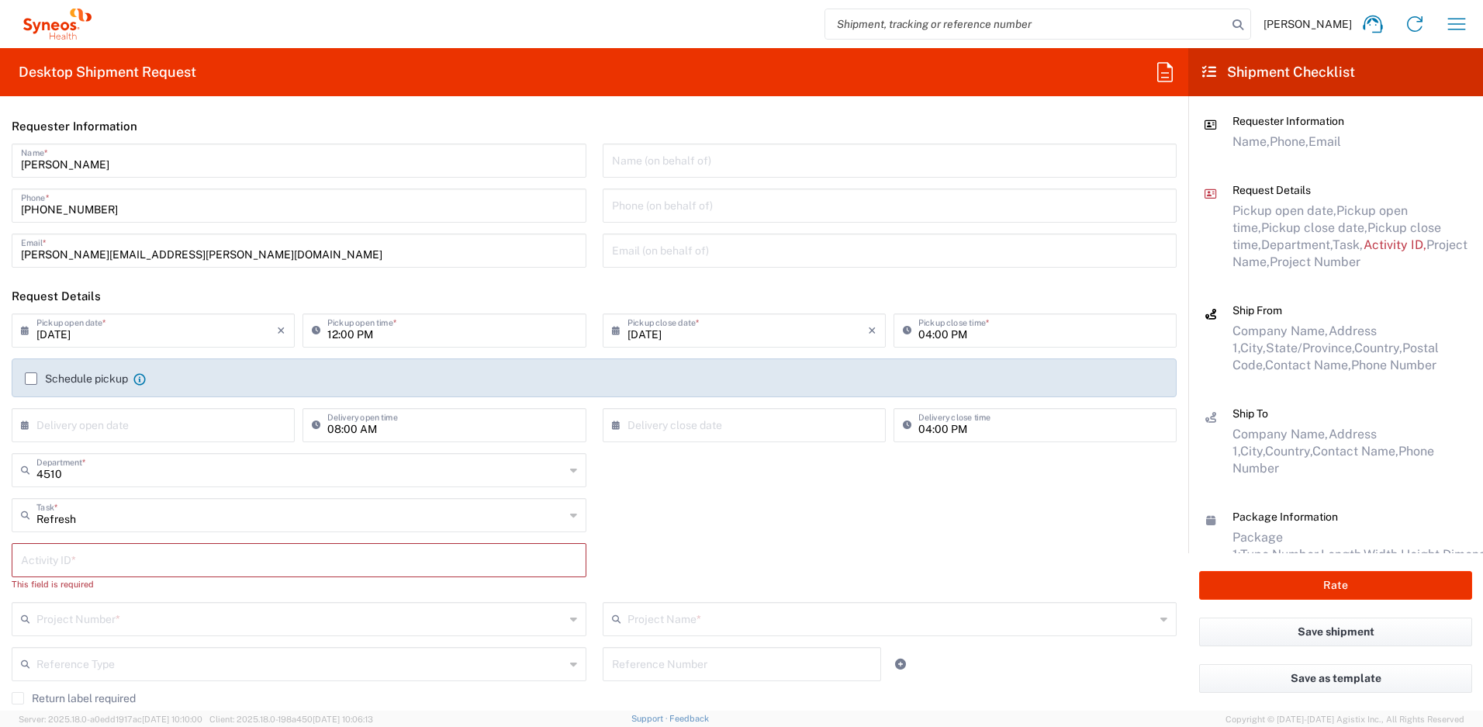
click at [54, 560] on input "text" at bounding box center [299, 558] width 556 height 27
paste input "SCTASK2706001"
type input "SCTASK2706001"
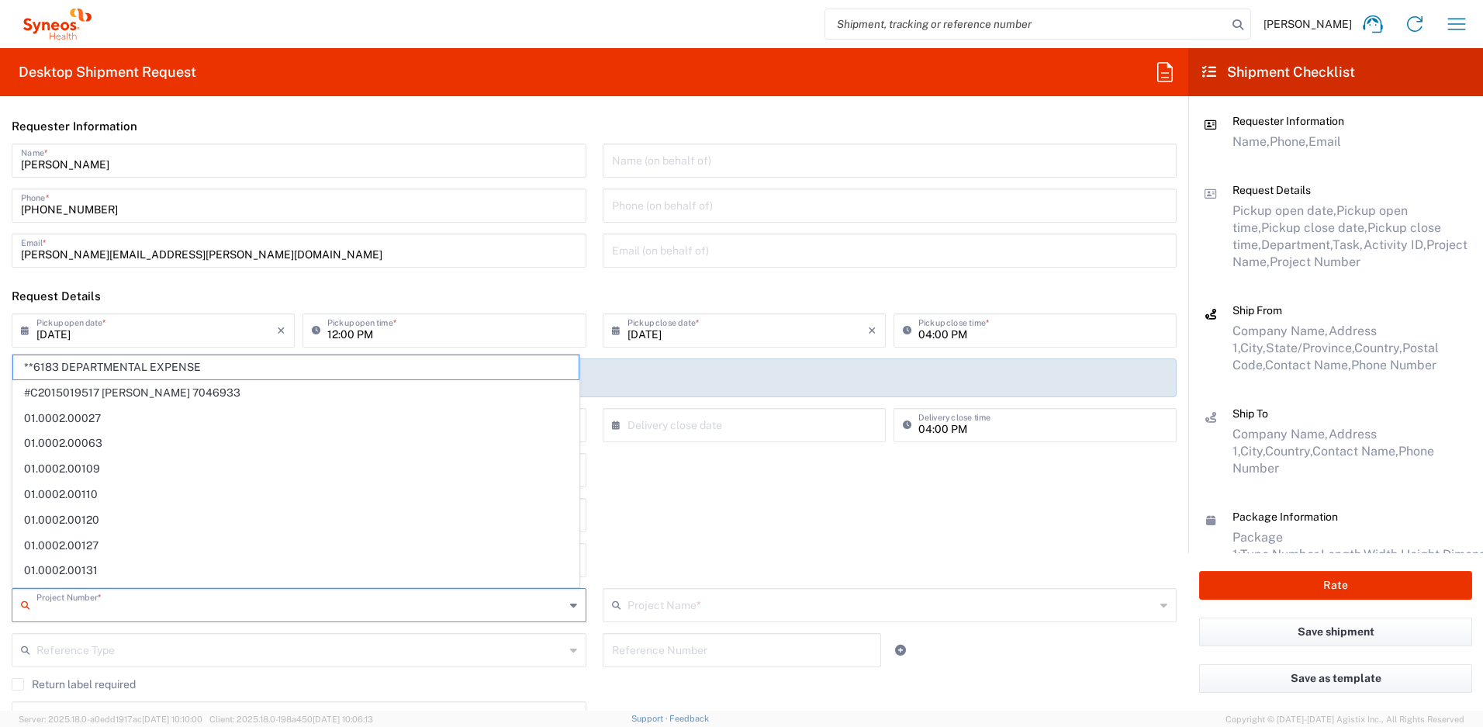
click at [85, 597] on input "text" at bounding box center [300, 603] width 528 height 27
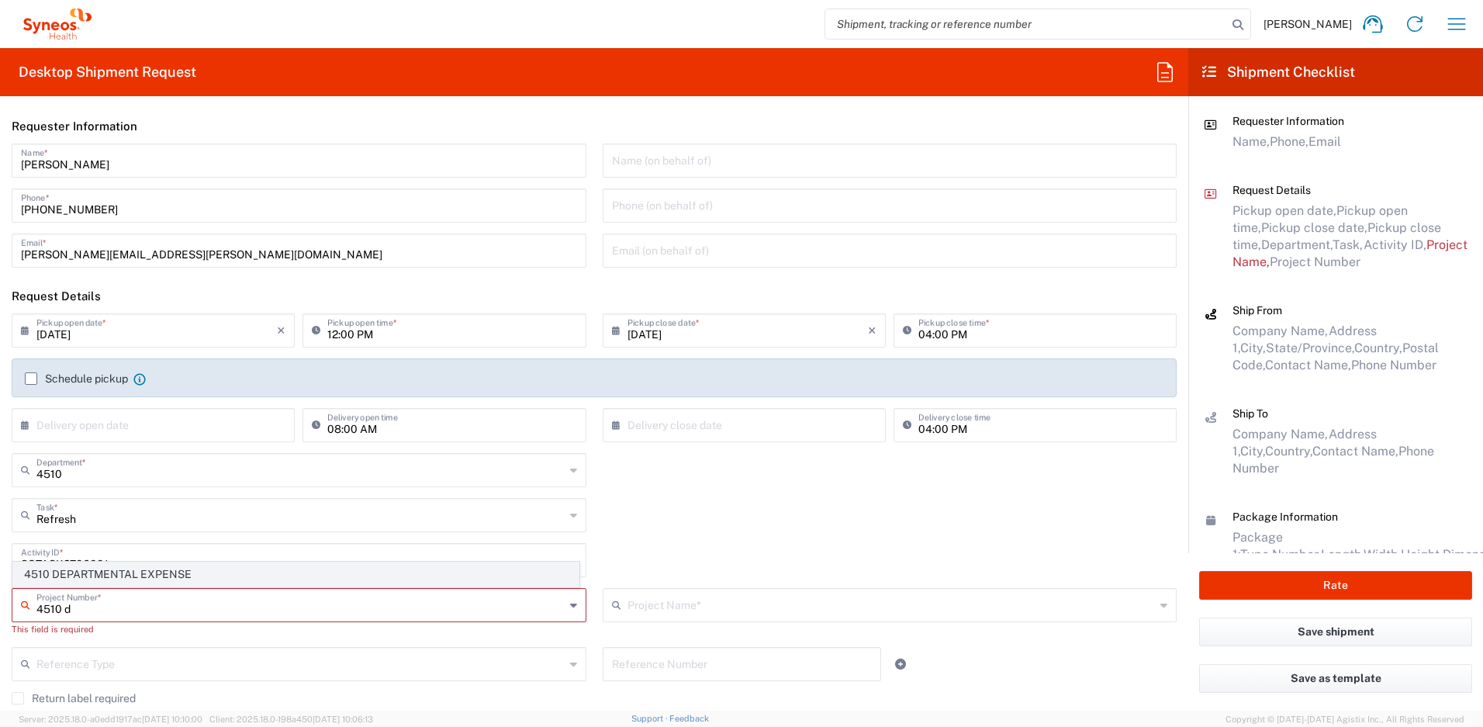
click at [105, 565] on span "4510 DEPARTMENTAL EXPENSE" at bounding box center [296, 575] width 566 height 24
type input "4510 DEPARTMENTAL EXPENSE"
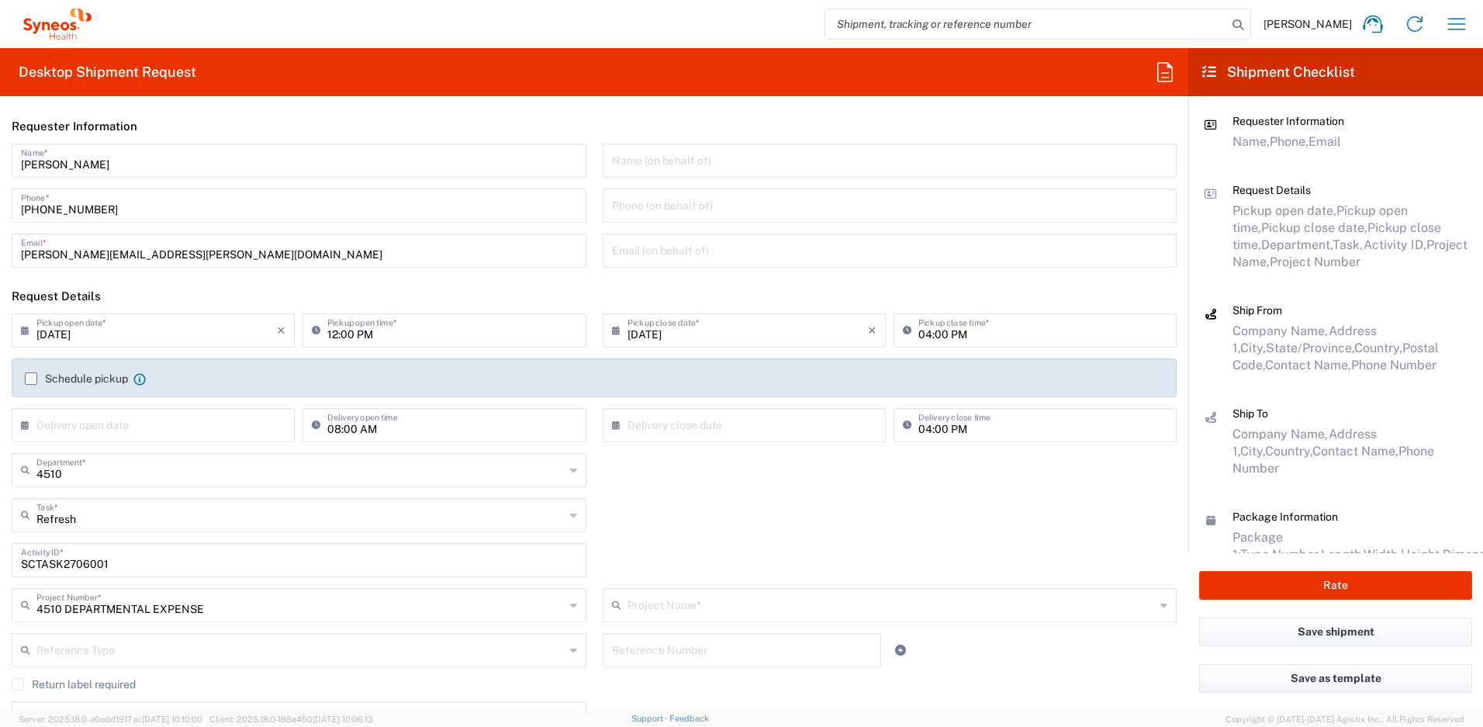
type input "4510 DEPARTMENTAL EXPENSE"
click at [105, 659] on input "text" at bounding box center [300, 648] width 528 height 27
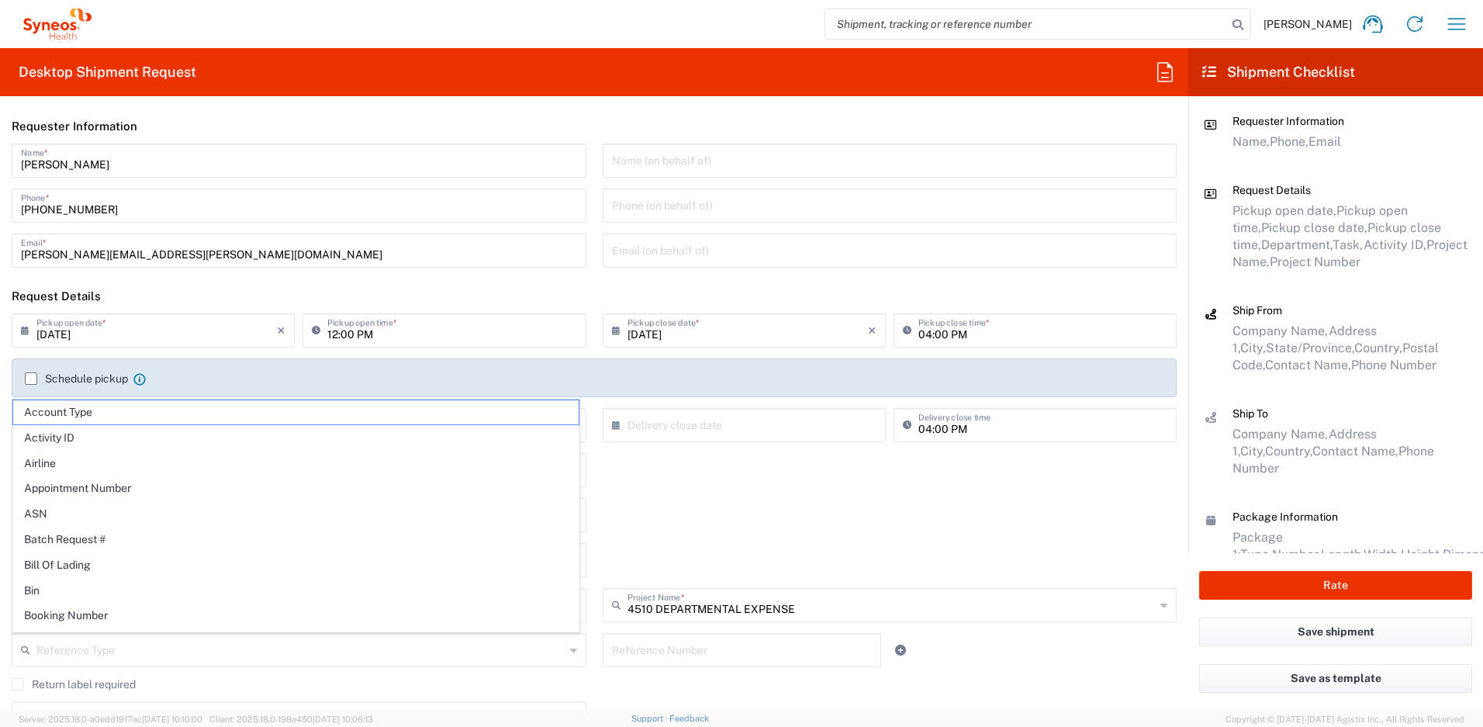
click at [664, 506] on div "Refresh Task * Break/Fix Inventory Transfer New Hire Other Refresh" at bounding box center [595, 520] width 1182 height 45
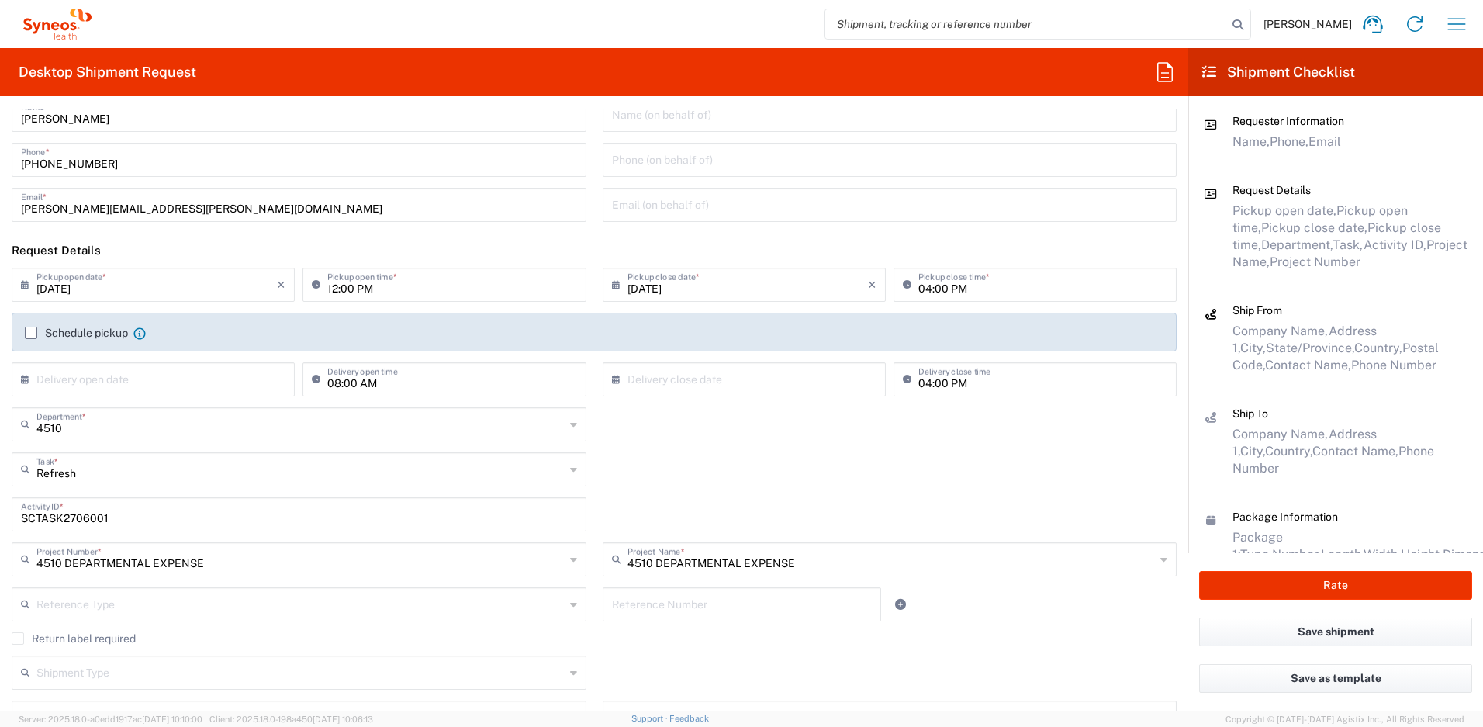
scroll to position [142, 0]
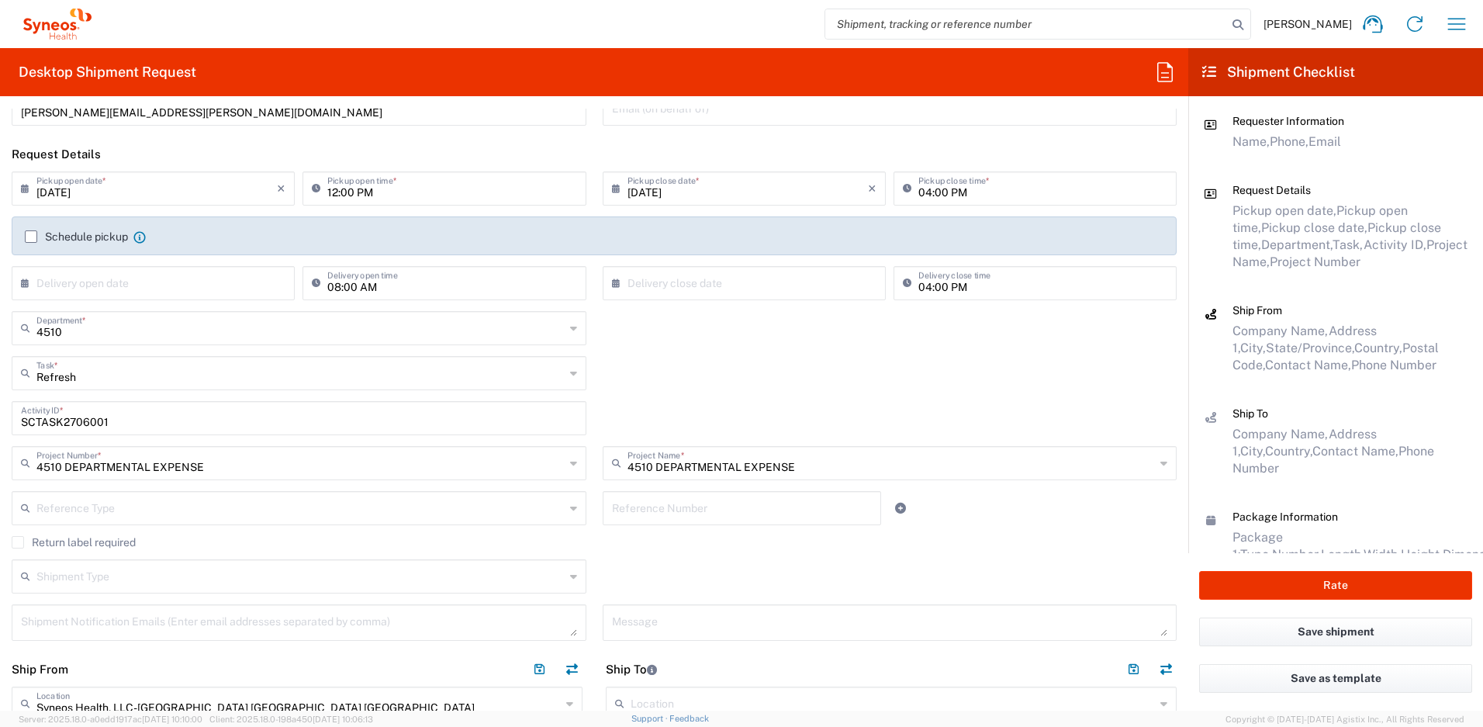
click at [15, 542] on label "Return label required" at bounding box center [74, 542] width 124 height 12
click at [18, 542] on input "Return label required" at bounding box center [18, 542] width 0 height 0
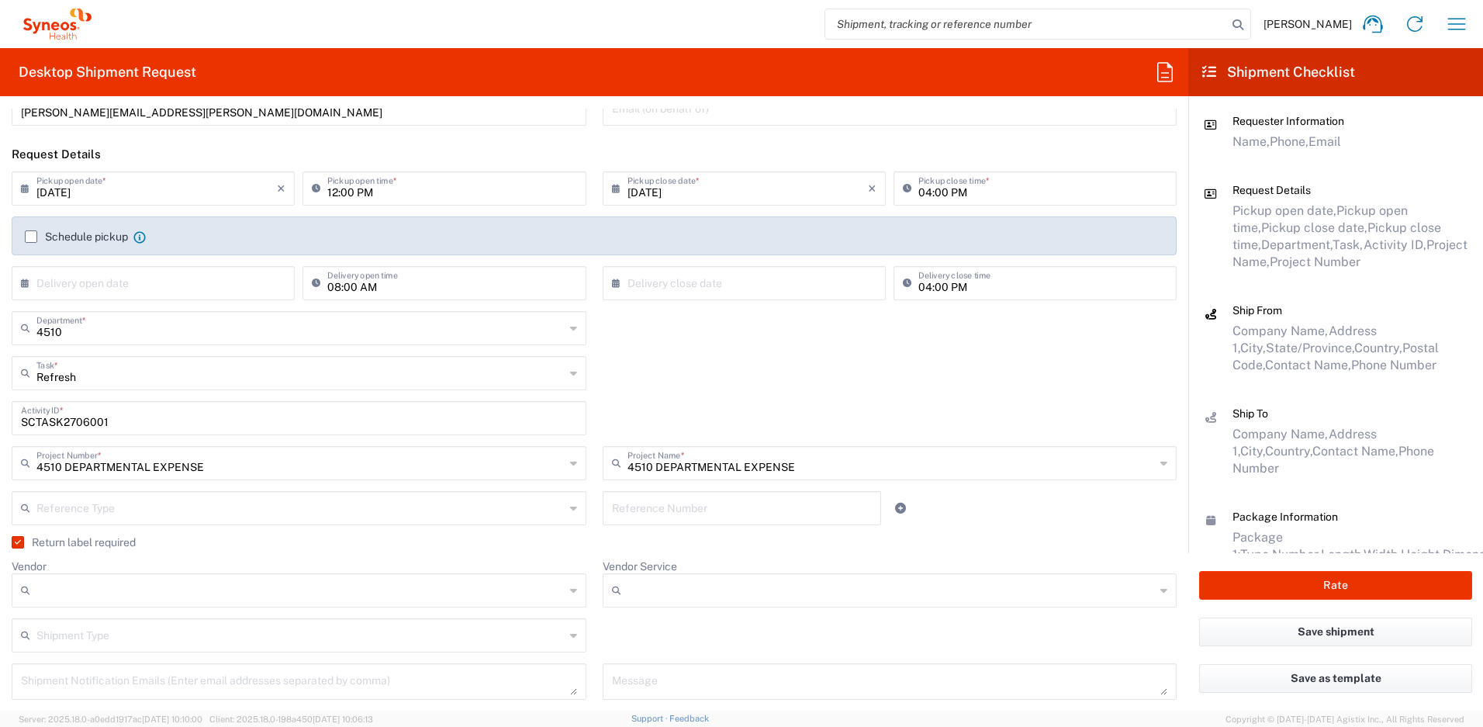
click at [73, 580] on input "Vendor" at bounding box center [300, 590] width 528 height 25
drag, startPoint x: 64, startPoint y: 672, endPoint x: 103, endPoint y: 675, distance: 38.9
click at [64, 672] on span "UPS" at bounding box center [296, 675] width 566 height 24
type input "UPS"
click at [665, 595] on input "Vendor Service" at bounding box center [892, 590] width 528 height 25
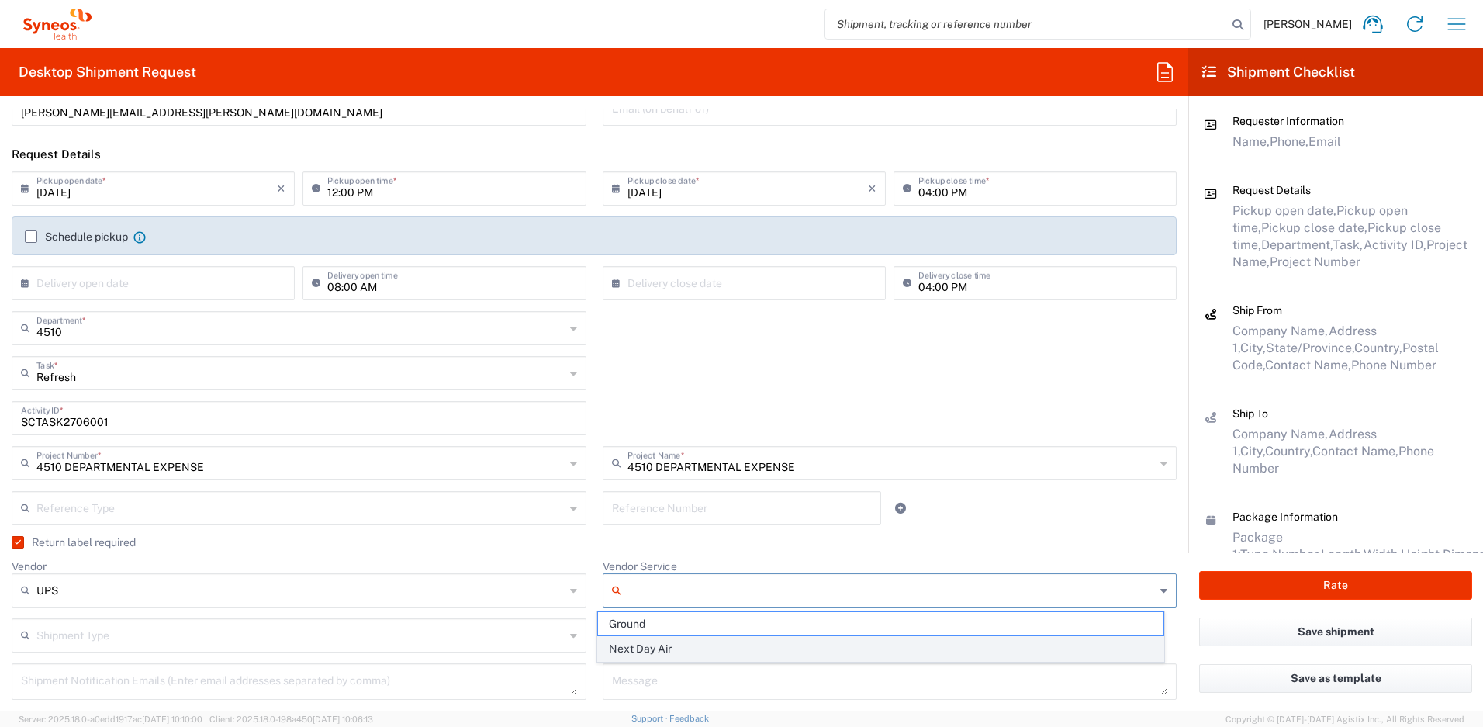
click at [658, 653] on span "Next Day Air" at bounding box center [881, 649] width 566 height 24
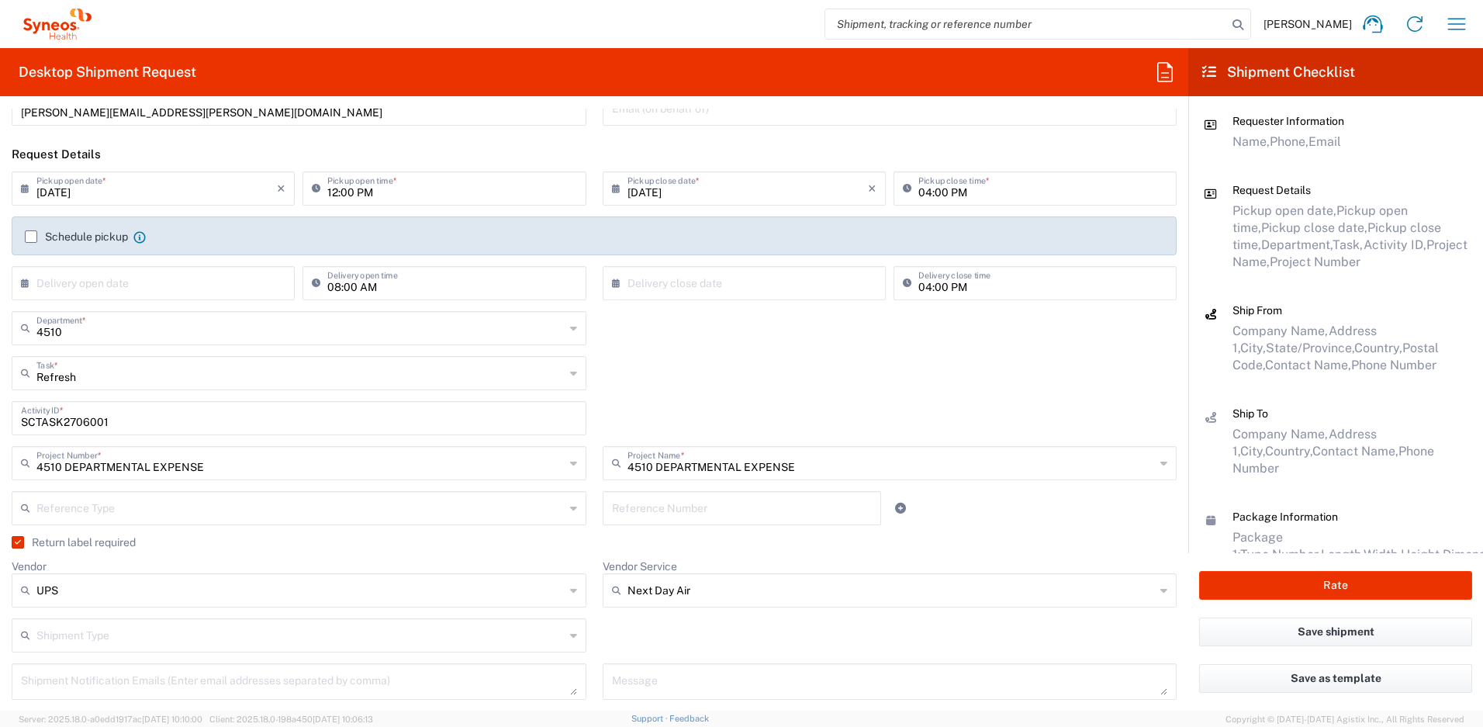
click at [654, 597] on input "Next Day Air" at bounding box center [892, 590] width 528 height 25
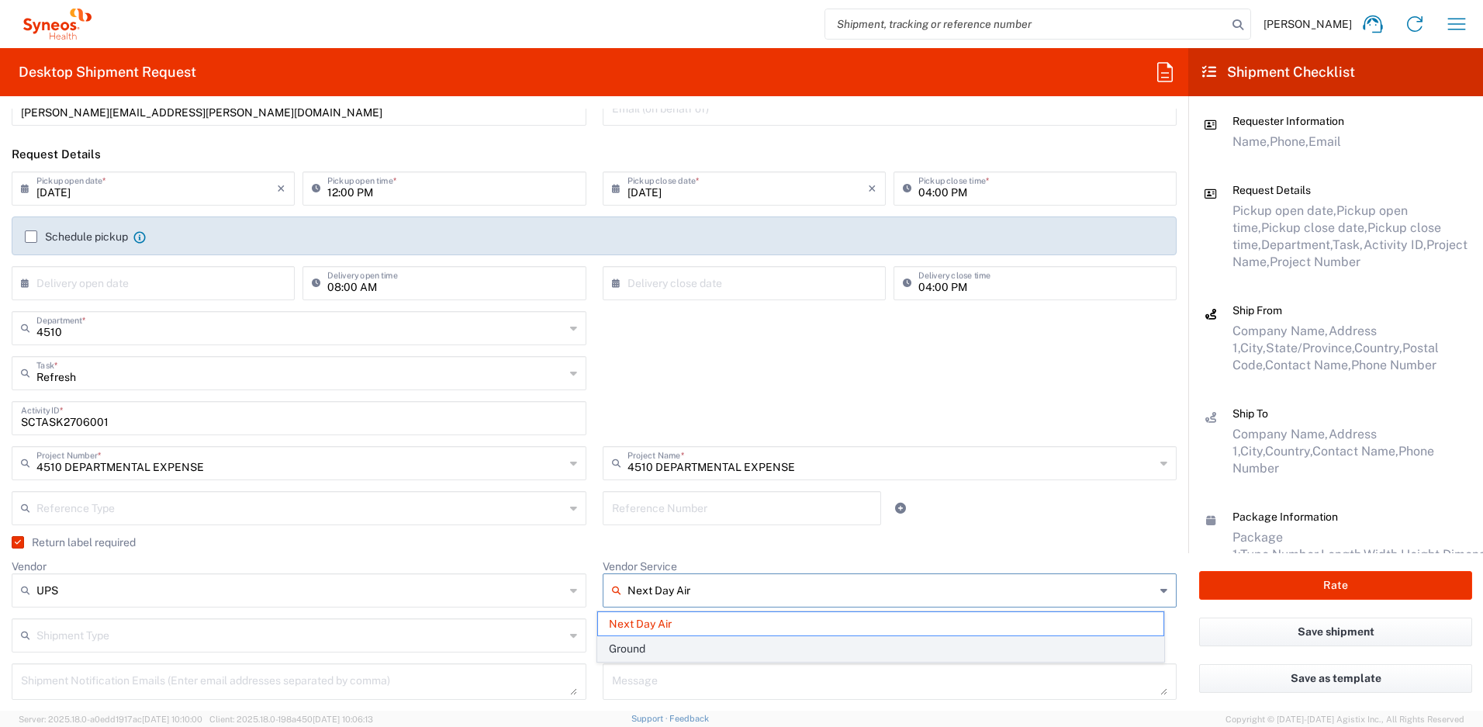
click at [658, 646] on span "Ground" at bounding box center [881, 649] width 566 height 24
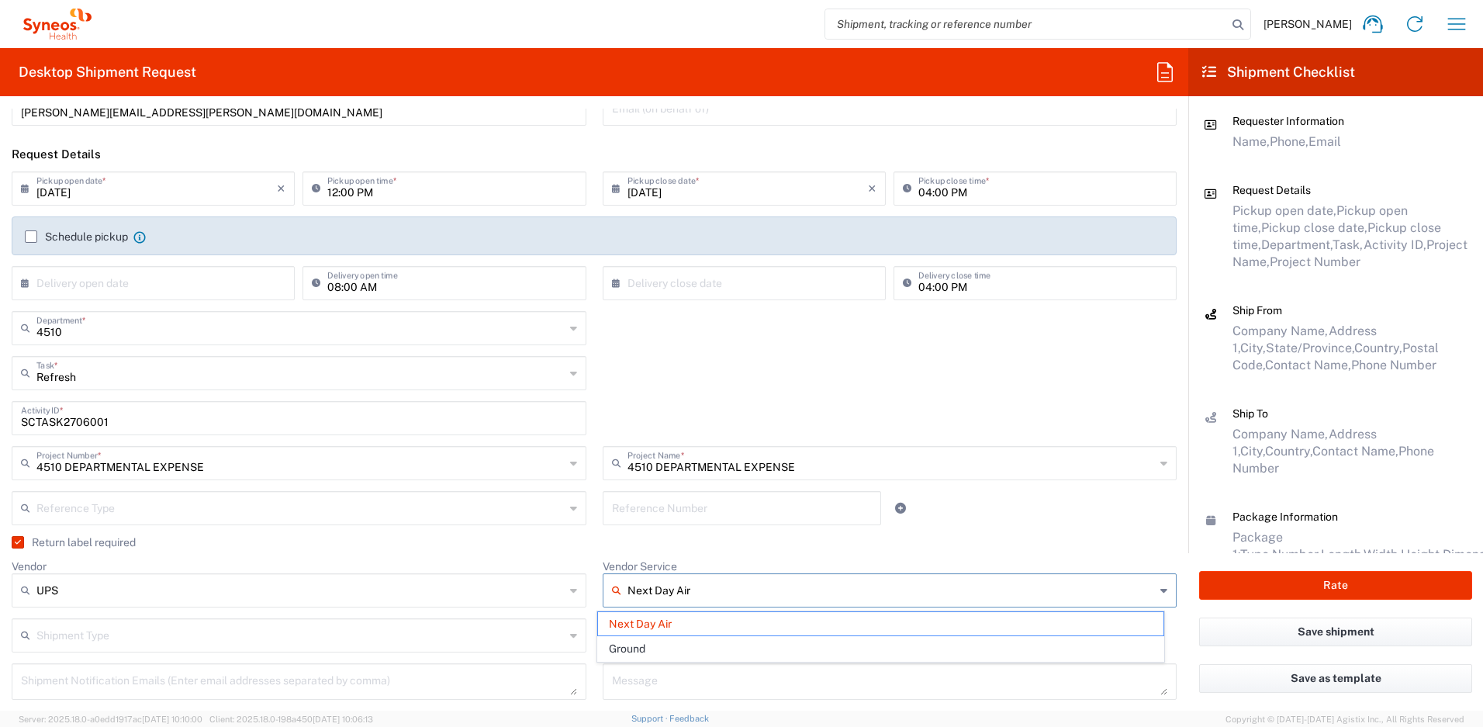
type input "Ground"
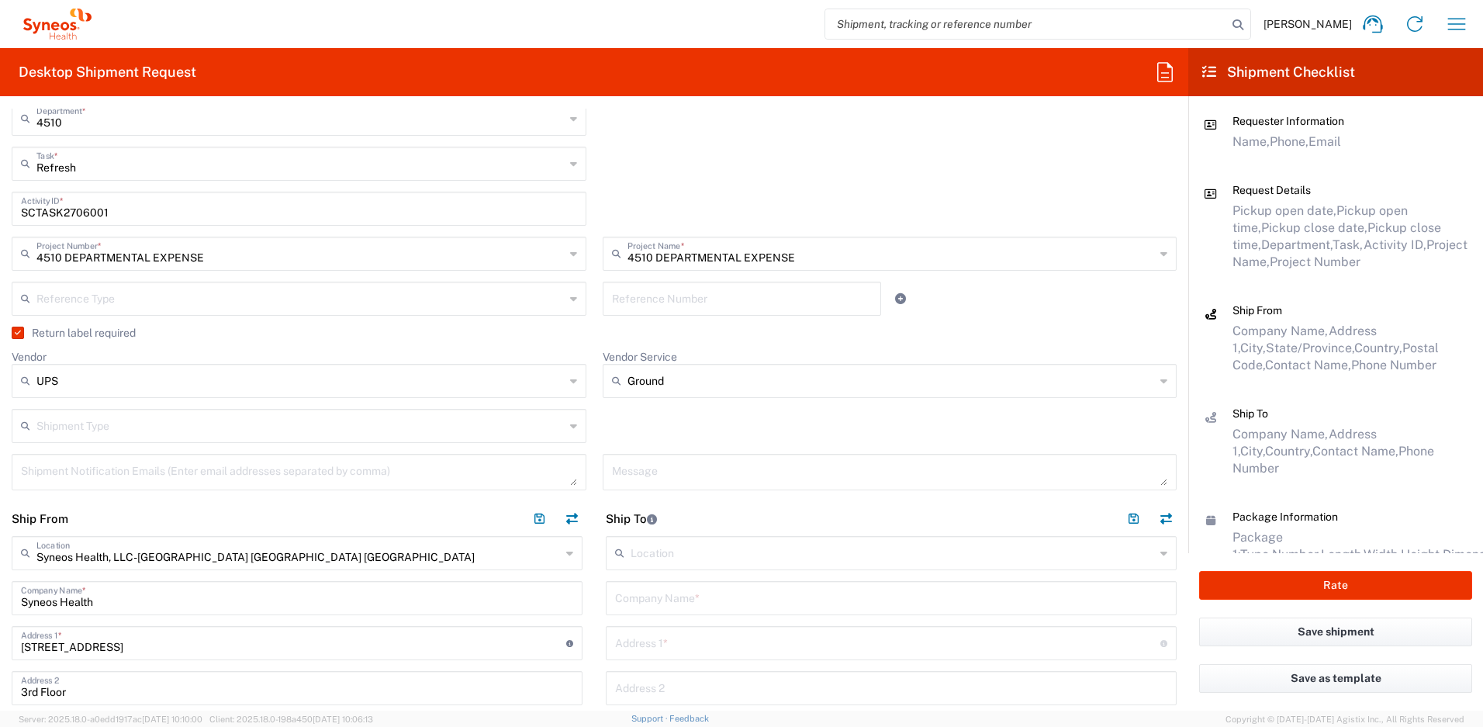
scroll to position [525, 0]
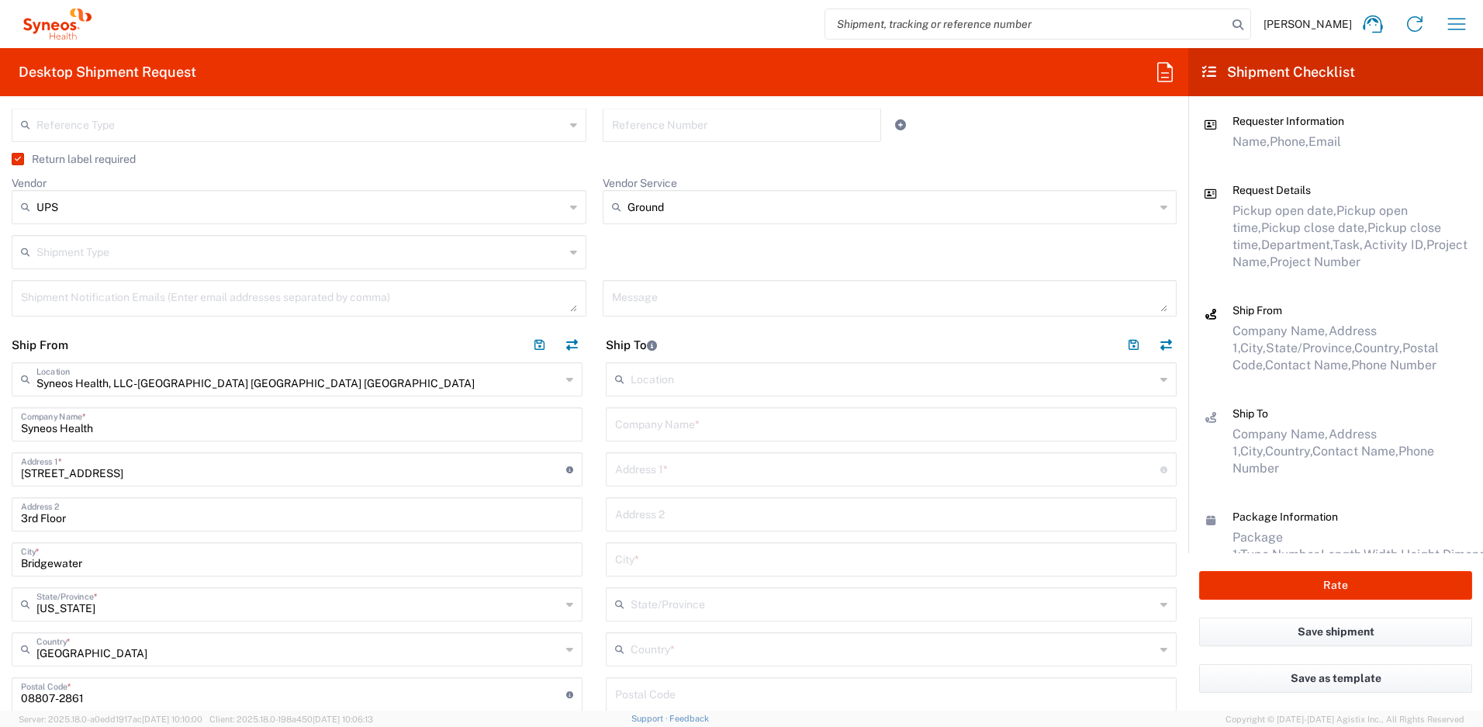
click at [670, 656] on input "text" at bounding box center [893, 648] width 524 height 27
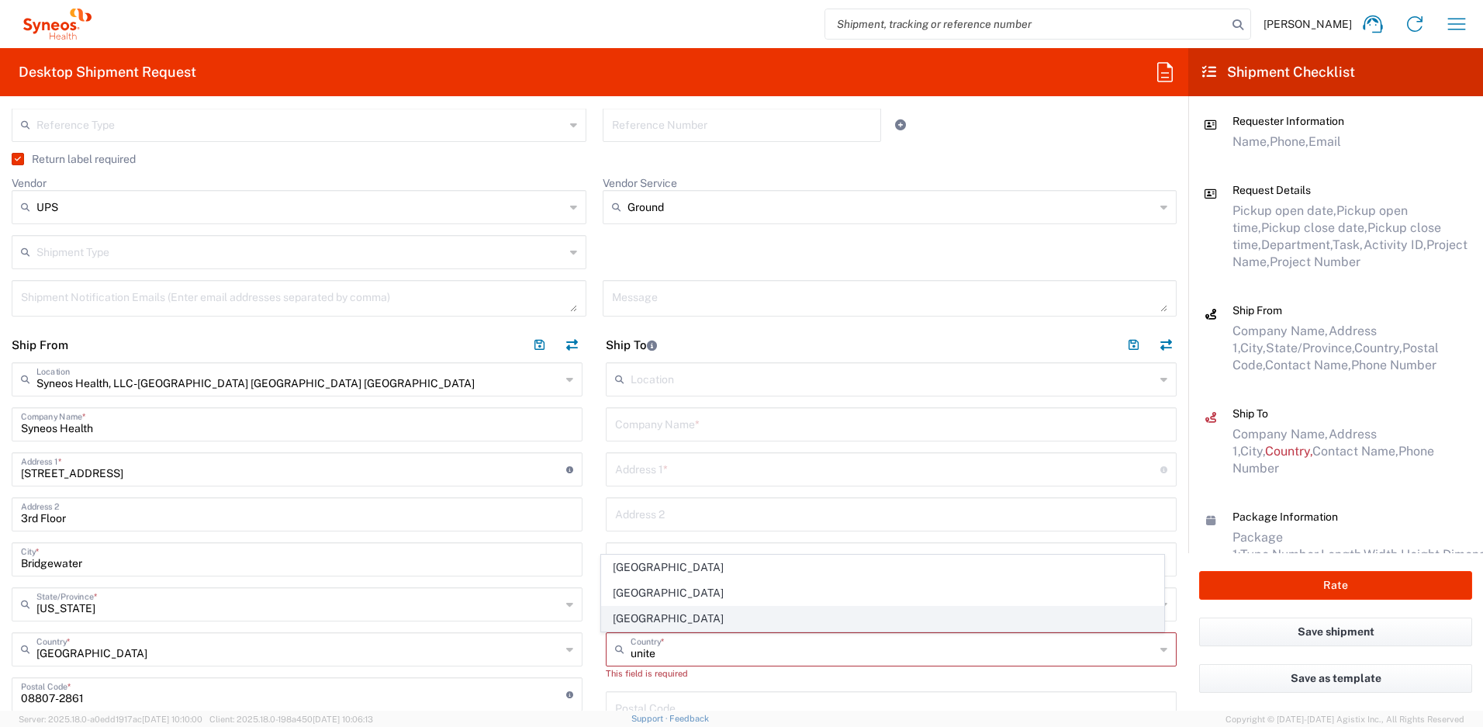
click at [642, 621] on span "United States" at bounding box center [883, 619] width 563 height 24
type input "United States"
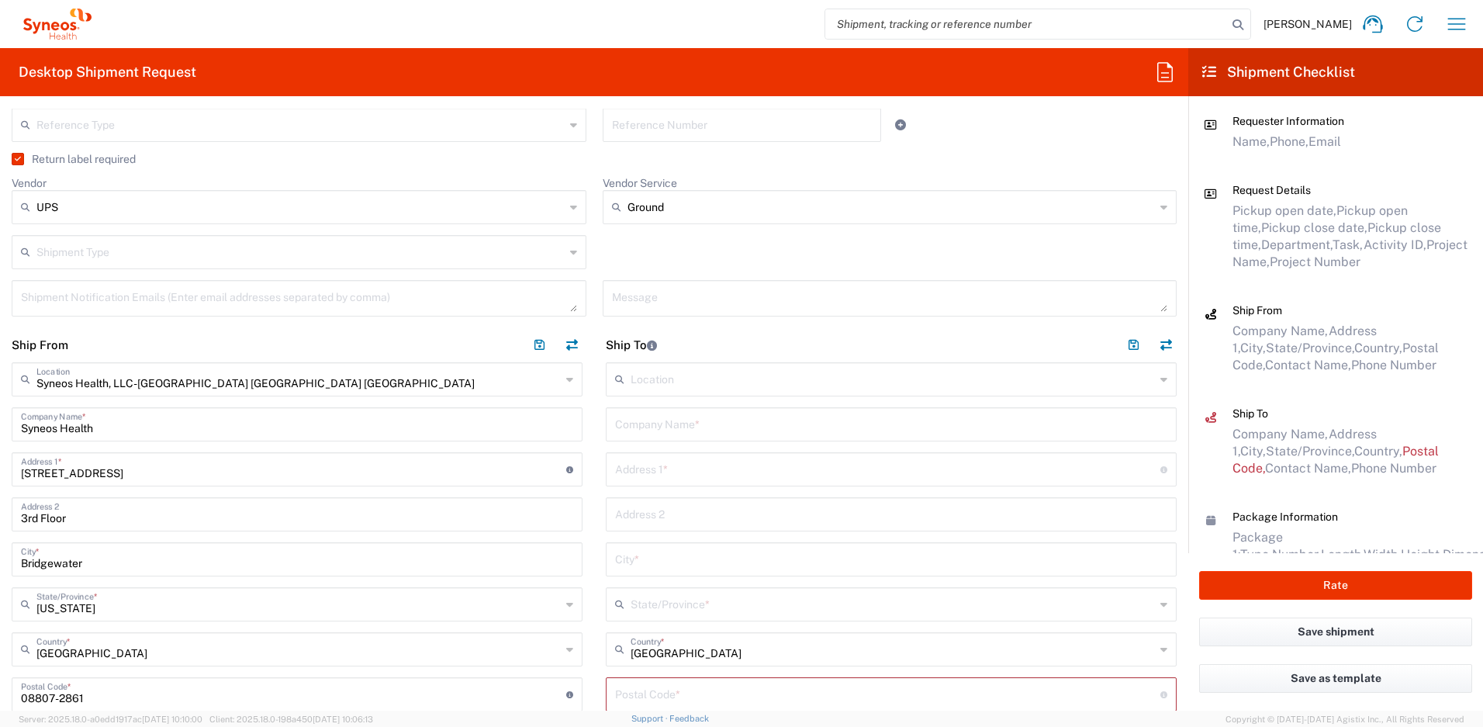
click at [666, 422] on input "text" at bounding box center [891, 423] width 552 height 27
drag, startPoint x: 732, startPoint y: 422, endPoint x: 515, endPoint y: 404, distance: 217.2
click at [515, 404] on div "Ship From Syneos Health, LLC-Morrisville NC US Location Syneos Health, LLC-Morr…" at bounding box center [594, 674] width 1189 height 694
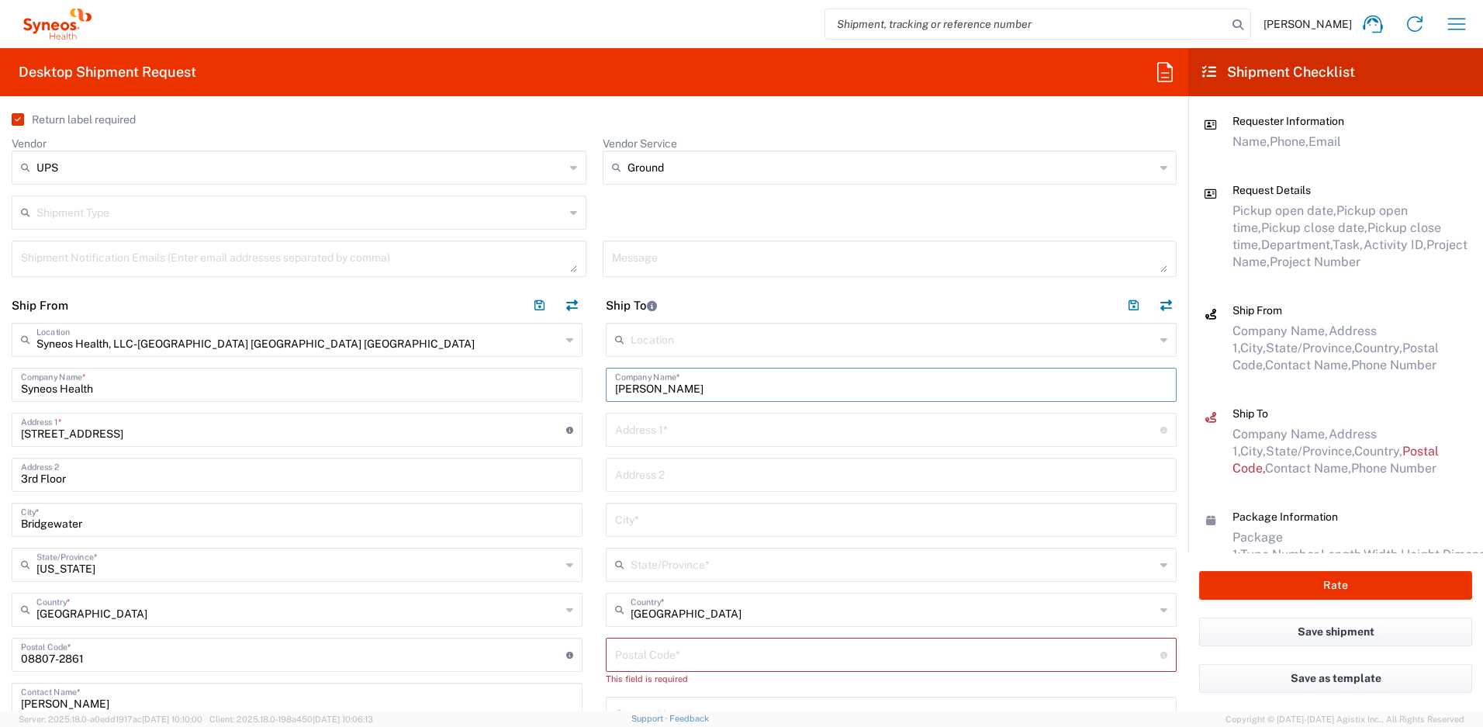
scroll to position [776, 0]
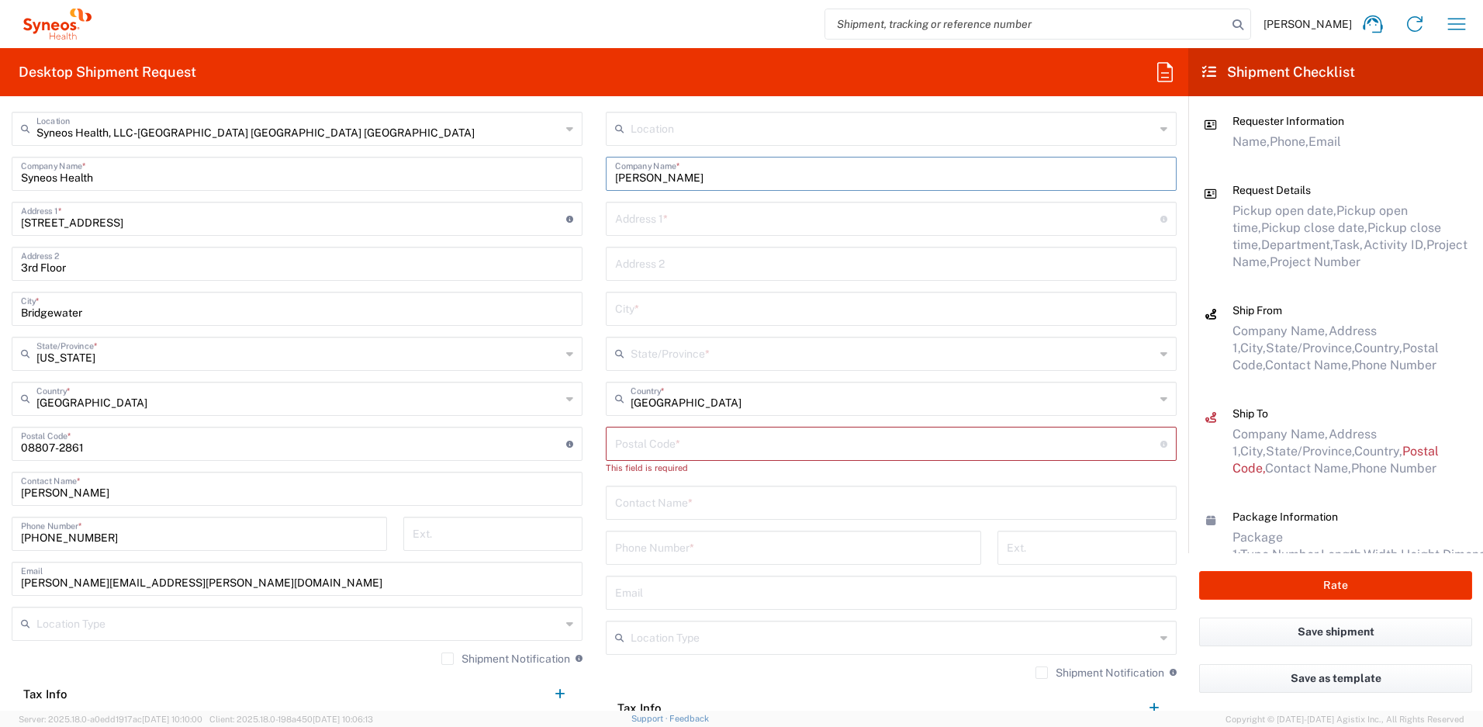
type input "Osman Rehman"
click at [642, 511] on input "text" at bounding box center [891, 501] width 552 height 27
paste input "Osman Rehman"
type input "Osman Rehman"
click at [622, 221] on input "text" at bounding box center [887, 217] width 545 height 27
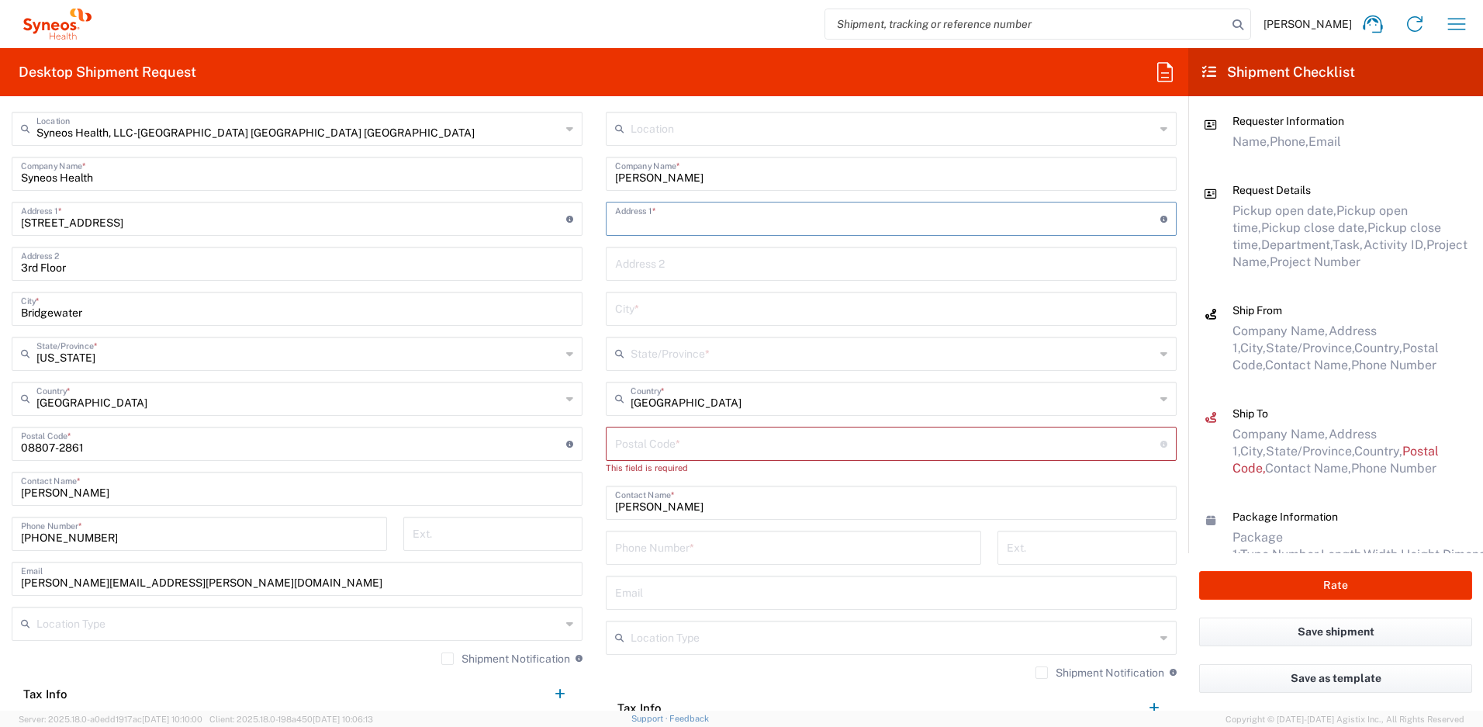
paste input "5071 Beech Court"
type input "5071 Beech Court"
click at [663, 303] on input "text" at bounding box center [891, 307] width 552 height 27
paste input "Monmouh Junction"
type input "Monmouh Junction"
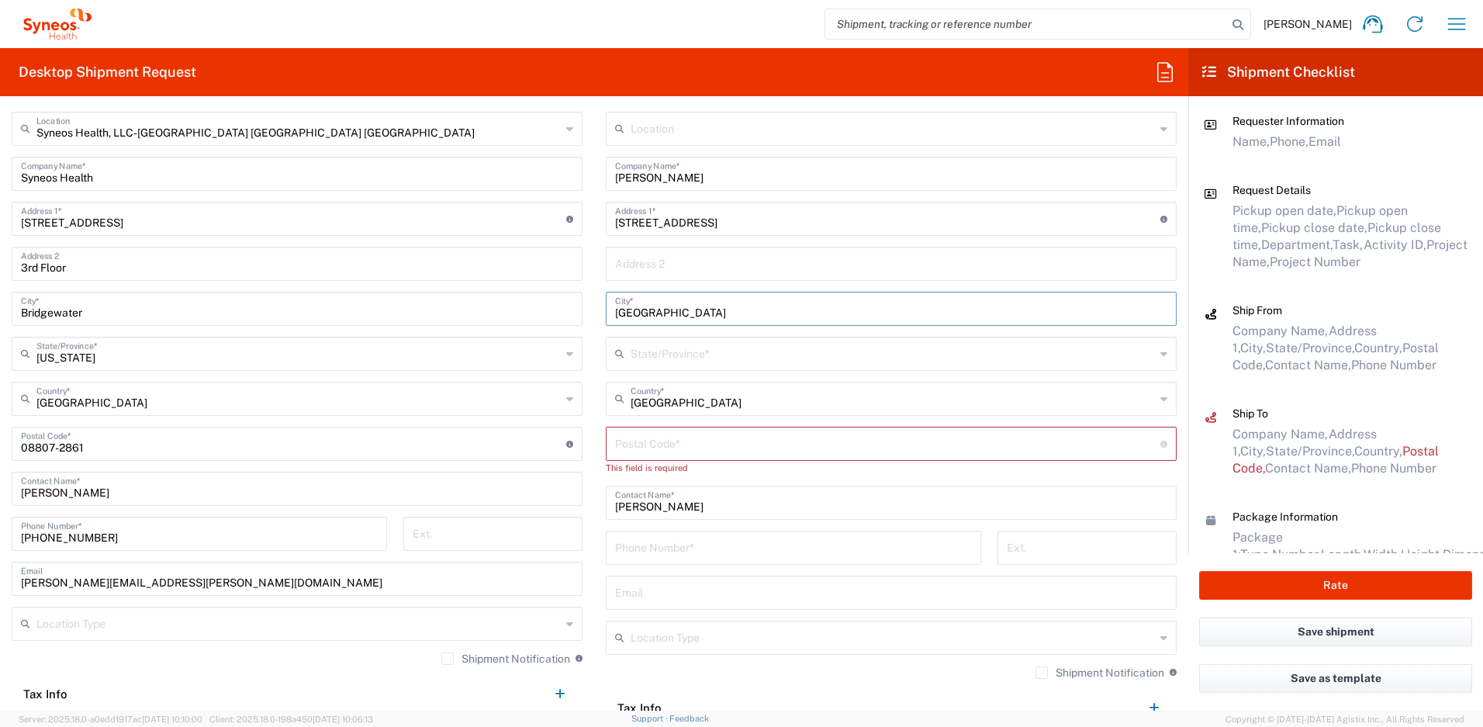
click at [661, 348] on input "text" at bounding box center [893, 352] width 524 height 27
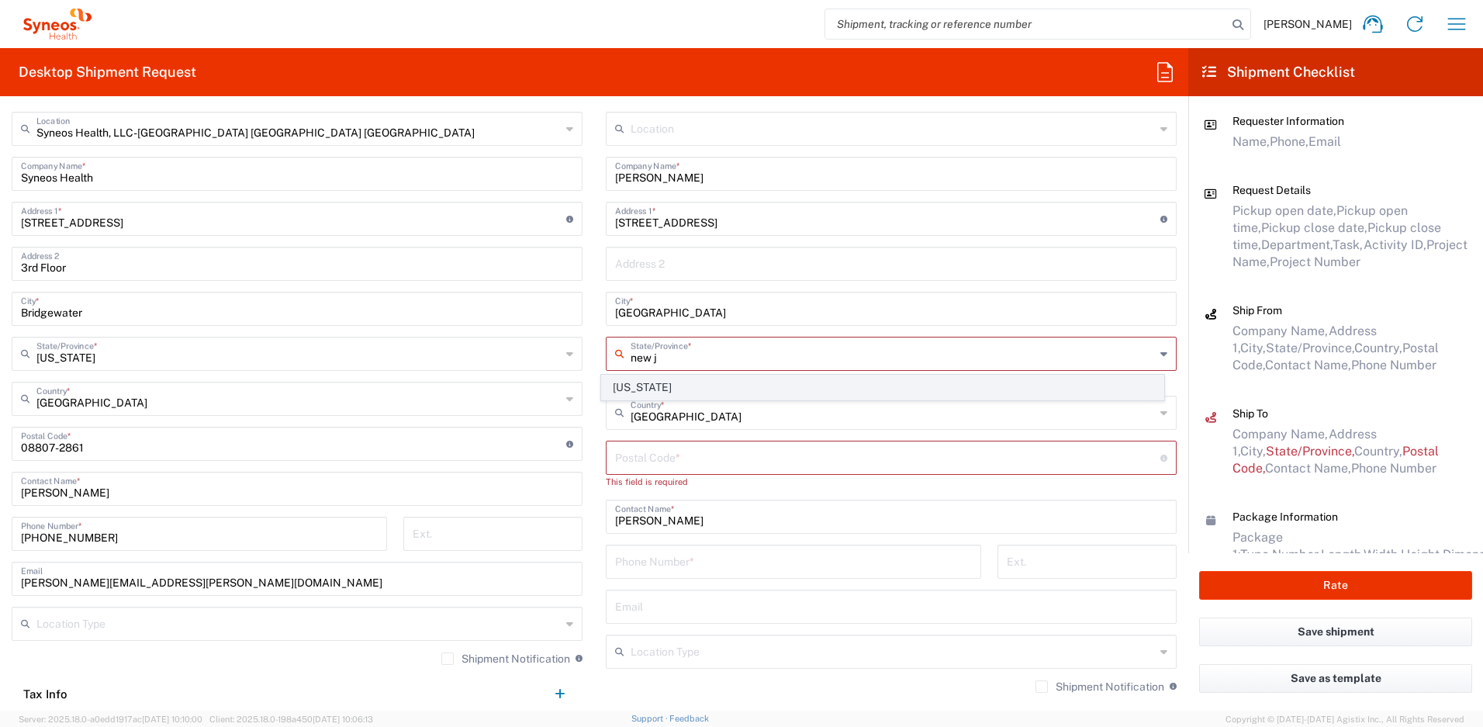
click at [646, 387] on span "New Jersey" at bounding box center [883, 388] width 563 height 24
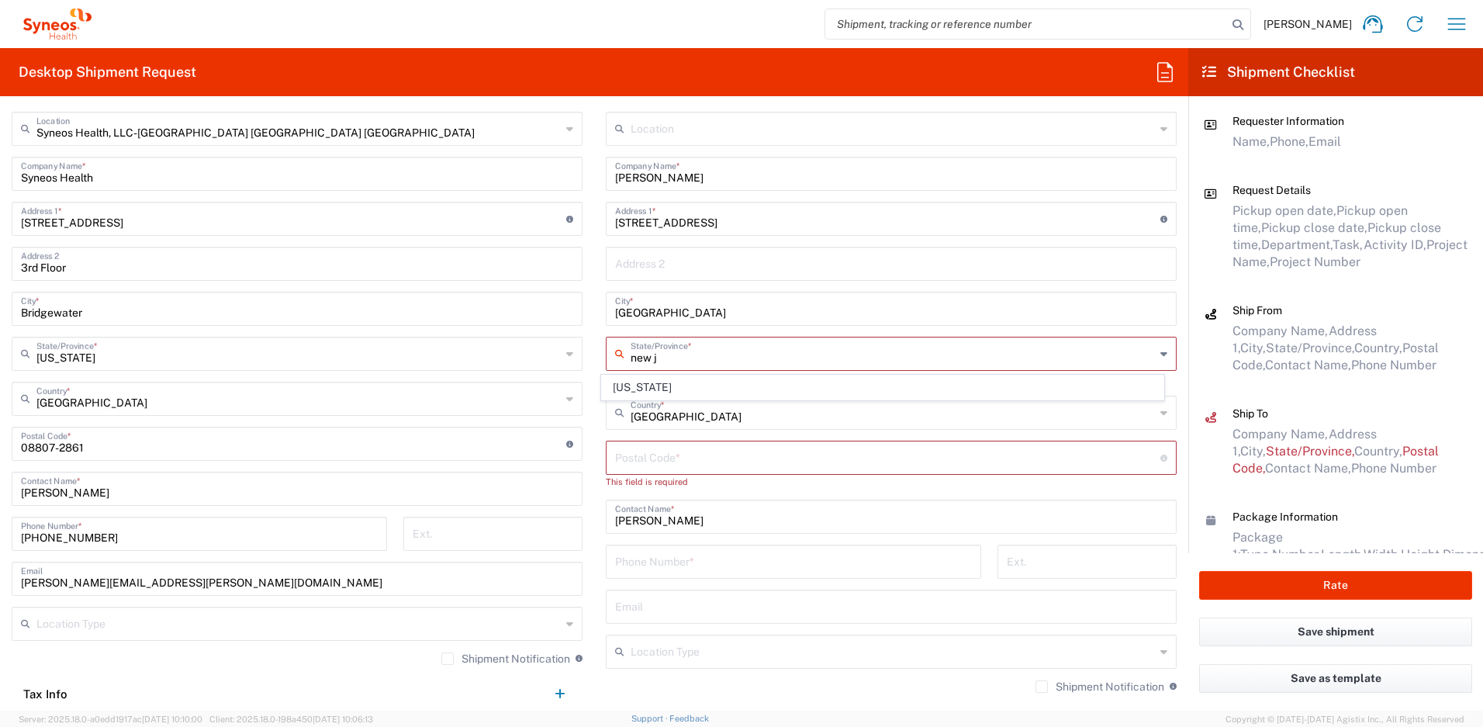
type input "New Jersey"
click at [655, 440] on input "undefined" at bounding box center [887, 442] width 545 height 27
paste input "08852"
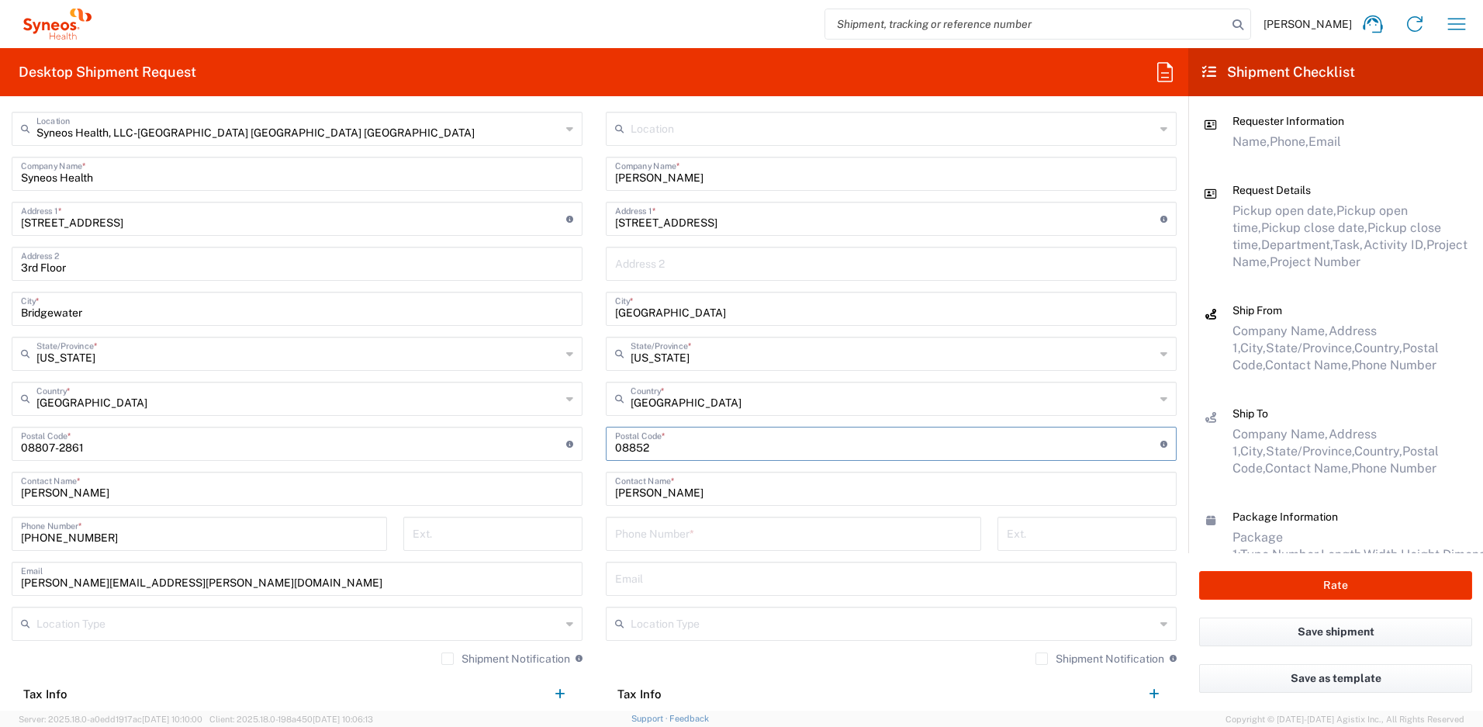
type input "08852"
click at [662, 528] on input "tel" at bounding box center [793, 532] width 357 height 27
drag, startPoint x: 115, startPoint y: 535, endPoint x: -8, endPoint y: 518, distance: 123.8
click at [0, 518] on html "Ayman Abboud Home Shipment estimator Shipment tracking Desktop shipment request…" at bounding box center [741, 363] width 1483 height 727
click at [671, 534] on input "tel" at bounding box center [793, 532] width 357 height 27
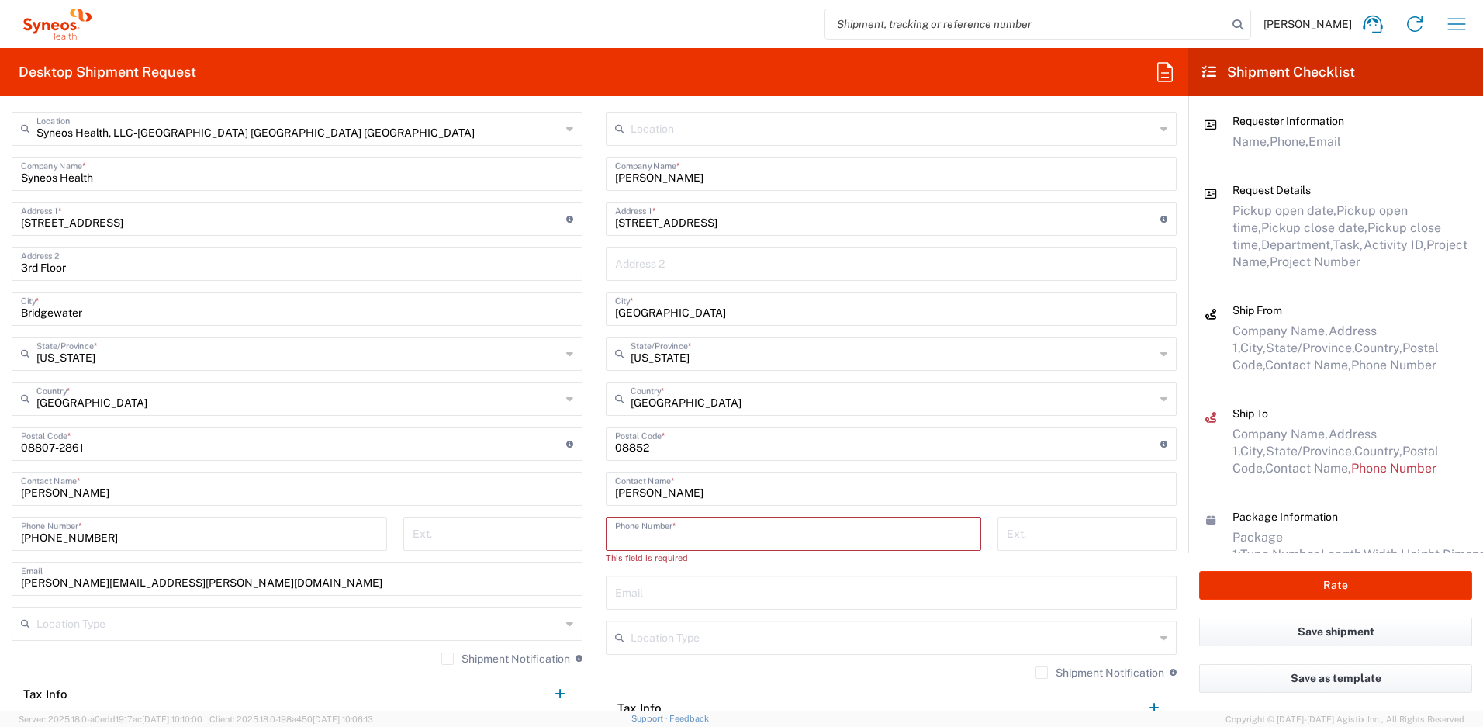
paste input "732-384-3118"
type input "732-384-3118"
click at [649, 581] on input "text" at bounding box center [891, 577] width 552 height 27
paste input "osman.rehman@syneoshealth.com"
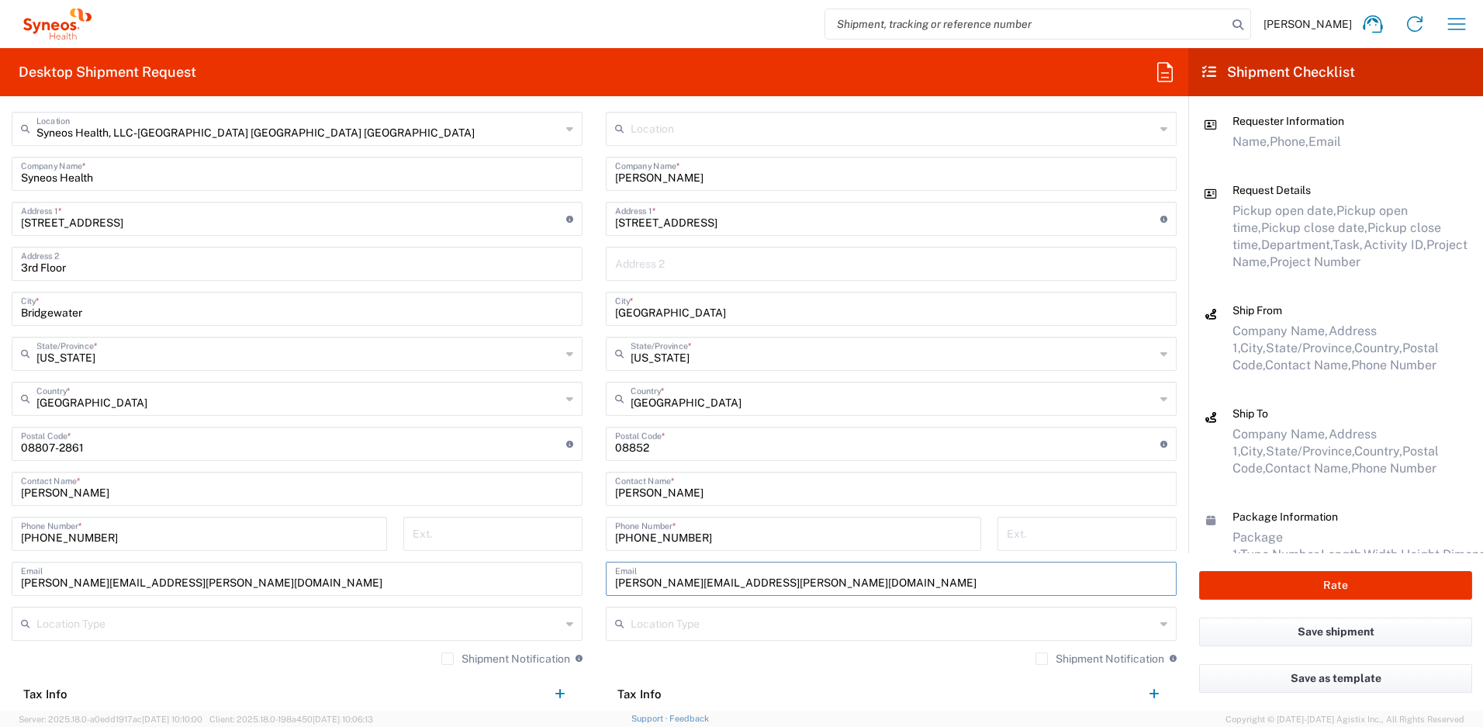
type input "osman.rehman@syneoshealth.com"
click at [1036, 661] on label "Shipment Notification" at bounding box center [1100, 659] width 129 height 12
click at [1042, 659] on input "Shipment Notification" at bounding box center [1042, 659] width 0 height 0
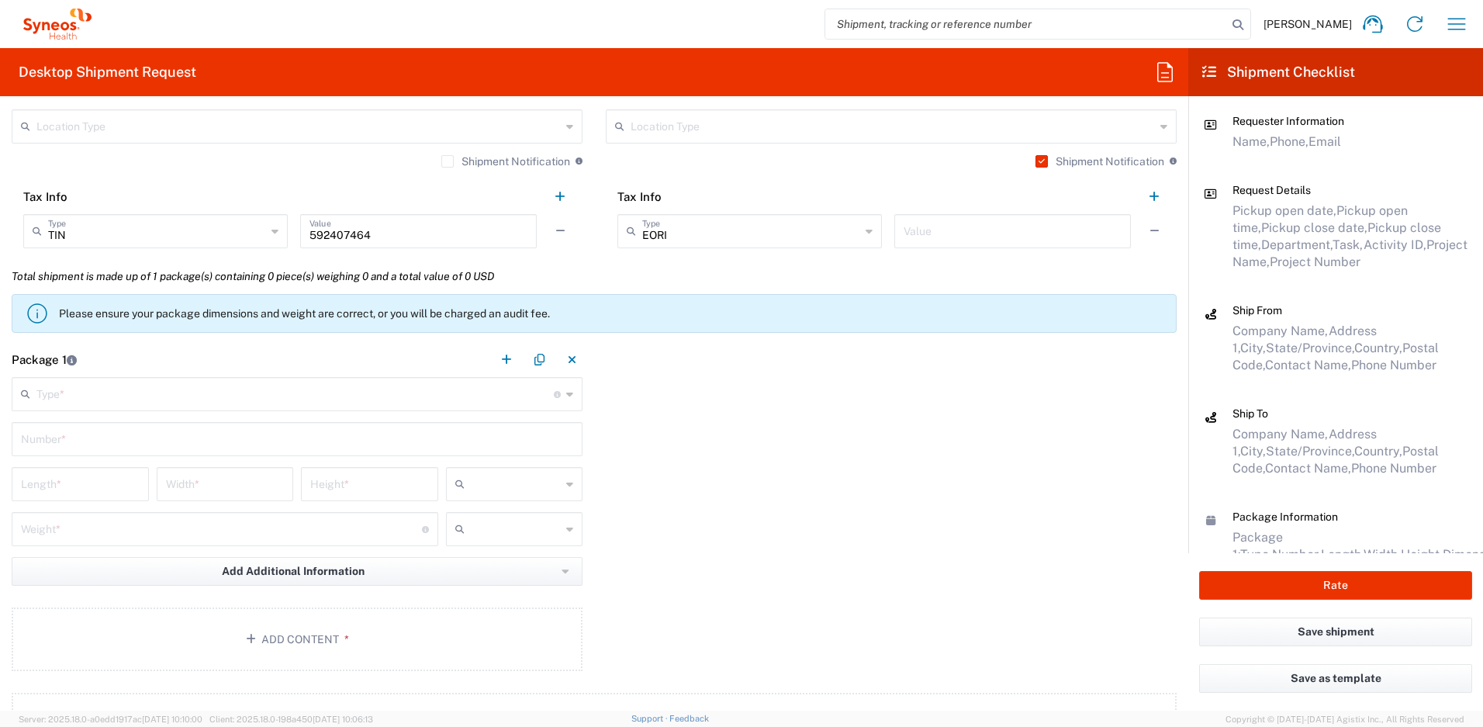
scroll to position [1275, 0]
click at [118, 388] on input "text" at bounding box center [295, 391] width 518 height 27
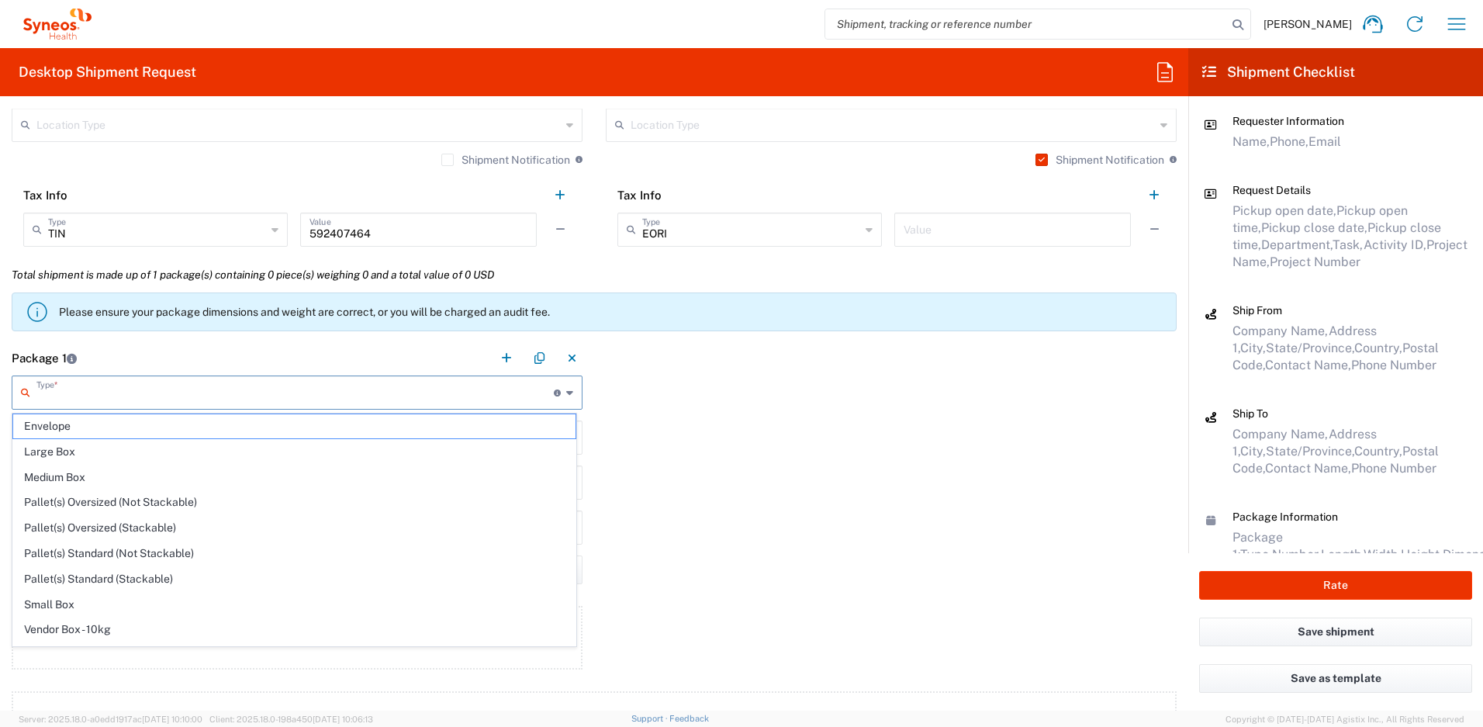
scroll to position [47, 0]
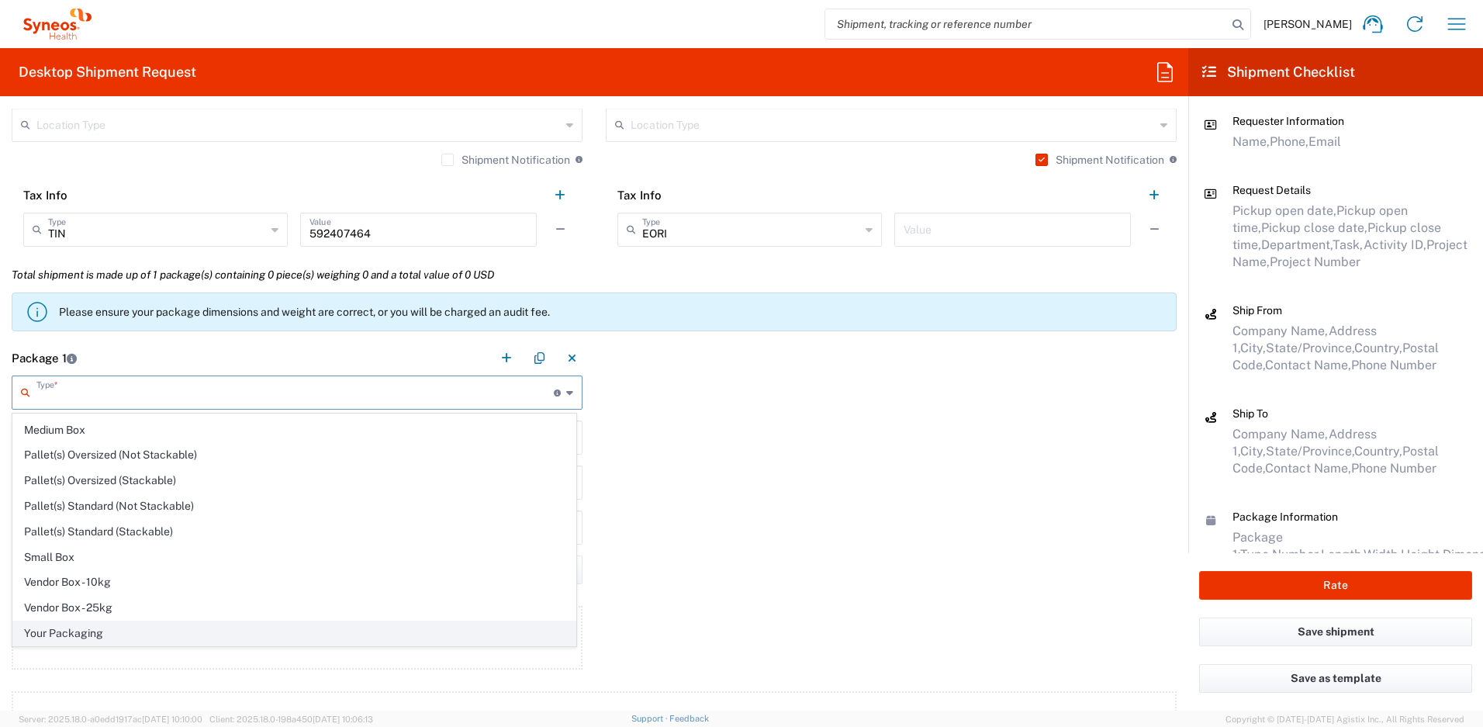
click at [216, 631] on span "Your Packaging" at bounding box center [294, 633] width 563 height 24
type input "Your Packaging"
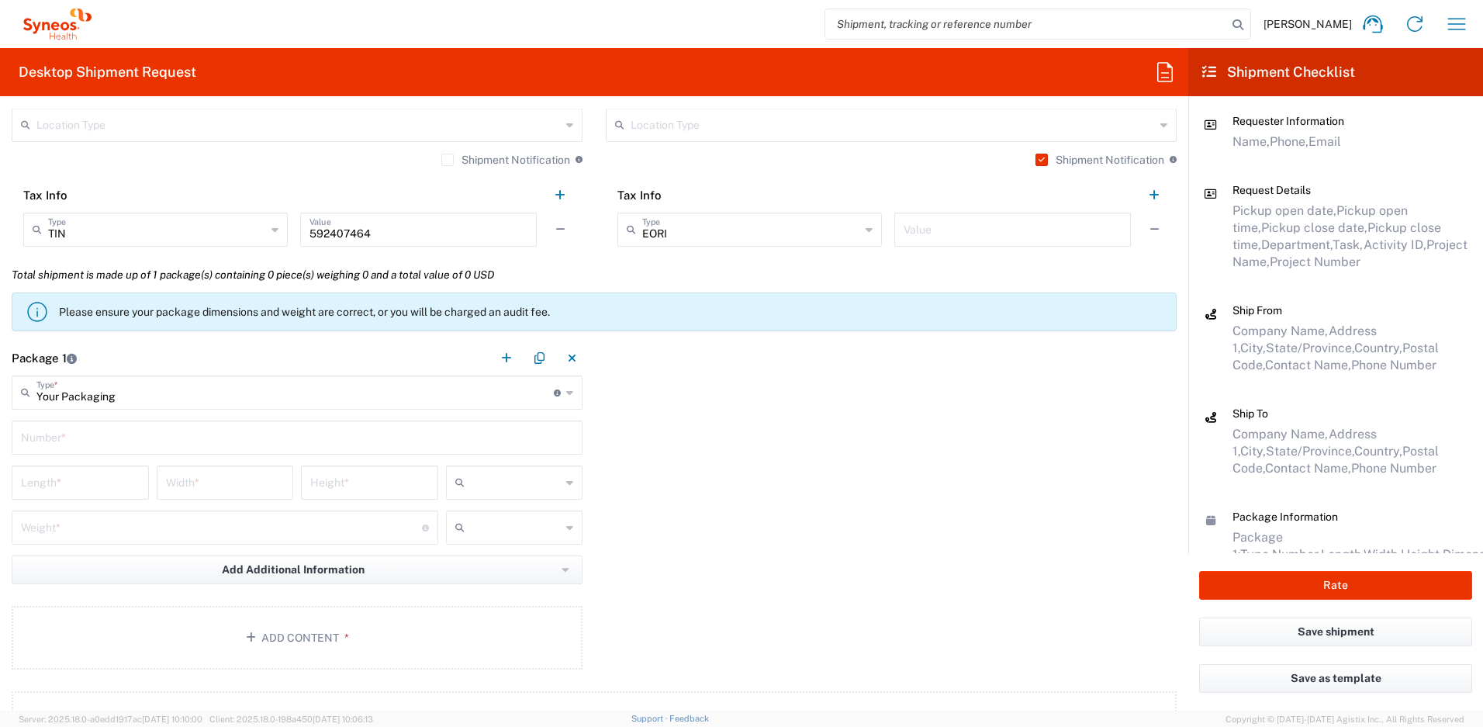
click at [127, 428] on input "text" at bounding box center [297, 436] width 552 height 27
type input "1"
click at [109, 481] on input "number" at bounding box center [80, 481] width 119 height 27
type input "16"
type input "12"
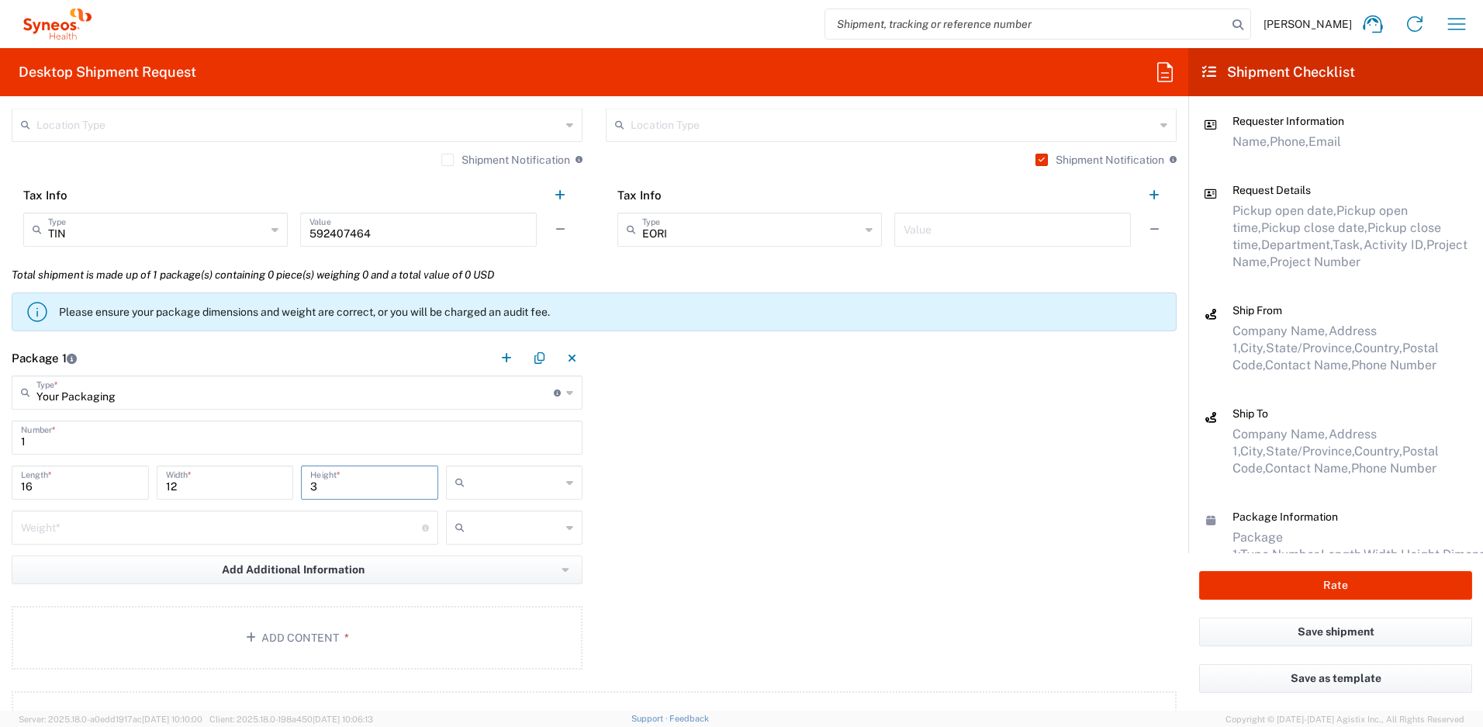
type input "3"
click at [105, 518] on input "number" at bounding box center [221, 526] width 401 height 27
type input "5"
click at [272, 633] on button "Add Content *" at bounding box center [297, 638] width 571 height 64
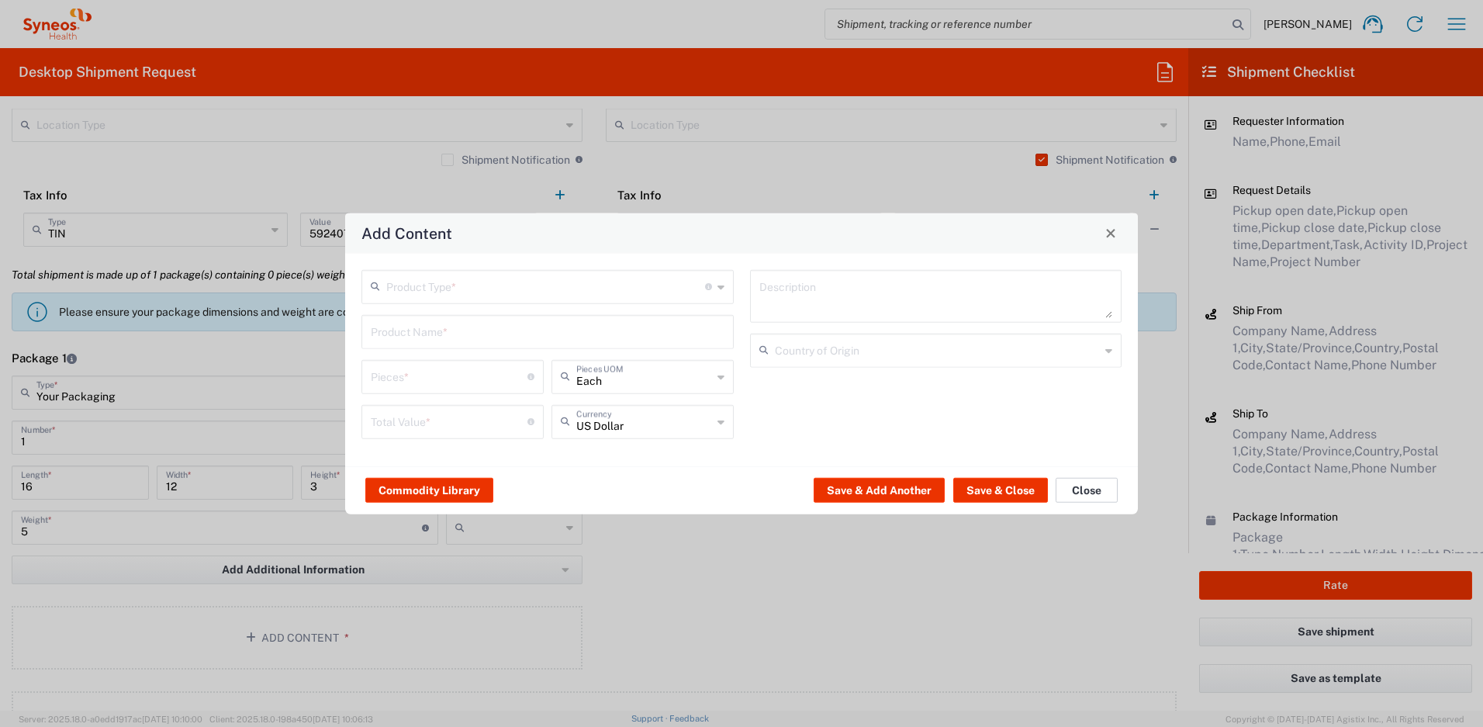
click at [1087, 486] on button "Close" at bounding box center [1087, 490] width 62 height 25
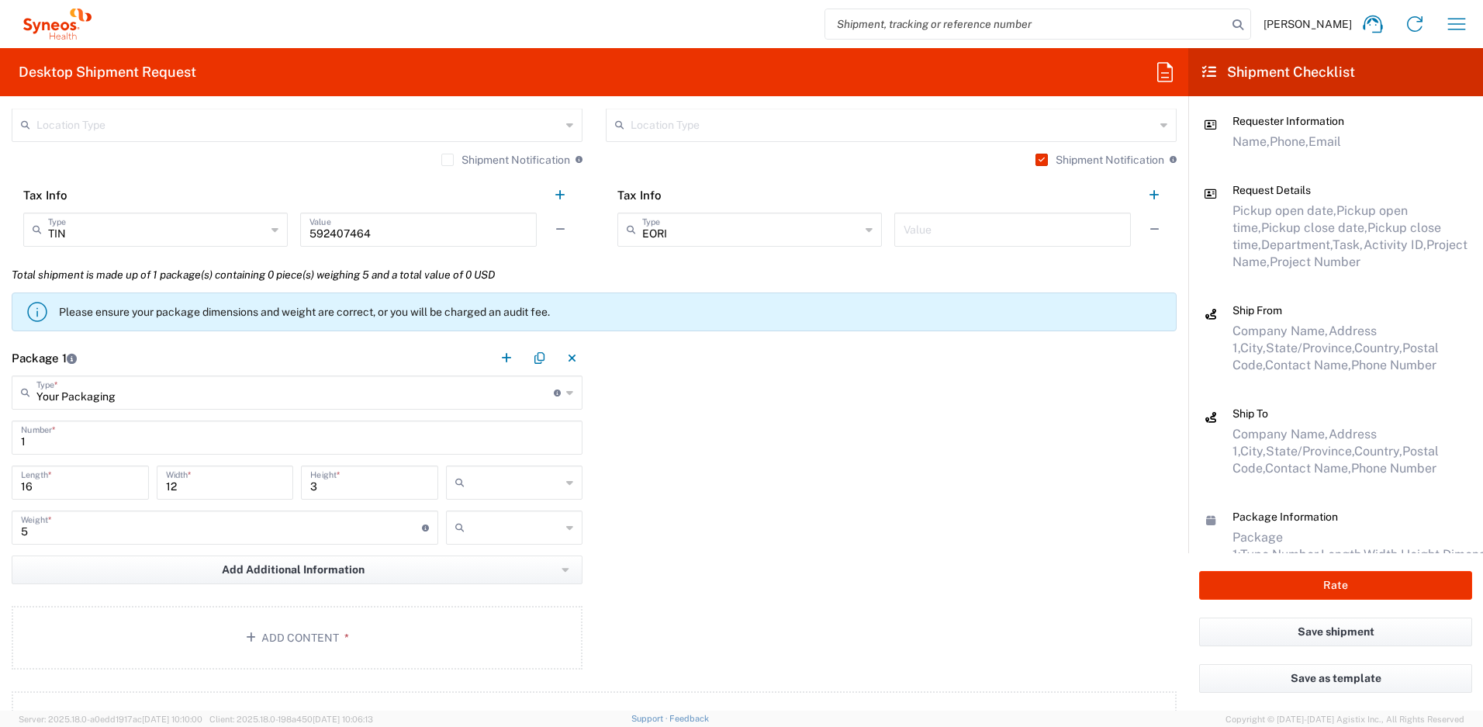
click at [566, 484] on icon at bounding box center [569, 482] width 7 height 25
click at [479, 566] on span "in" at bounding box center [509, 568] width 133 height 24
type input "in"
click at [494, 534] on input "text" at bounding box center [516, 527] width 91 height 25
drag, startPoint x: 479, startPoint y: 587, endPoint x: 441, endPoint y: 595, distance: 39.0
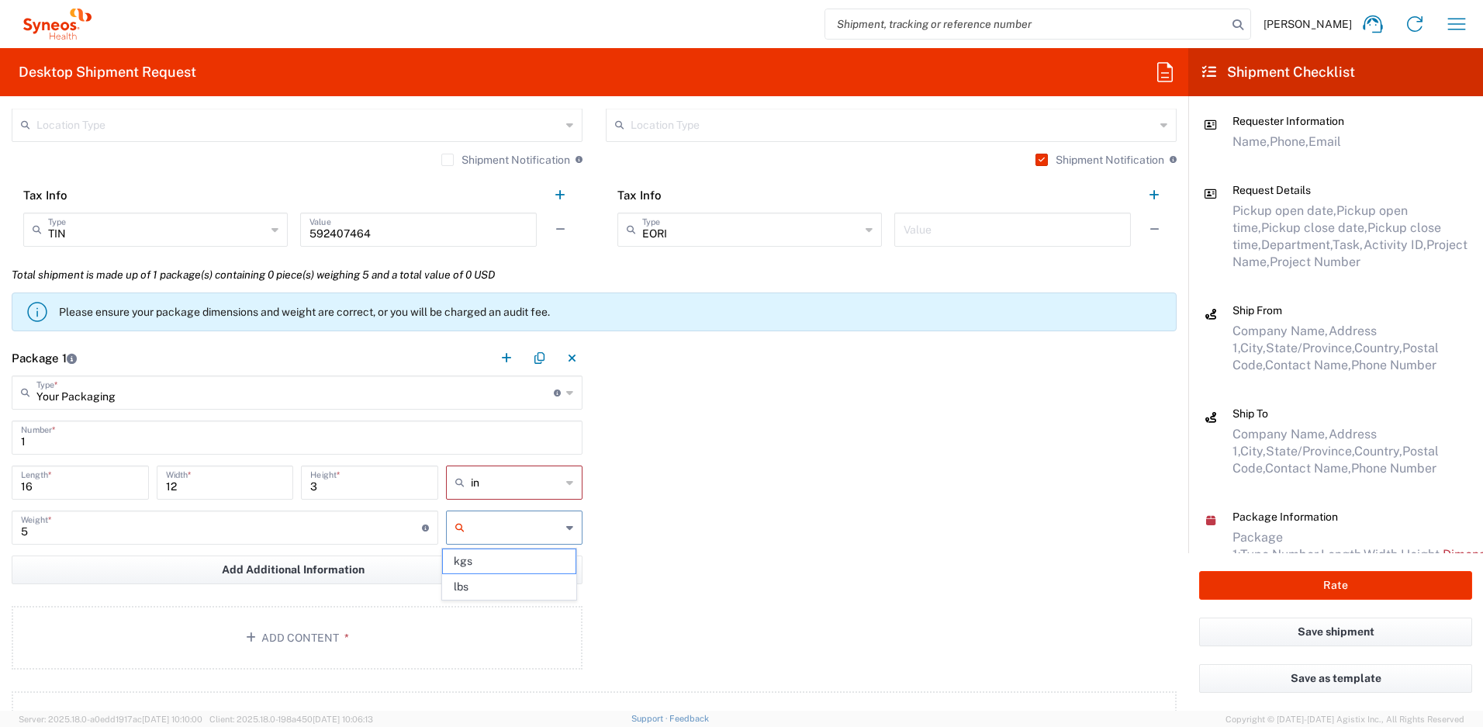
click at [479, 587] on span "lbs" at bounding box center [509, 587] width 133 height 24
type input "lbs"
click at [362, 625] on button "Add Content *" at bounding box center [297, 638] width 571 height 64
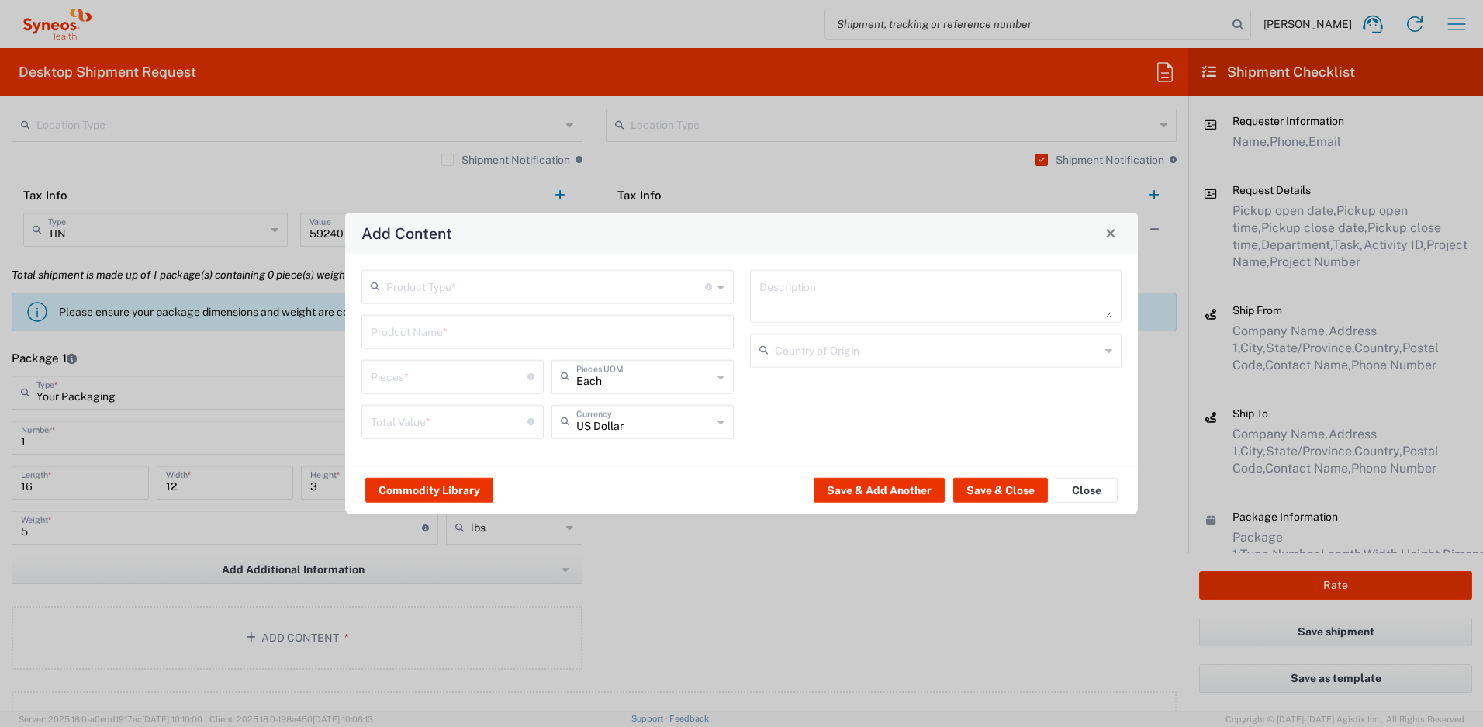
click at [462, 293] on input "text" at bounding box center [545, 285] width 319 height 27
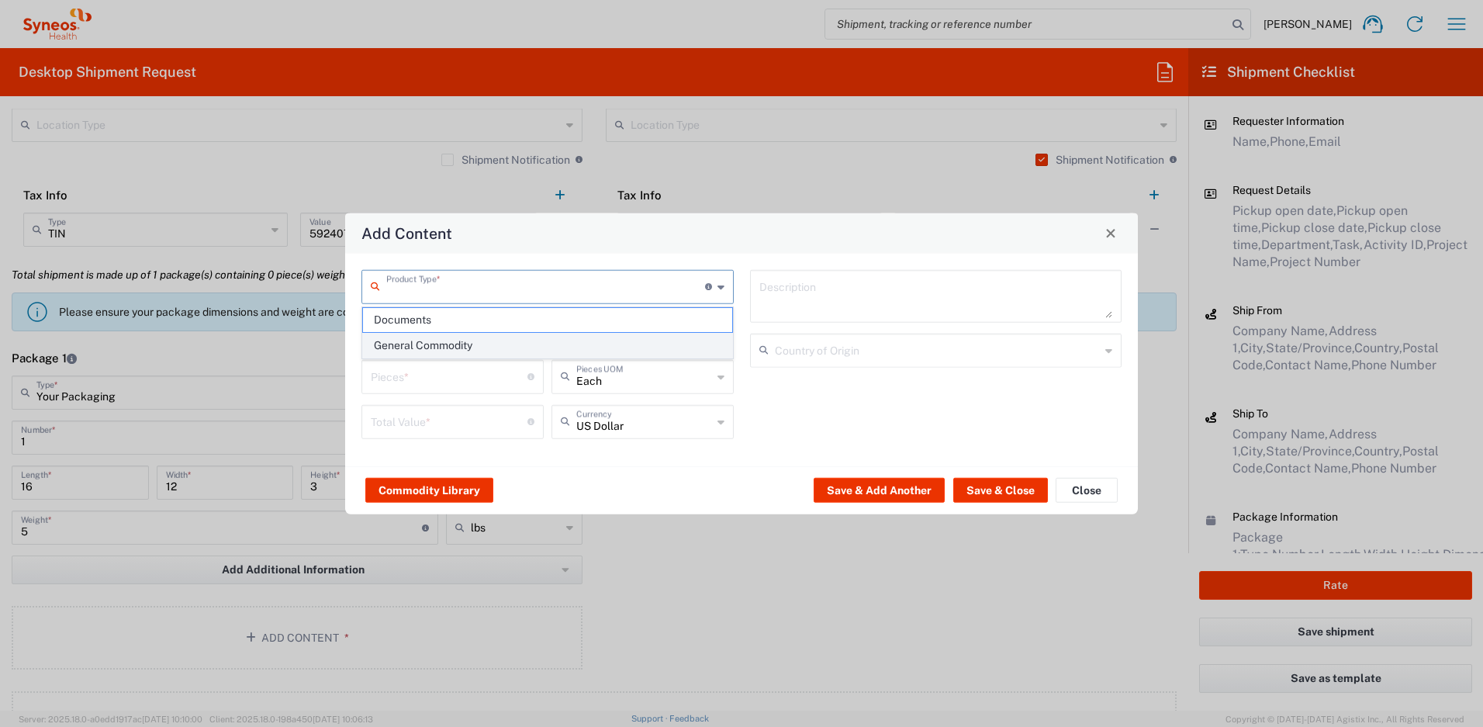
click at [448, 342] on span "General Commodity" at bounding box center [547, 346] width 369 height 24
type input "General Commodity"
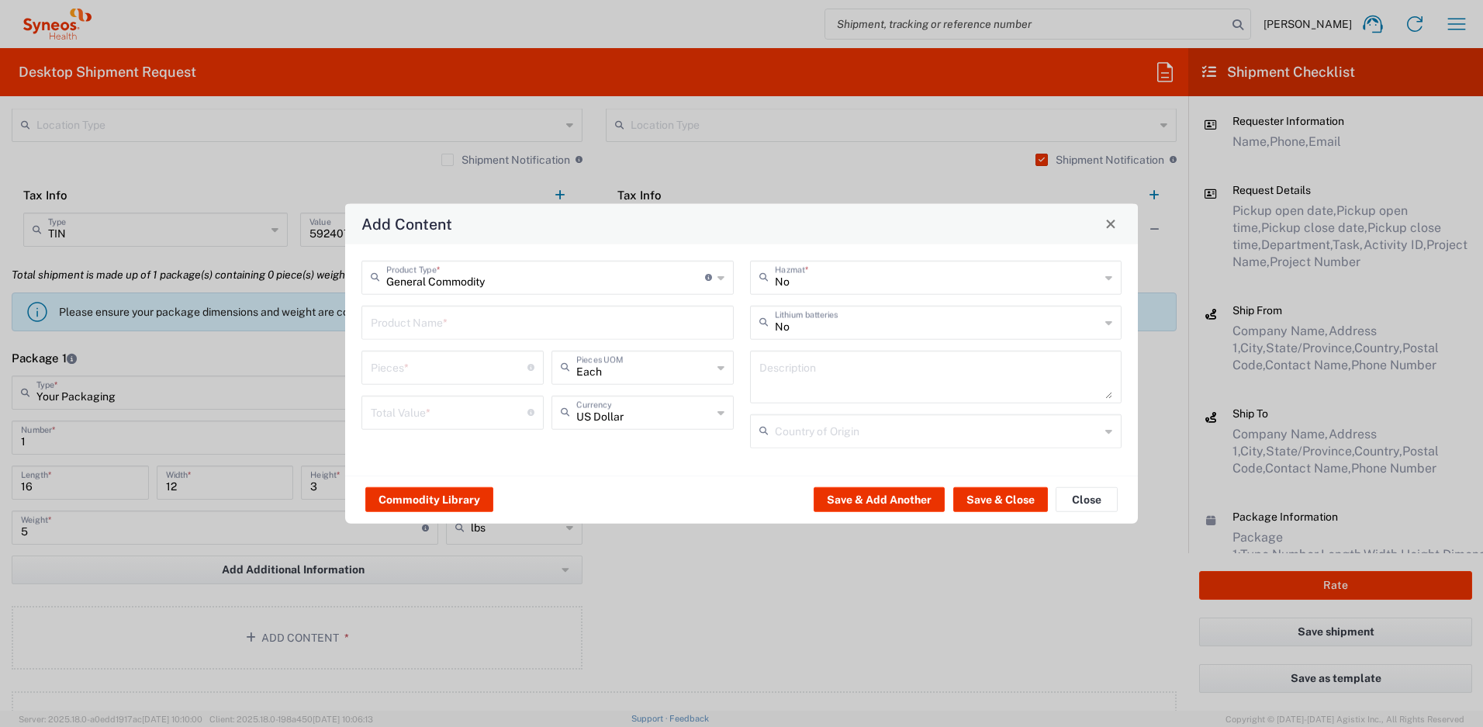
click at [434, 309] on input "text" at bounding box center [548, 320] width 354 height 27
type input "d"
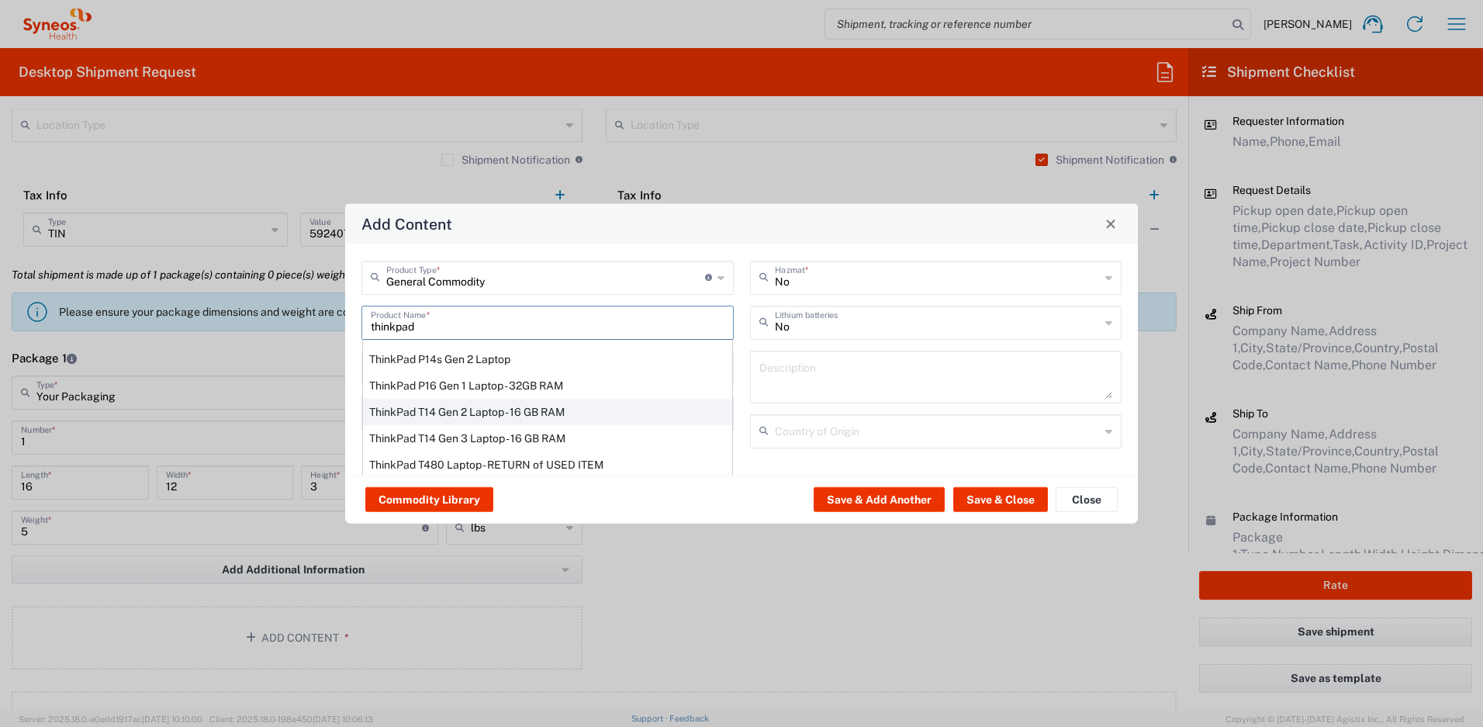
click at [407, 411] on div "ThinkPad T14 Gen 2 Laptop - 16 GB RAM" at bounding box center [547, 411] width 369 height 26
type input "ThinkPad T14 Gen 2 Laptop - 16 GB RAM"
type input "1"
type textarea "Intel Core i7-1156G7 vProÂ® Processor - 14"- 16 GB RAM - 512 GB SSD"
type input "China"
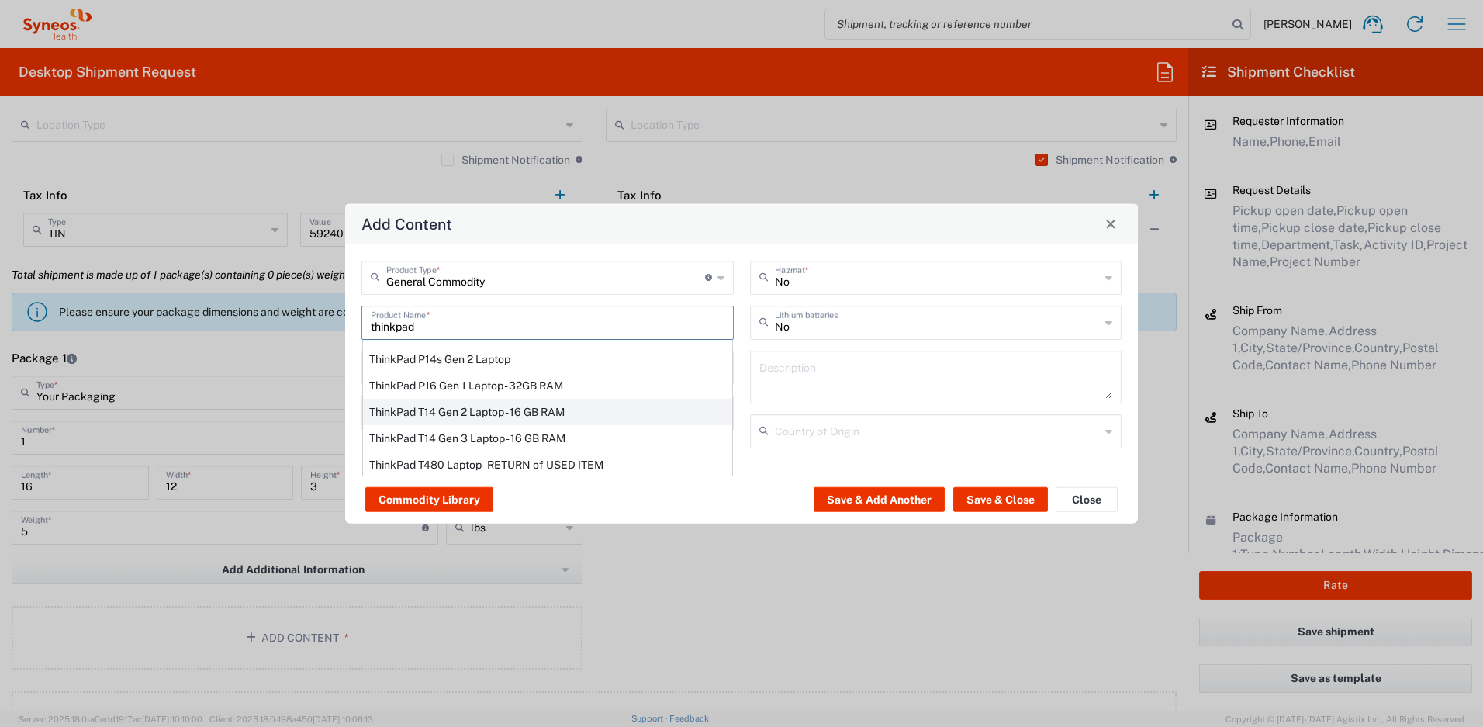
type input "Yes"
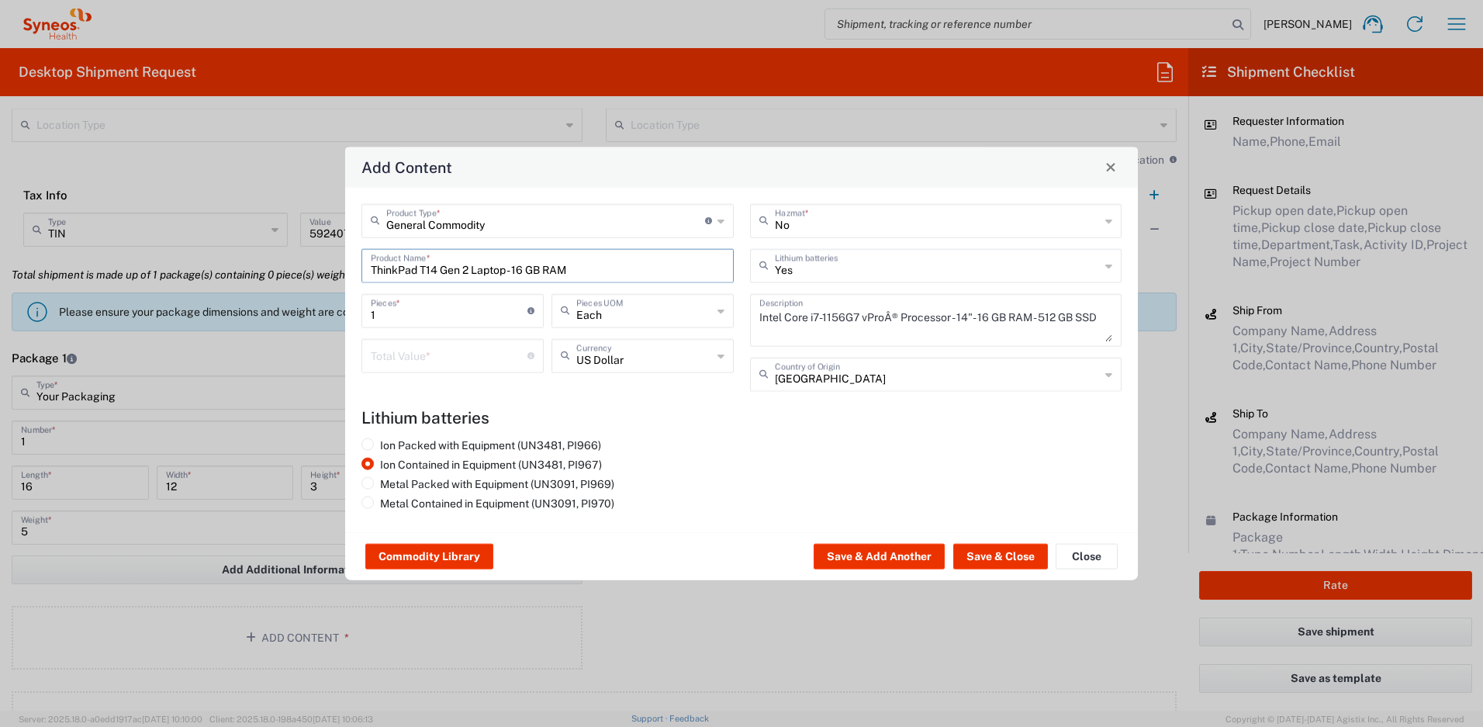
click at [488, 362] on input "number" at bounding box center [449, 354] width 157 height 27
type input "1000"
click at [981, 552] on button "Save & Close" at bounding box center [1001, 556] width 95 height 25
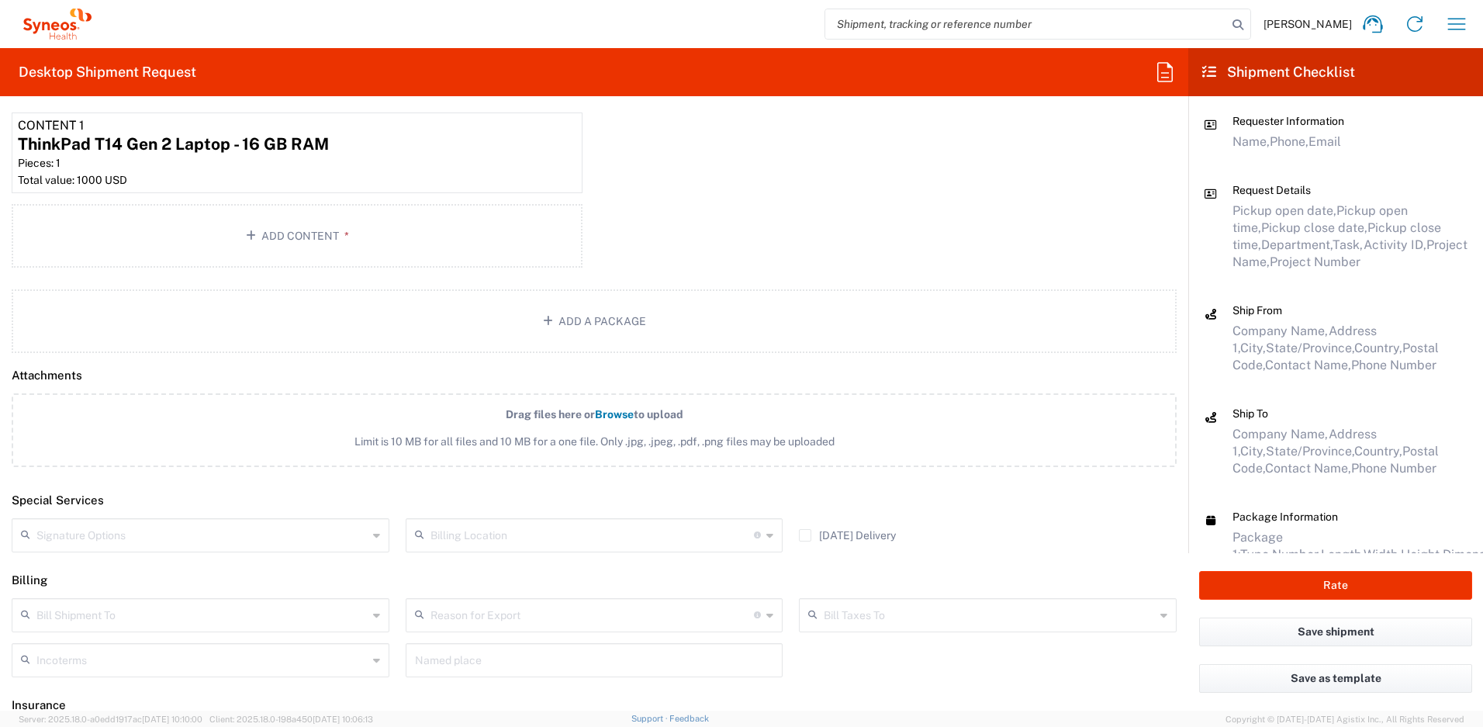
scroll to position [1778, 0]
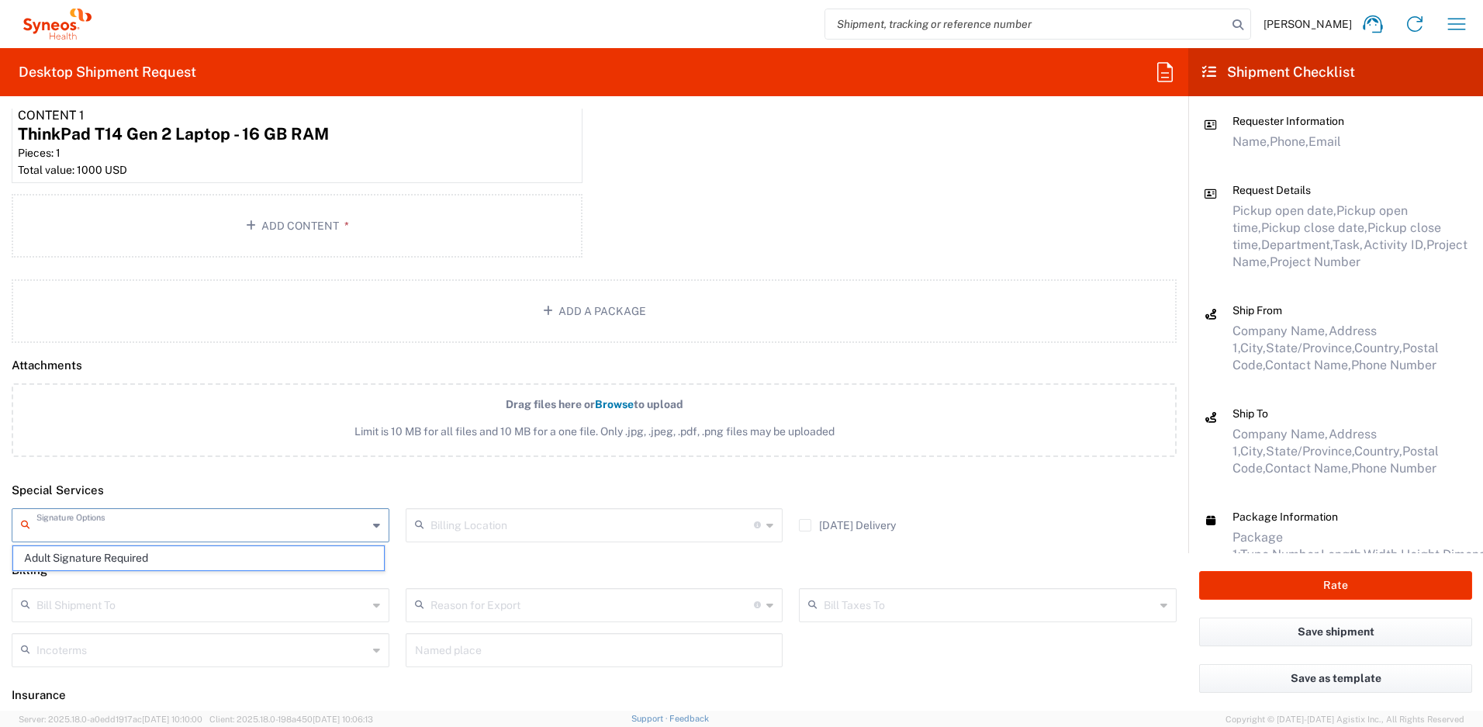
click at [171, 528] on input "text" at bounding box center [201, 524] width 331 height 27
click at [136, 553] on span "Adult Signature Required" at bounding box center [198, 558] width 371 height 24
type input "Adult Signature Required"
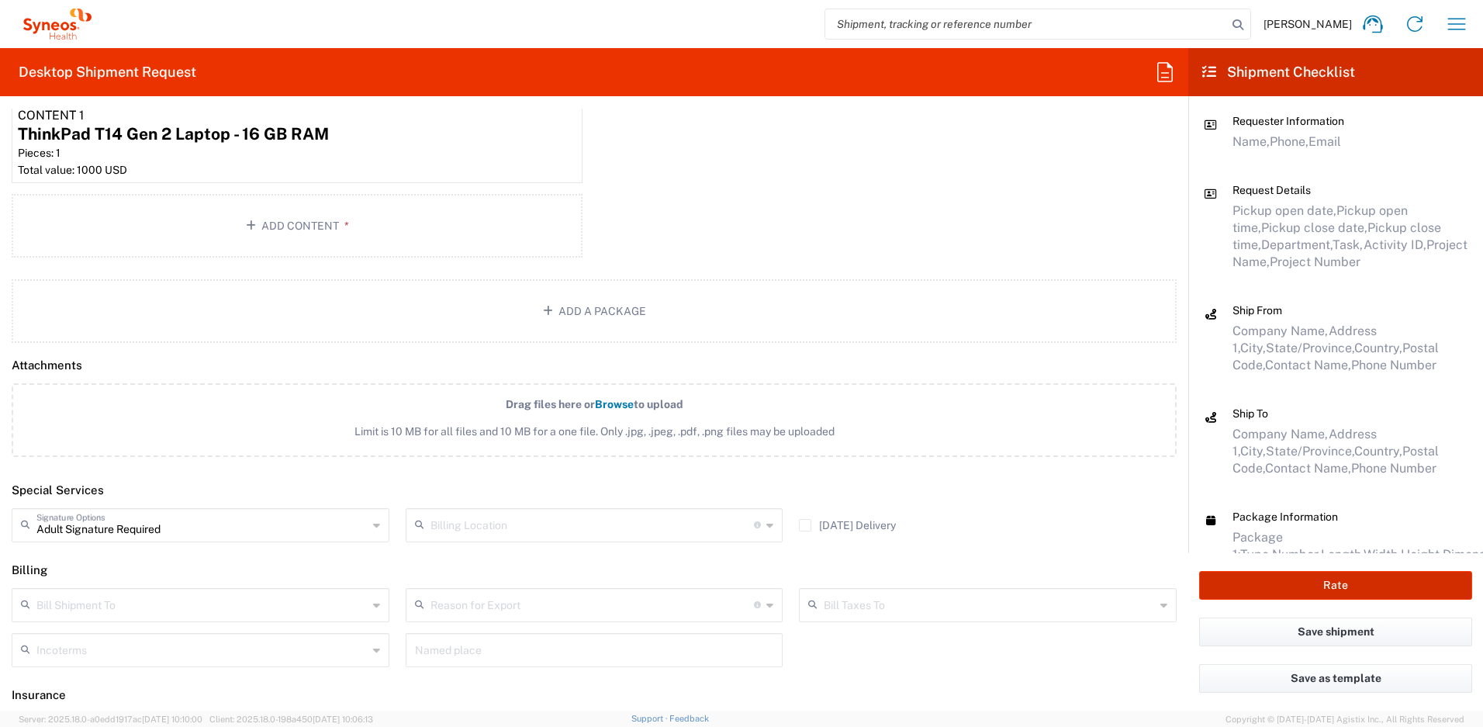
click at [1273, 580] on button "Rate" at bounding box center [1336, 585] width 273 height 29
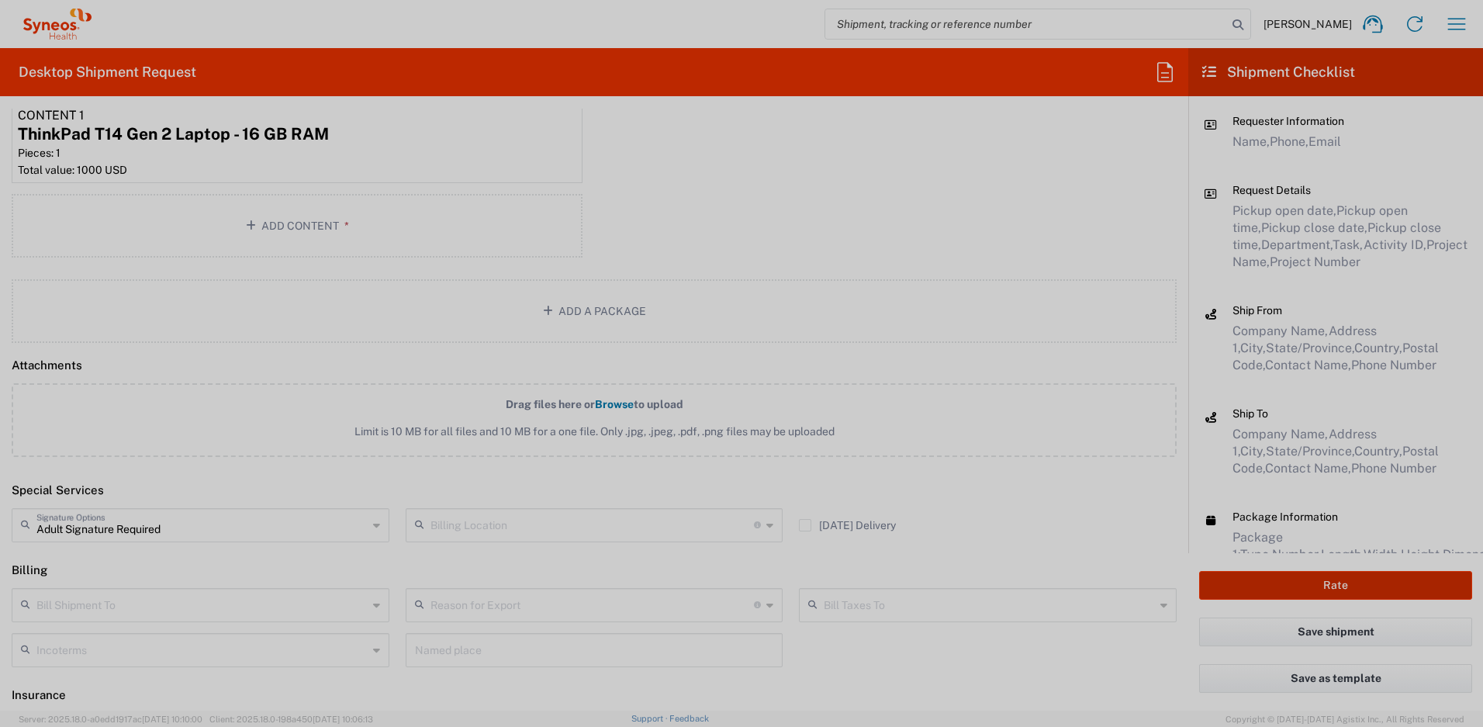
type input "4510 DEPARTMENTAL EXPENSE"
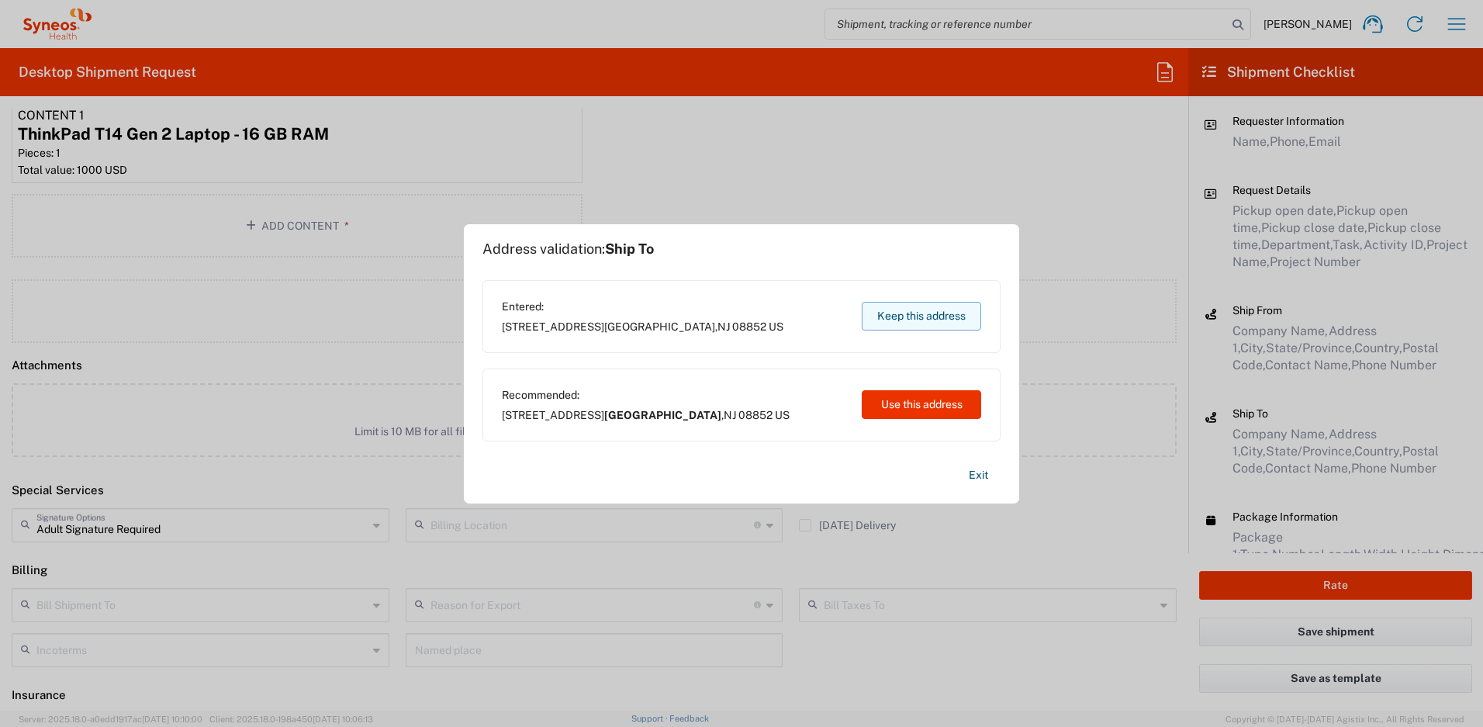
click at [917, 317] on button "Keep this address" at bounding box center [921, 316] width 119 height 29
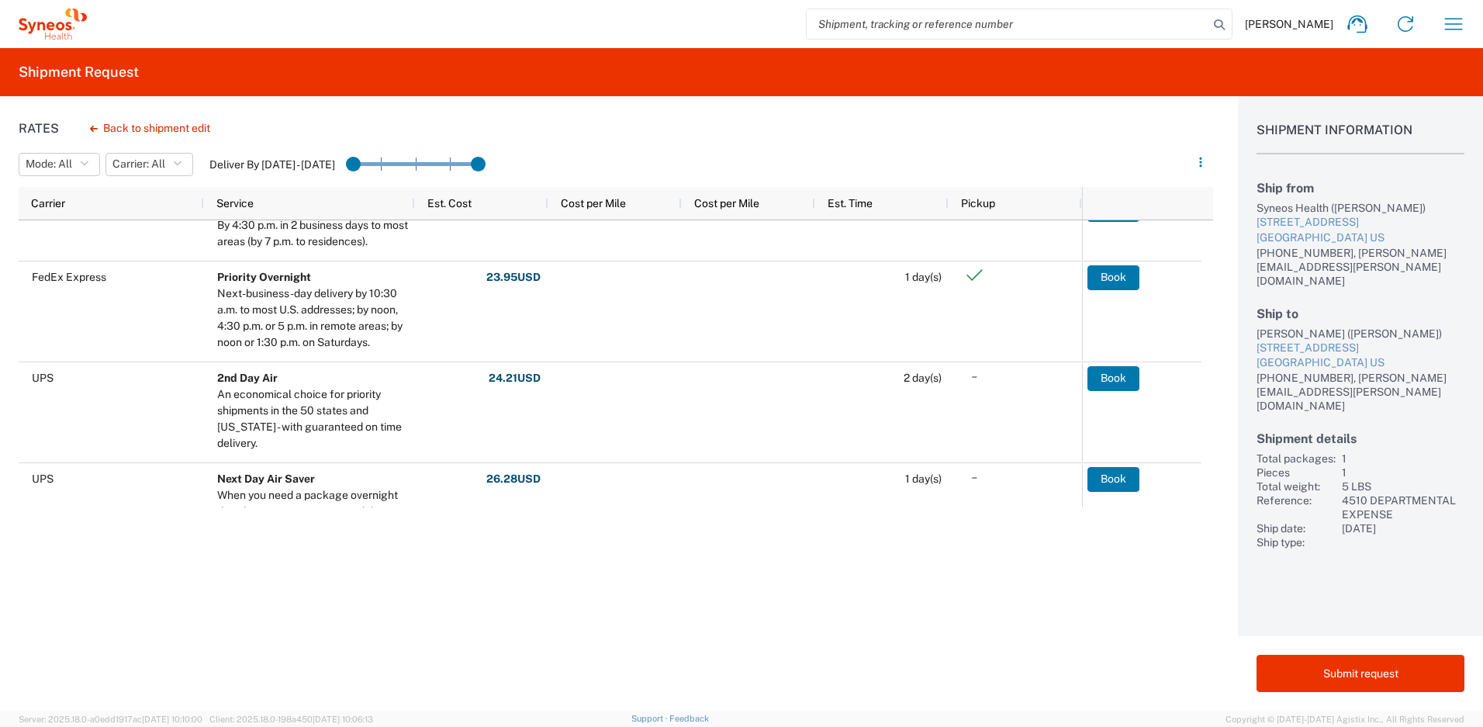
scroll to position [434, 0]
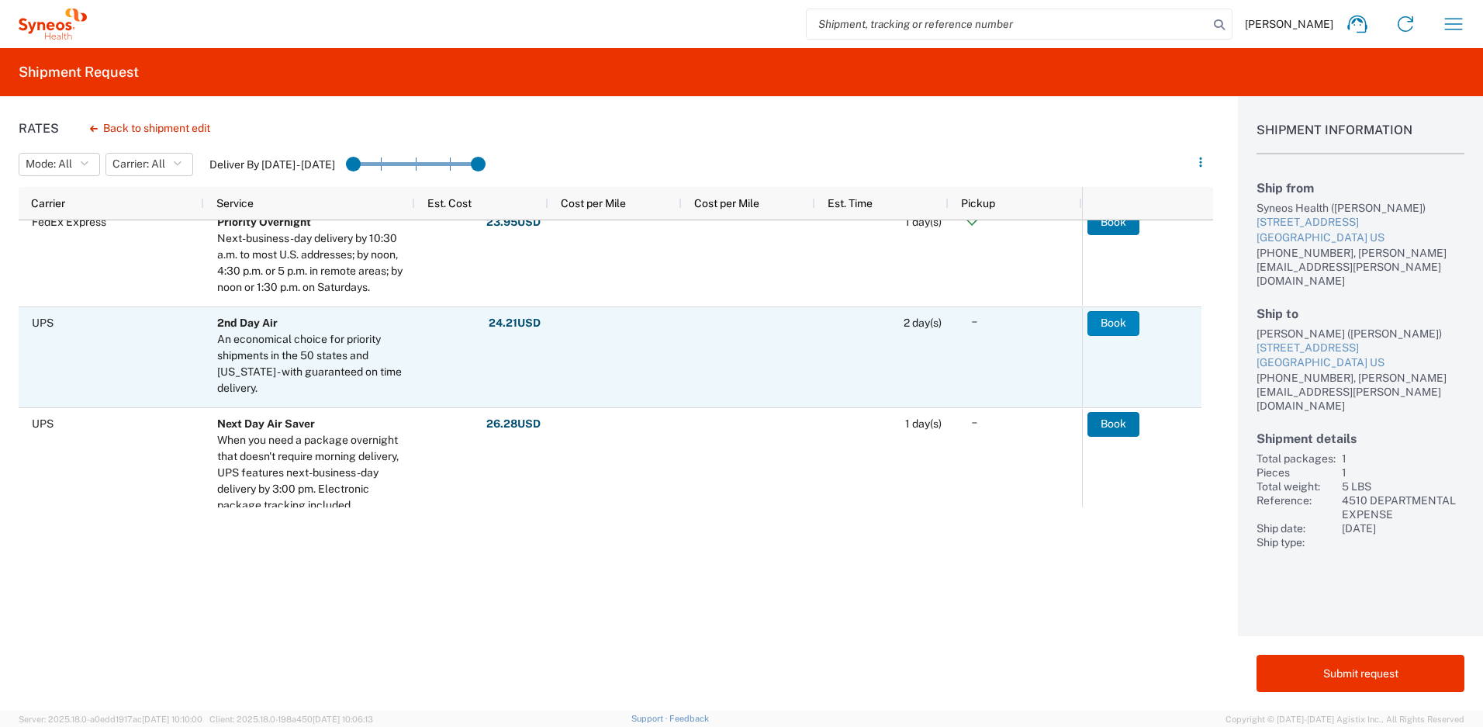
click at [1098, 324] on button "Book" at bounding box center [1114, 323] width 52 height 25
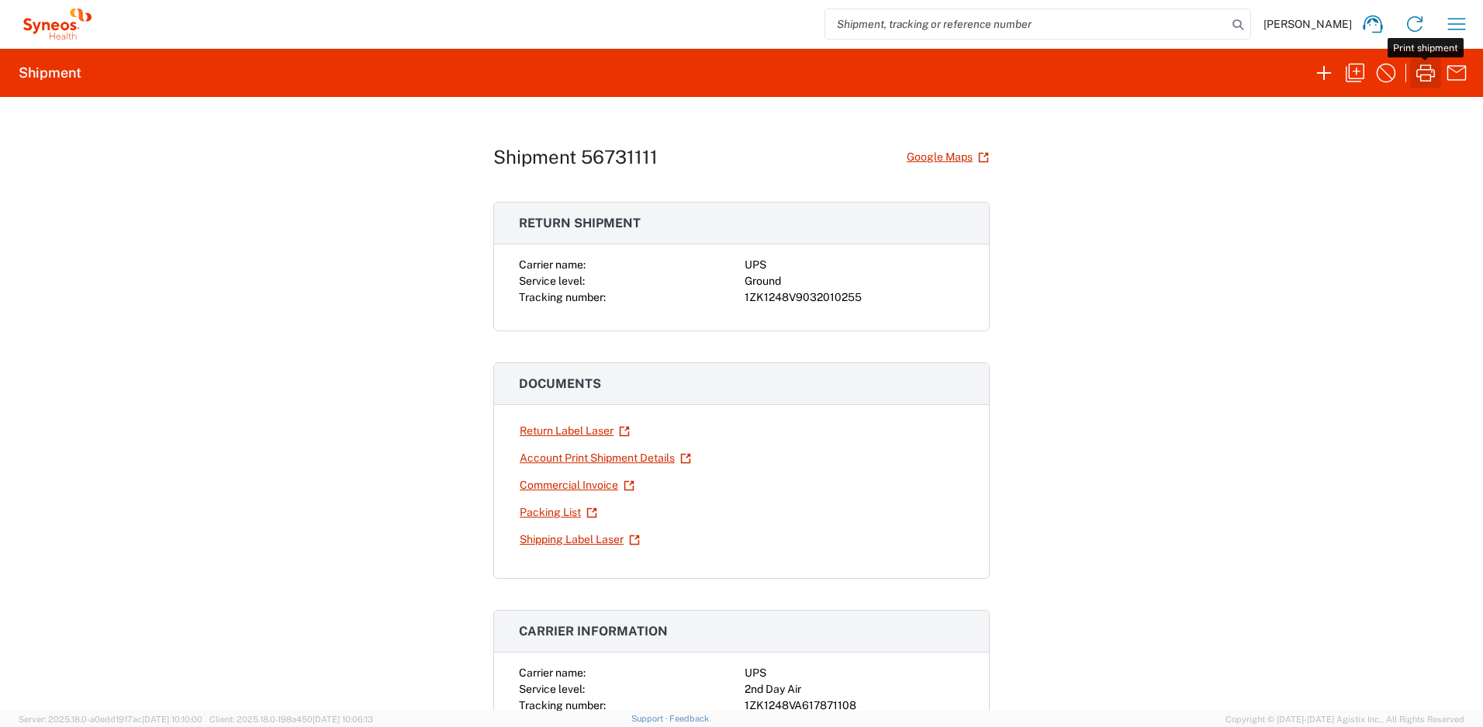
click at [1428, 76] on icon "button" at bounding box center [1426, 73] width 25 height 25
click at [565, 436] on link "Return Label Laser" at bounding box center [575, 430] width 112 height 27
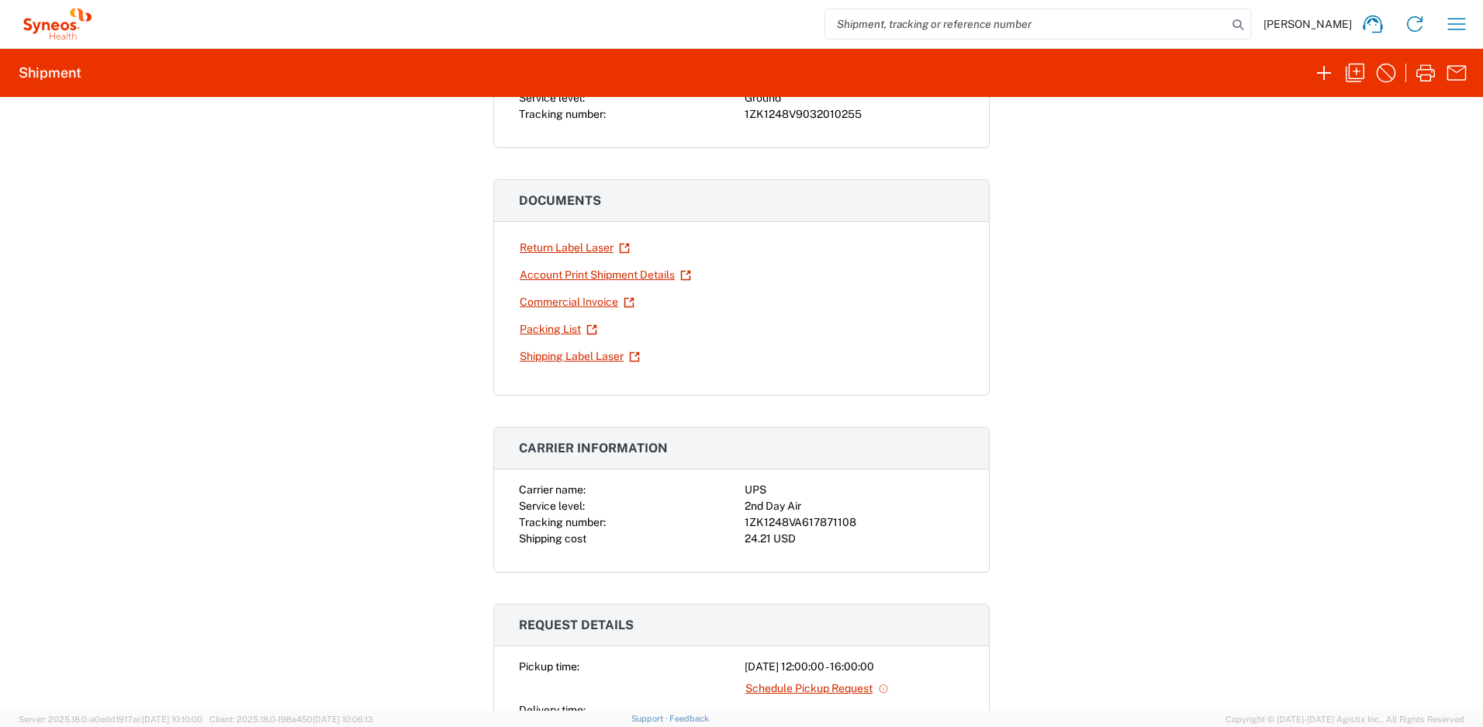
scroll to position [311, 0]
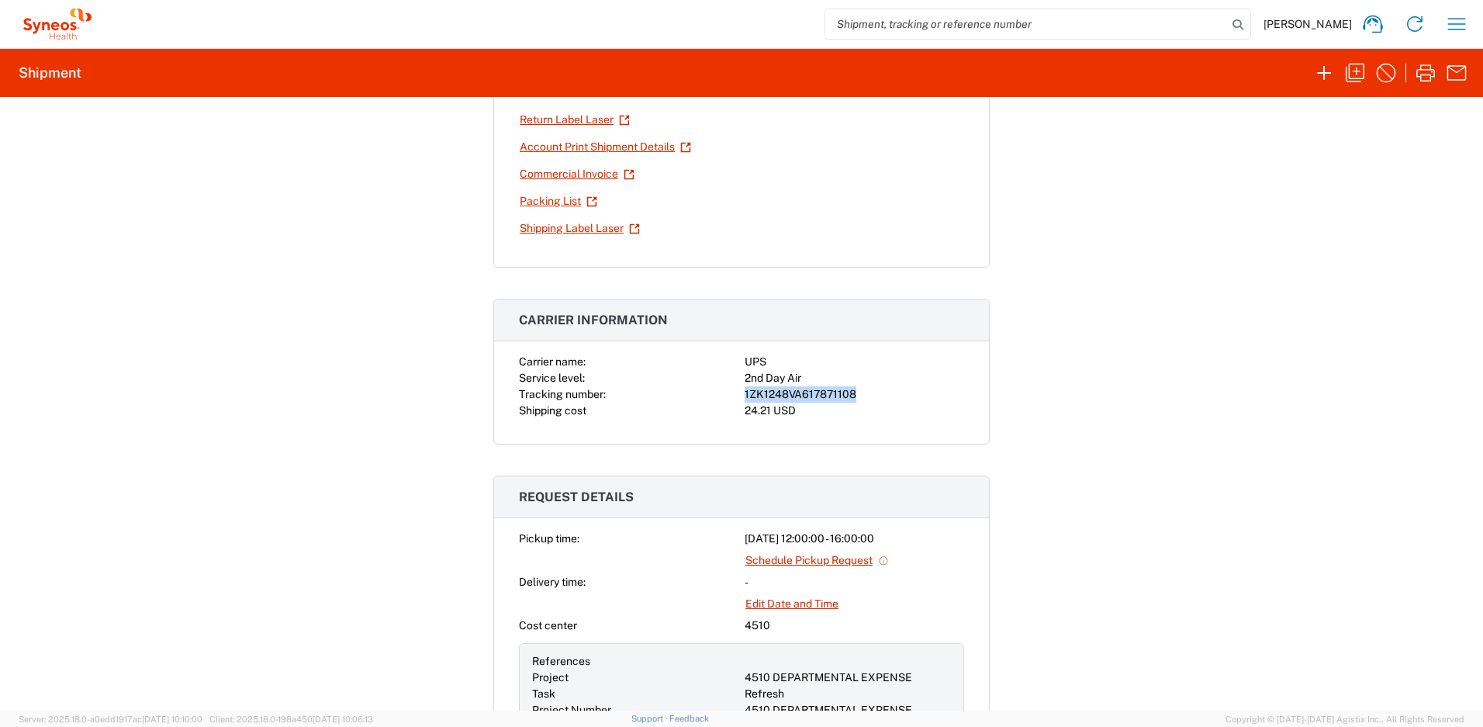
drag, startPoint x: 850, startPoint y: 394, endPoint x: 740, endPoint y: 400, distance: 109.6
click at [745, 400] on div "1ZK1248VA617871108" at bounding box center [855, 394] width 220 height 16
copy div "1ZK1248VA617871108"
